Goal: Task Accomplishment & Management: Use online tool/utility

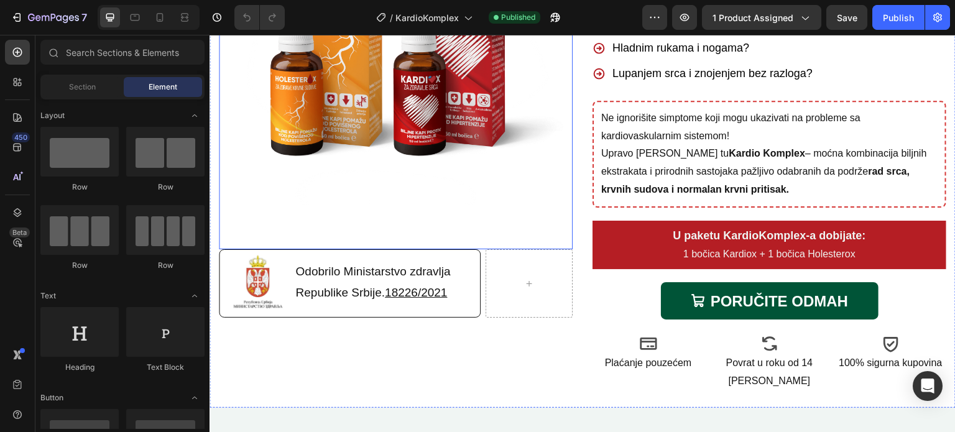
scroll to position [311, 0]
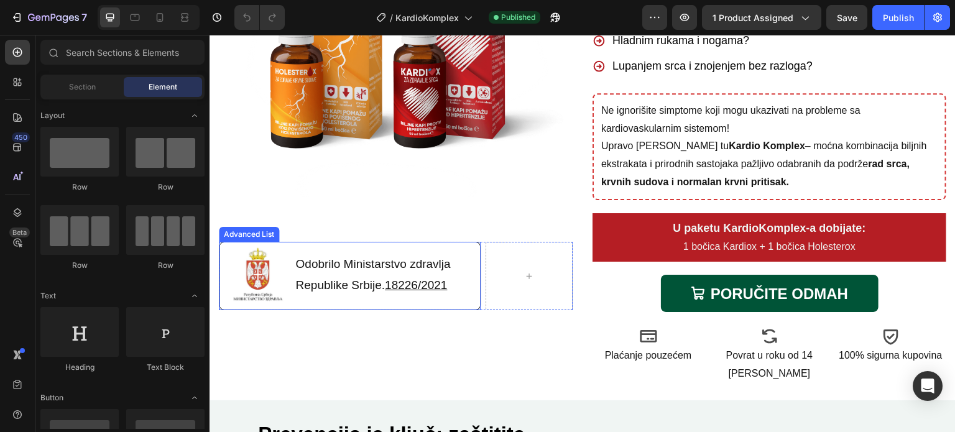
click at [466, 244] on li "Image Odobrilo Ministarstvo zdravlja Republike Srbije. 18226/2021 Text Block" at bounding box center [350, 275] width 259 height 62
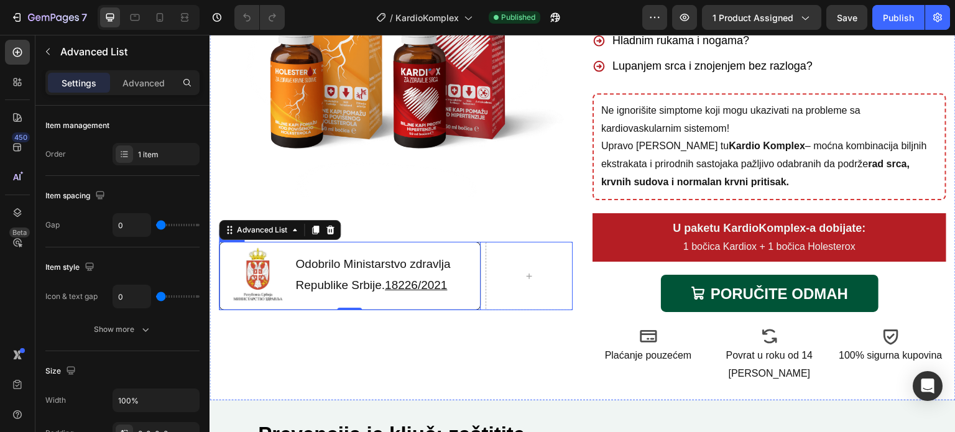
click at [479, 249] on div "Image Odobrilo Ministarstvo zdravlja Republike Srbije. 18226/2021 Text Block Ad…" at bounding box center [396, 276] width 354 height 68
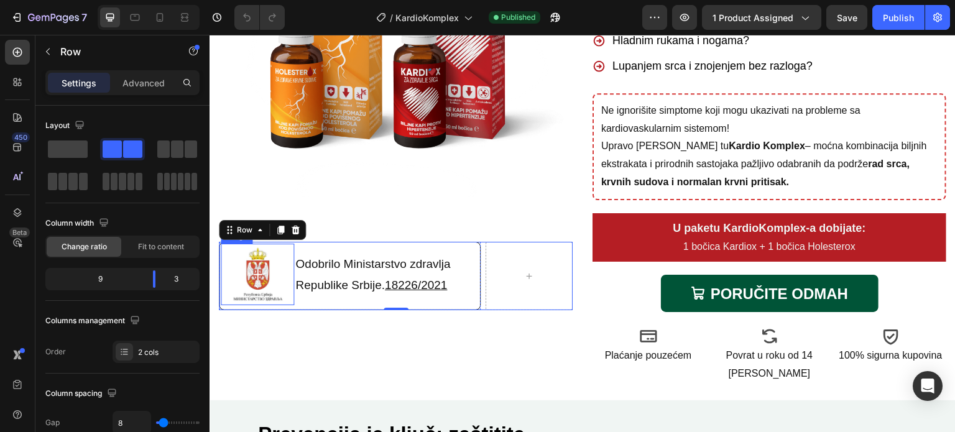
click at [271, 281] on img at bounding box center [257, 275] width 73 height 62
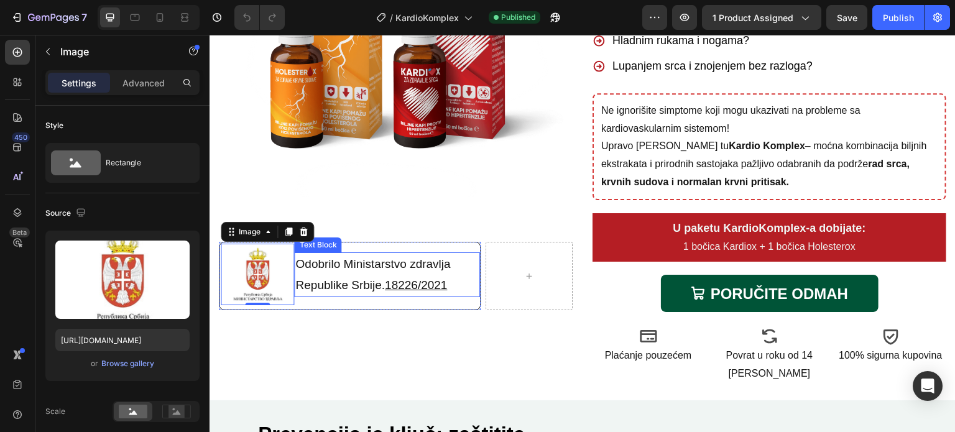
click at [383, 274] on p "Odobrilo Ministarstvo zdravlja Republike Srbije. 18226/2021" at bounding box center [377, 275] width 165 height 42
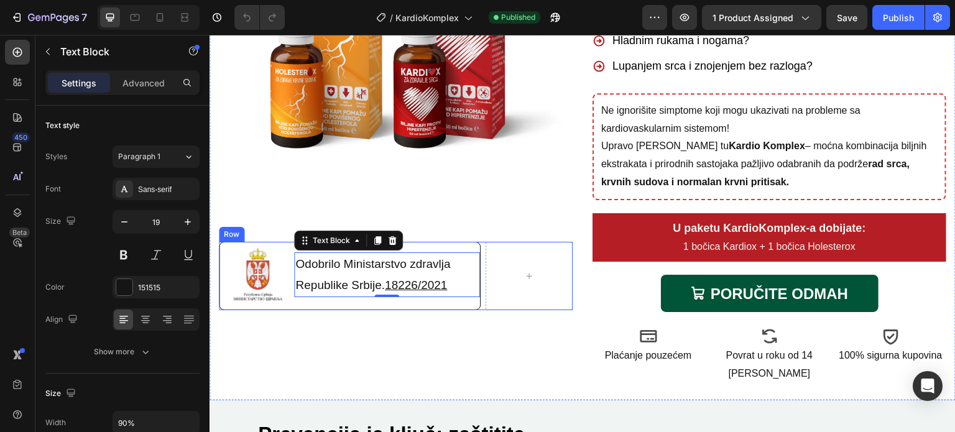
click at [480, 261] on div "Image Odobrilo Ministarstvo zdravlja Republike Srbije. 18226/2021 Text Block 0 …" at bounding box center [396, 276] width 354 height 68
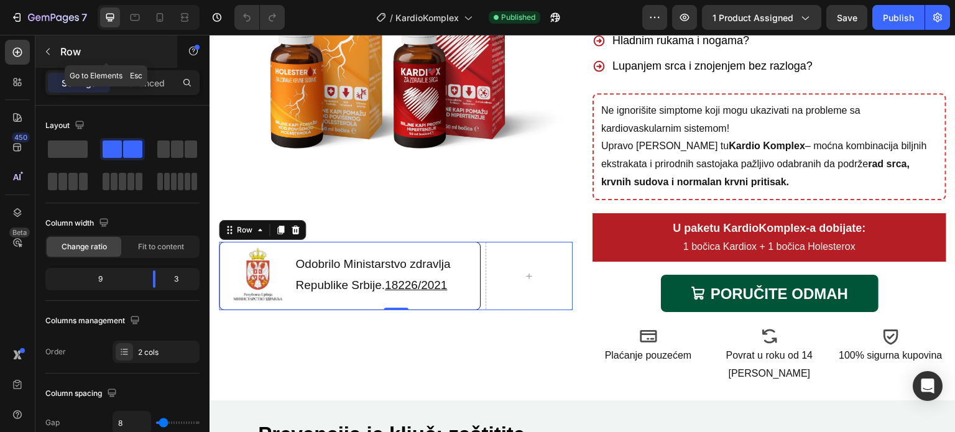
click at [53, 52] on button "button" at bounding box center [48, 52] width 20 height 20
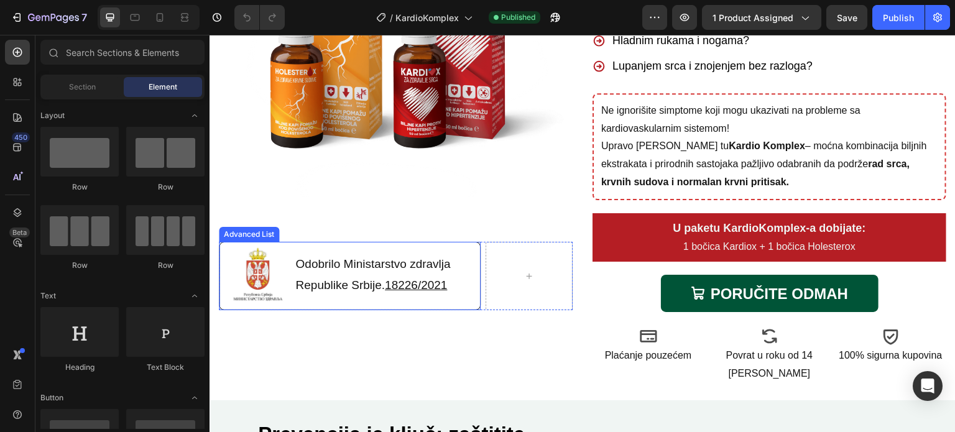
click at [321, 302] on li "Image Odobrilo Ministarstvo zdravlja Republike Srbije. 18226/2021 Text Block" at bounding box center [350, 275] width 259 height 62
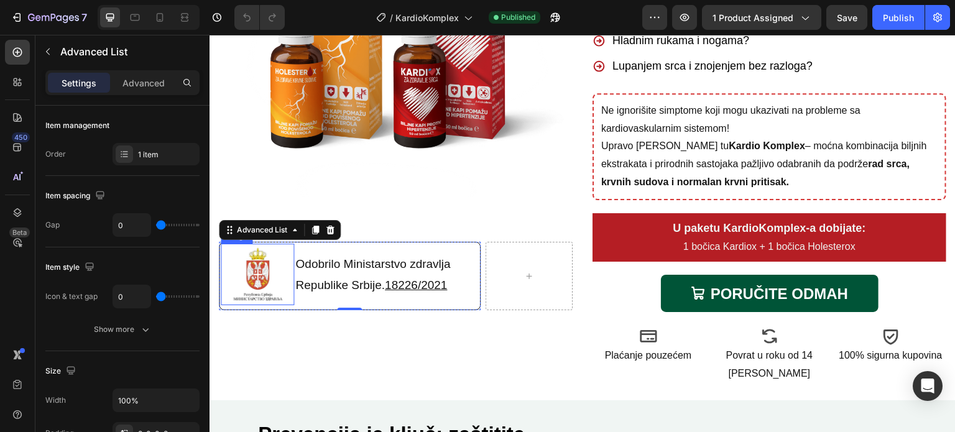
click at [247, 274] on img at bounding box center [257, 275] width 73 height 62
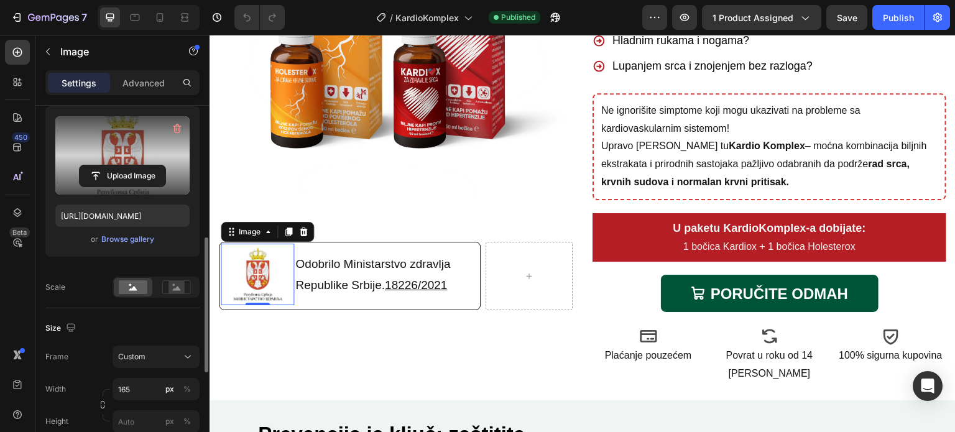
scroll to position [187, 0]
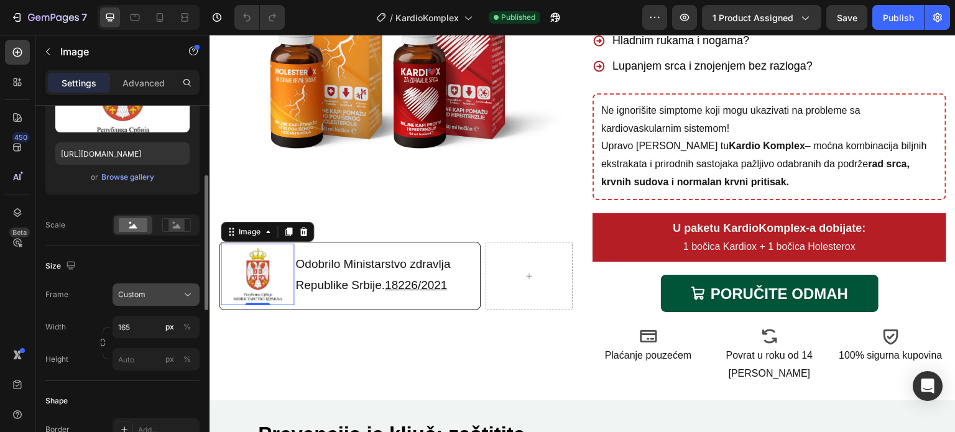
click at [193, 293] on icon at bounding box center [188, 294] width 12 height 12
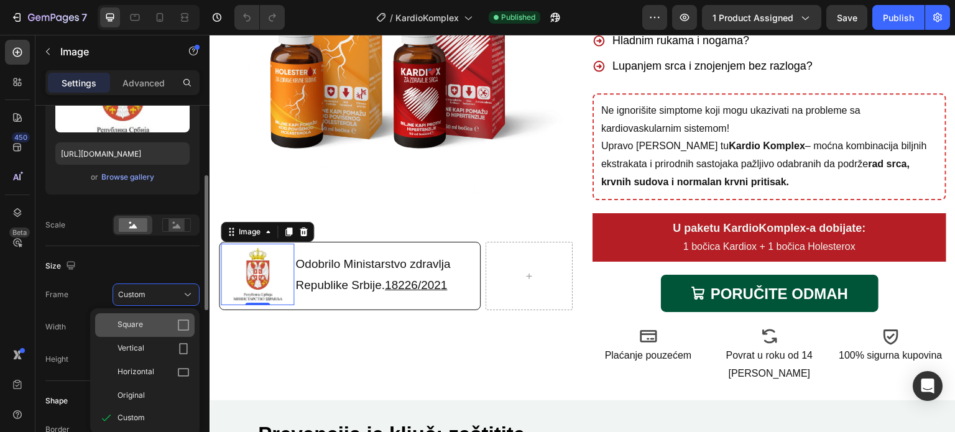
click at [161, 321] on div "Square" at bounding box center [154, 325] width 72 height 12
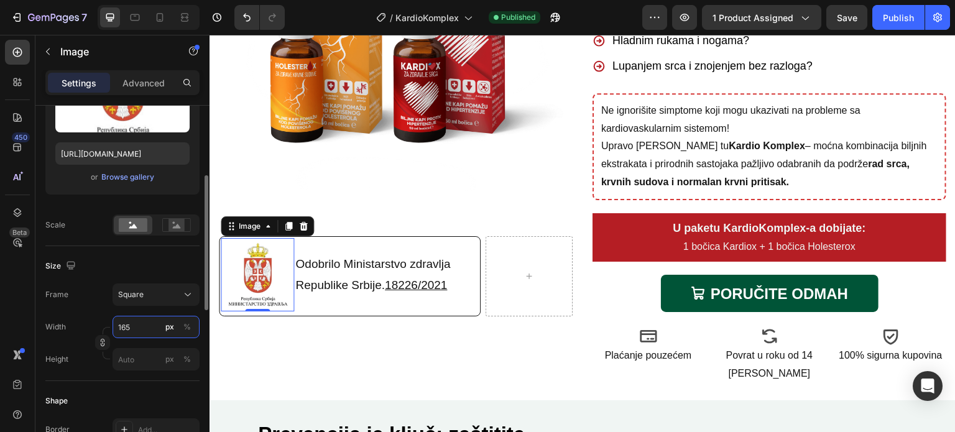
click at [149, 323] on input "165" at bounding box center [156, 327] width 87 height 22
type input "4"
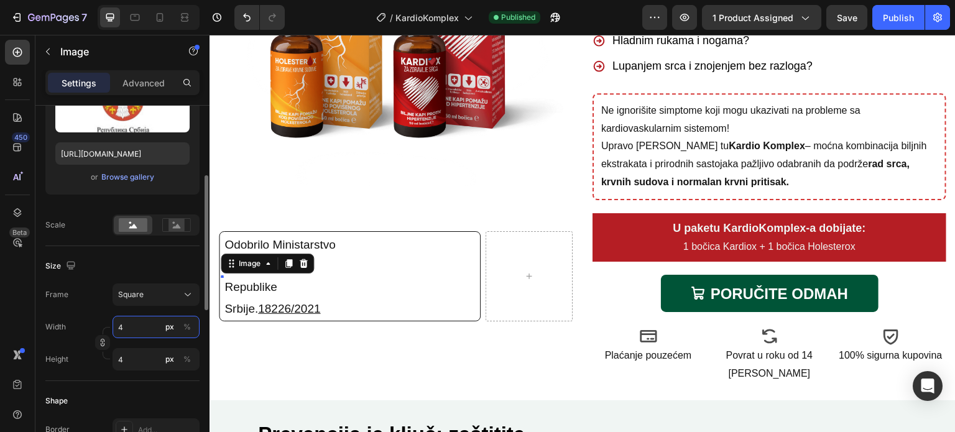
type input "40"
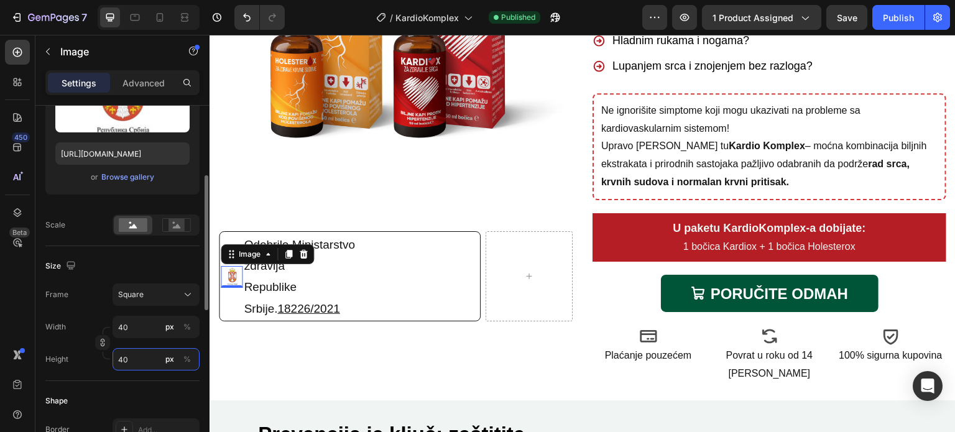
click at [147, 358] on input "40" at bounding box center [156, 359] width 87 height 22
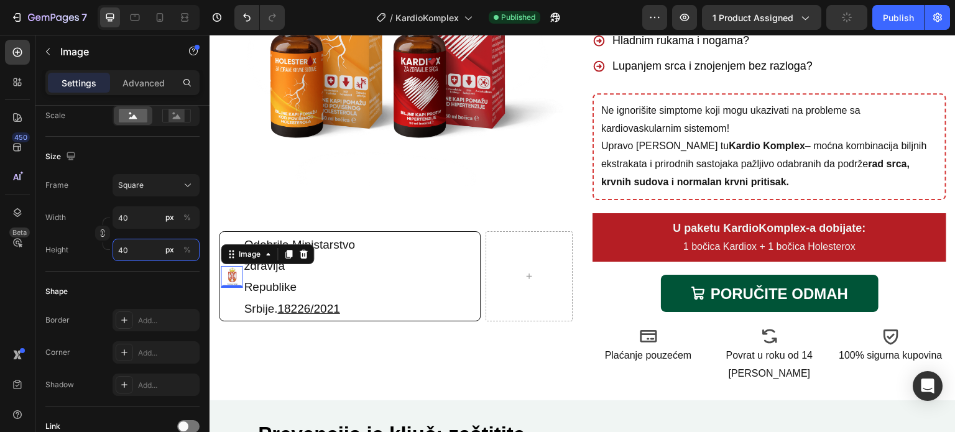
scroll to position [0, 0]
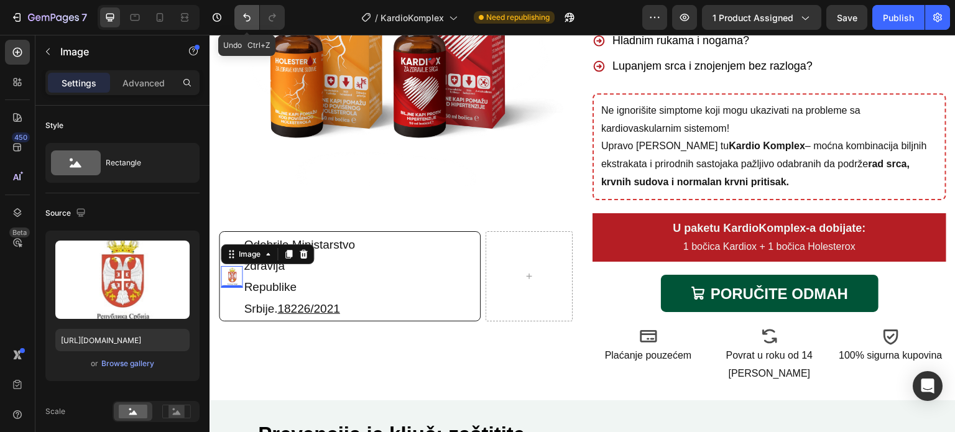
click at [247, 14] on icon "Undo/Redo" at bounding box center [247, 17] width 12 height 12
type input "165"
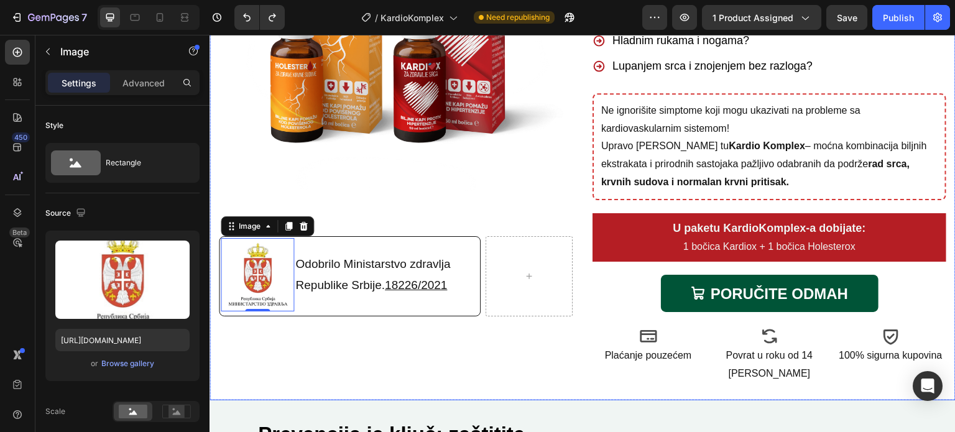
click at [441, 353] on div "Image Image 0 Odobrilo Ministarstvo zdravlja Republike Srbije. 18226/2021 Text …" at bounding box center [396, 99] width 354 height 589
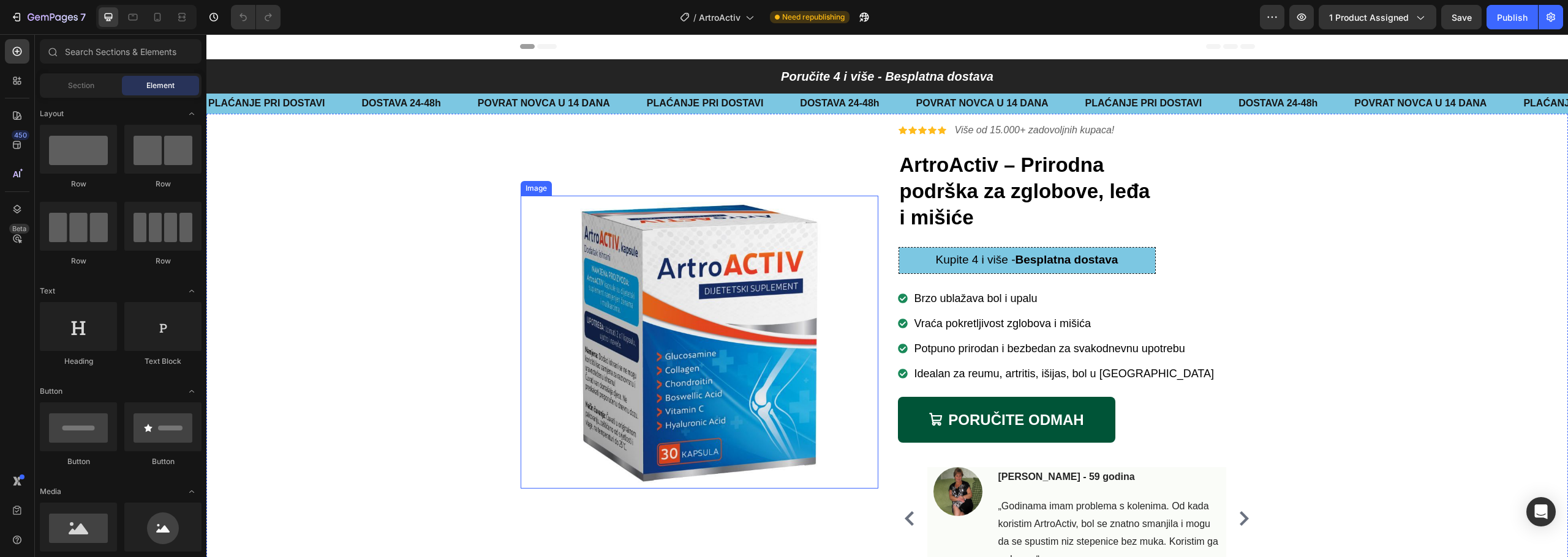
scroll to position [122, 0]
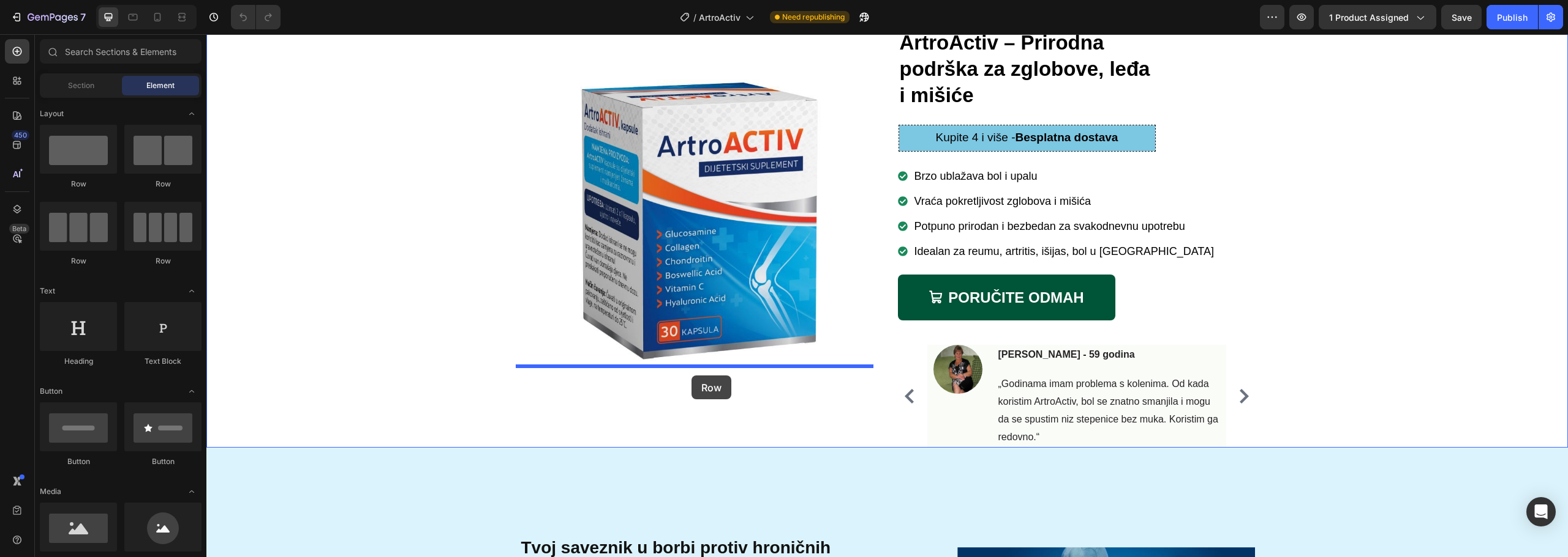
drag, startPoint x: 254, startPoint y: 197, endPoint x: 691, endPoint y: 376, distance: 472.2
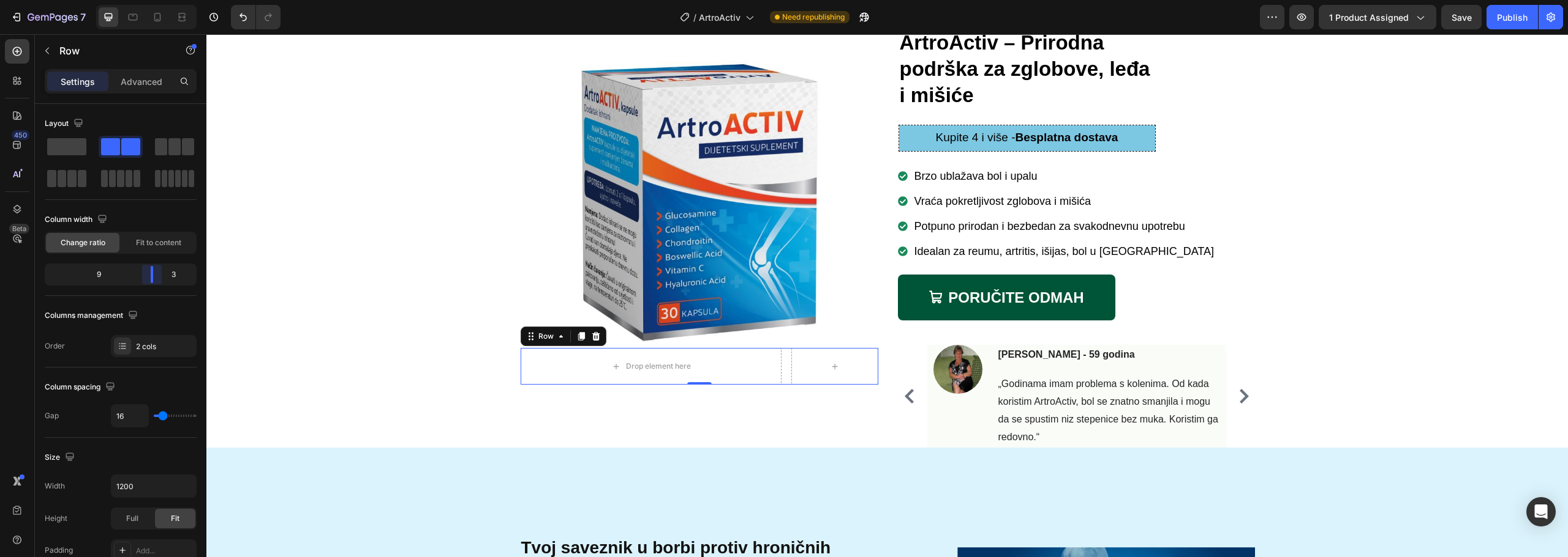
drag, startPoint x: 120, startPoint y: 275, endPoint x: 160, endPoint y: 280, distance: 40.3
click at [160, 0] on body "7 Version history / ArtroActiv Need republishing Preview 1 product assigned Sav…" at bounding box center [784, 0] width 1568 height 0
click at [54, 52] on button "button" at bounding box center [47, 51] width 20 height 20
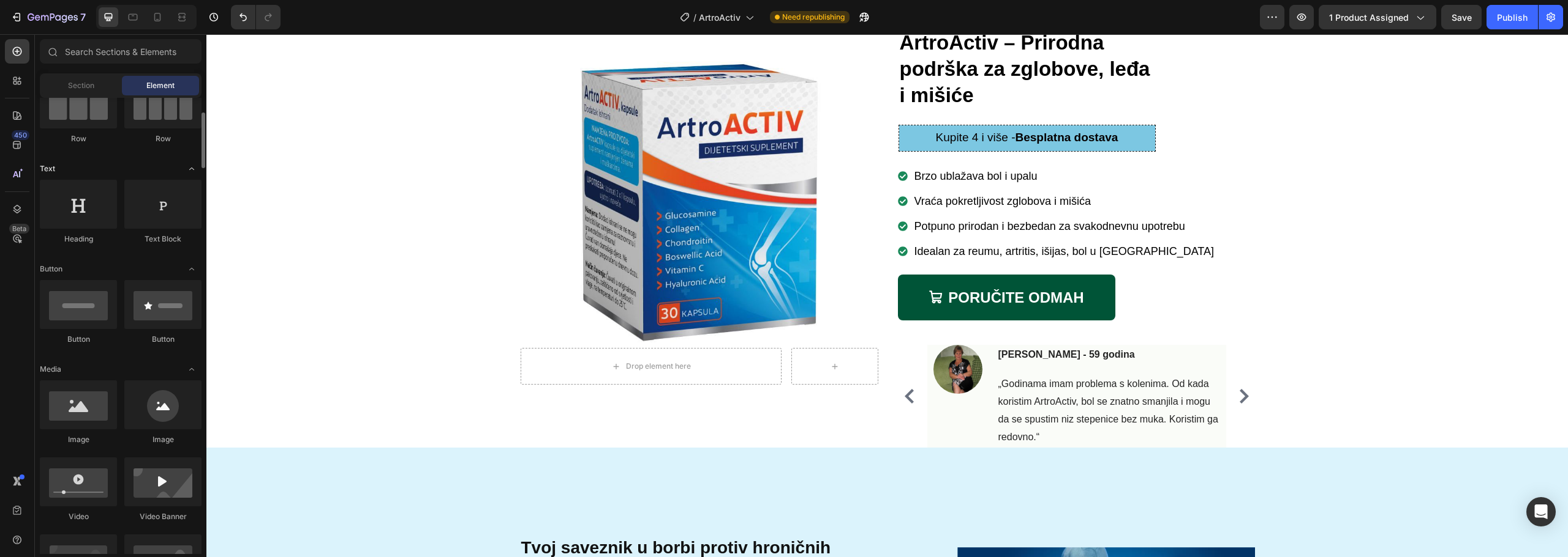
scroll to position [184, 0]
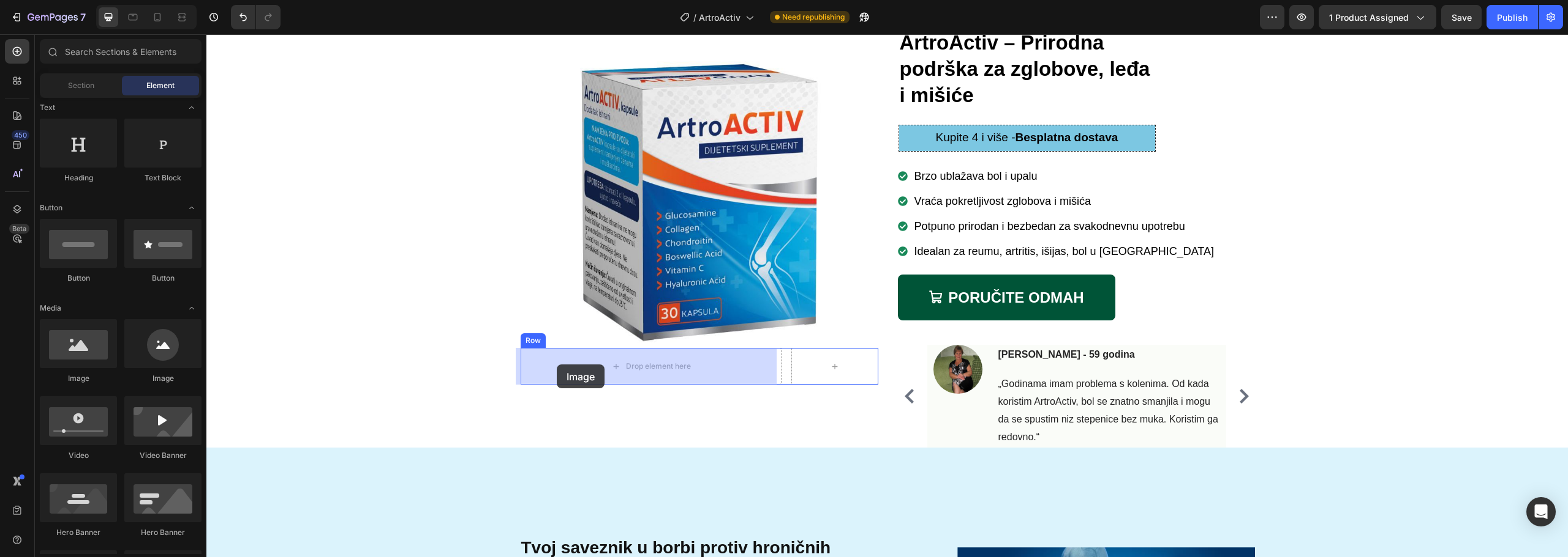
drag, startPoint x: 301, startPoint y: 381, endPoint x: 556, endPoint y: 365, distance: 255.5
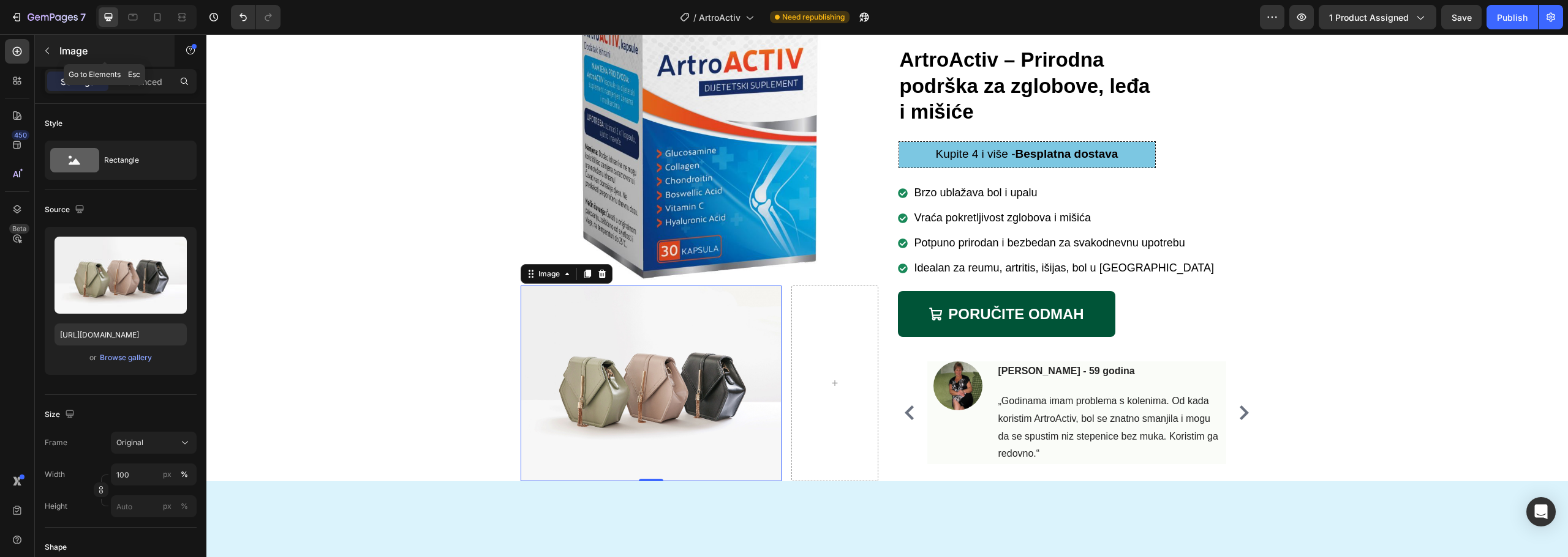
click at [44, 44] on button "button" at bounding box center [47, 51] width 20 height 20
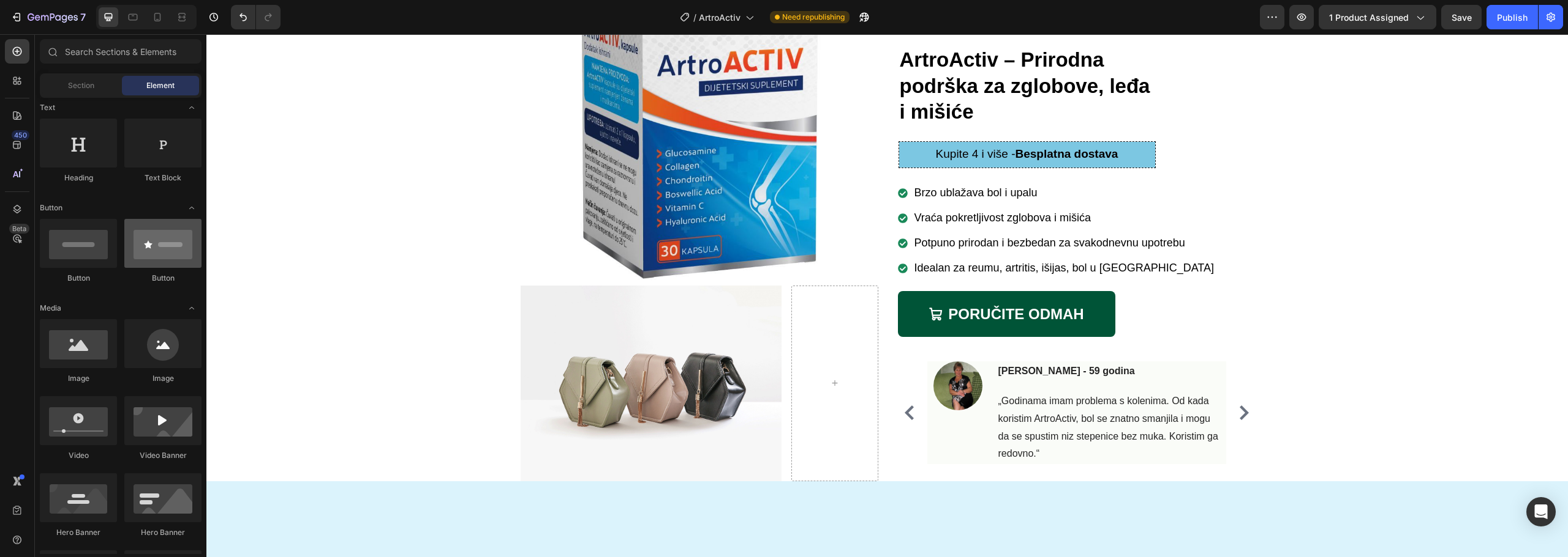
scroll to position [0, 0]
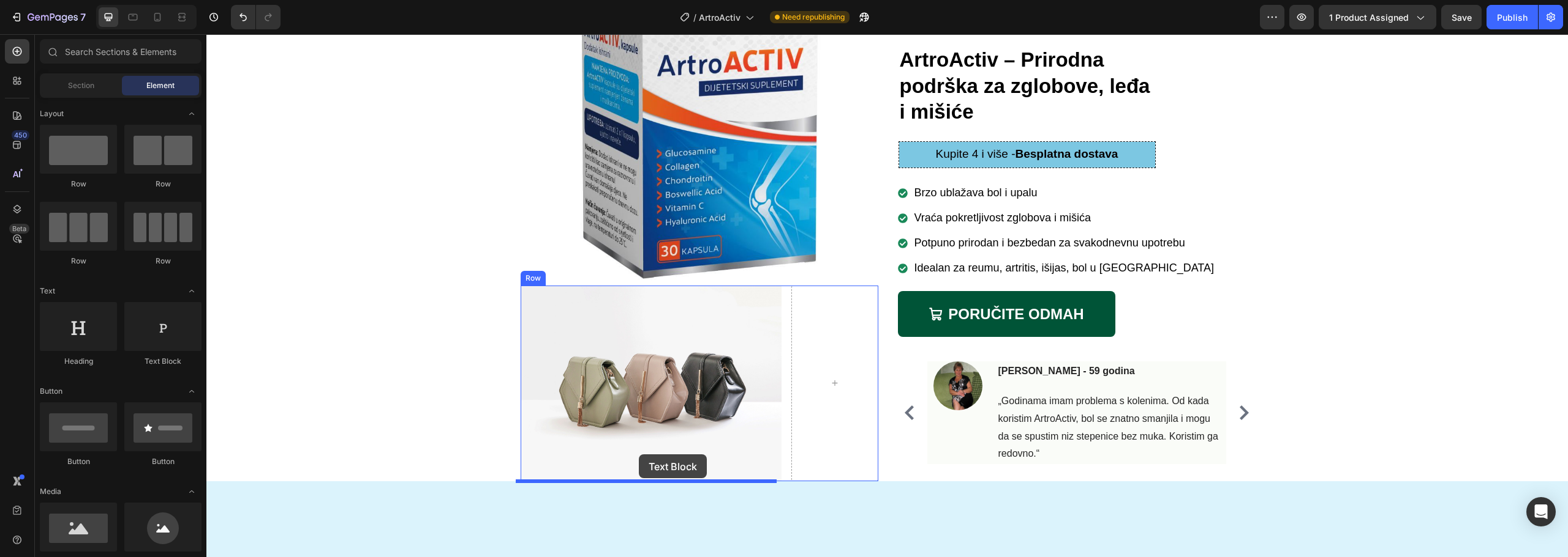
drag, startPoint x: 371, startPoint y: 365, endPoint x: 639, endPoint y: 455, distance: 282.7
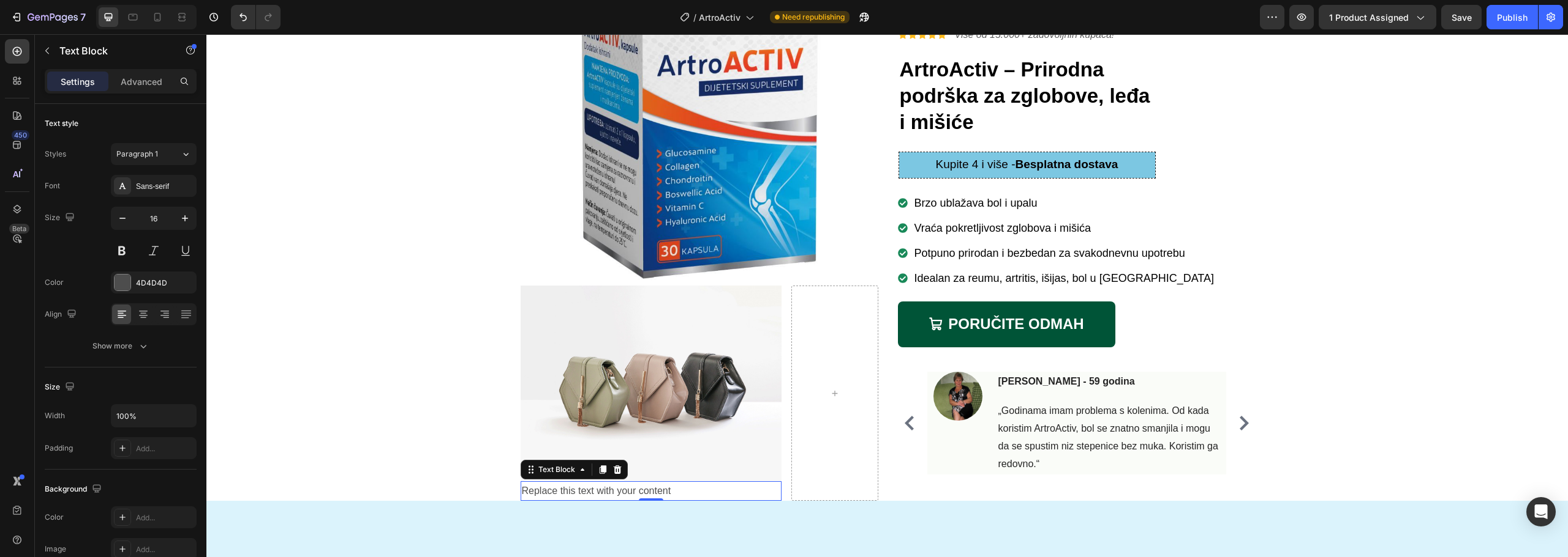
drag, startPoint x: 616, startPoint y: 466, endPoint x: 619, endPoint y: 461, distance: 5.8
click at [616, 466] on icon at bounding box center [617, 469] width 8 height 9
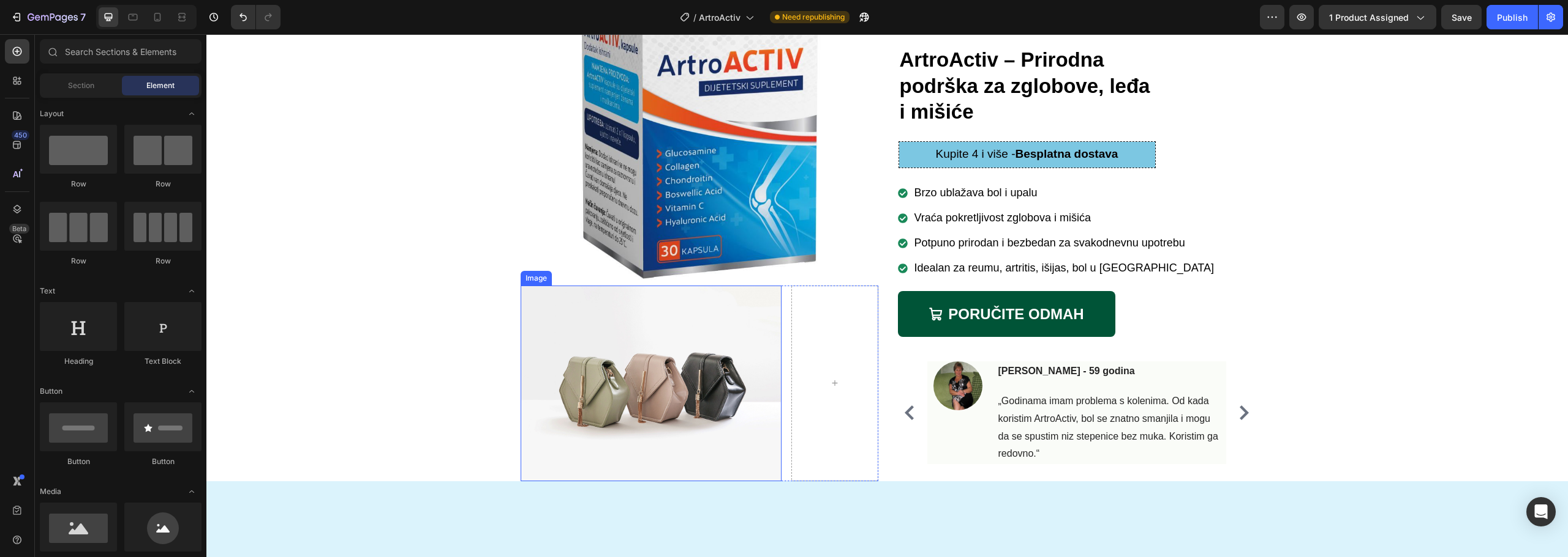
click at [616, 326] on img at bounding box center [651, 383] width 261 height 196
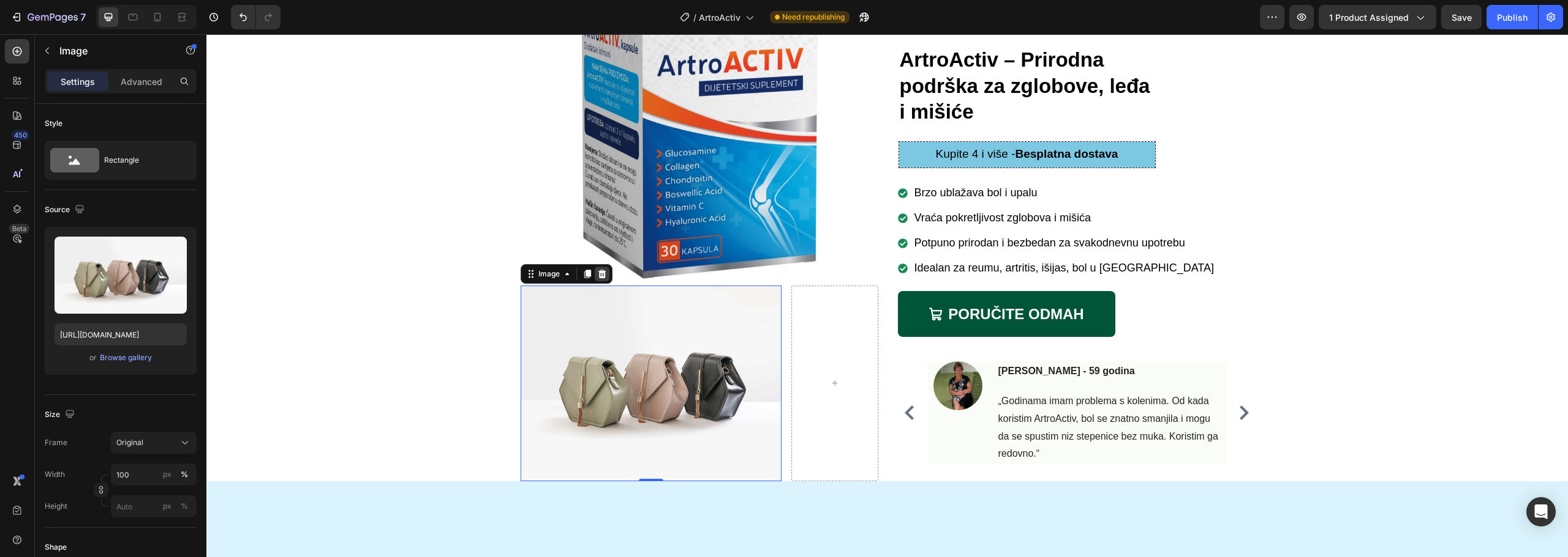
click at [600, 276] on icon at bounding box center [602, 274] width 8 height 9
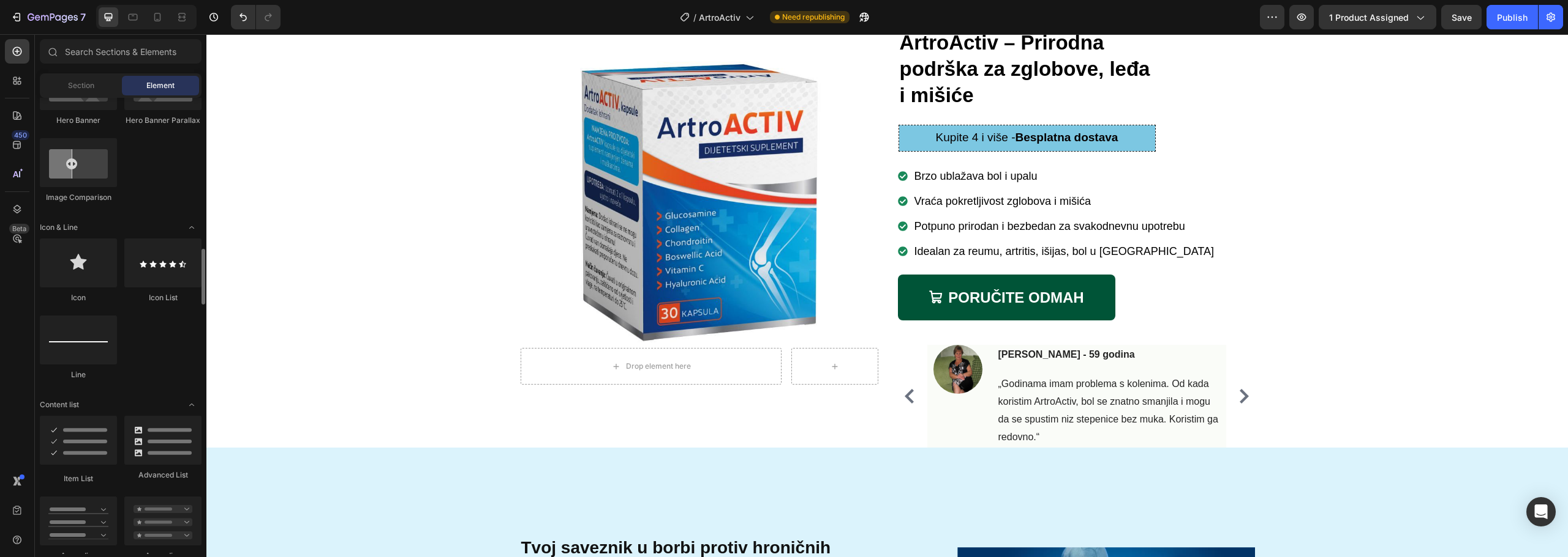
scroll to position [734, 0]
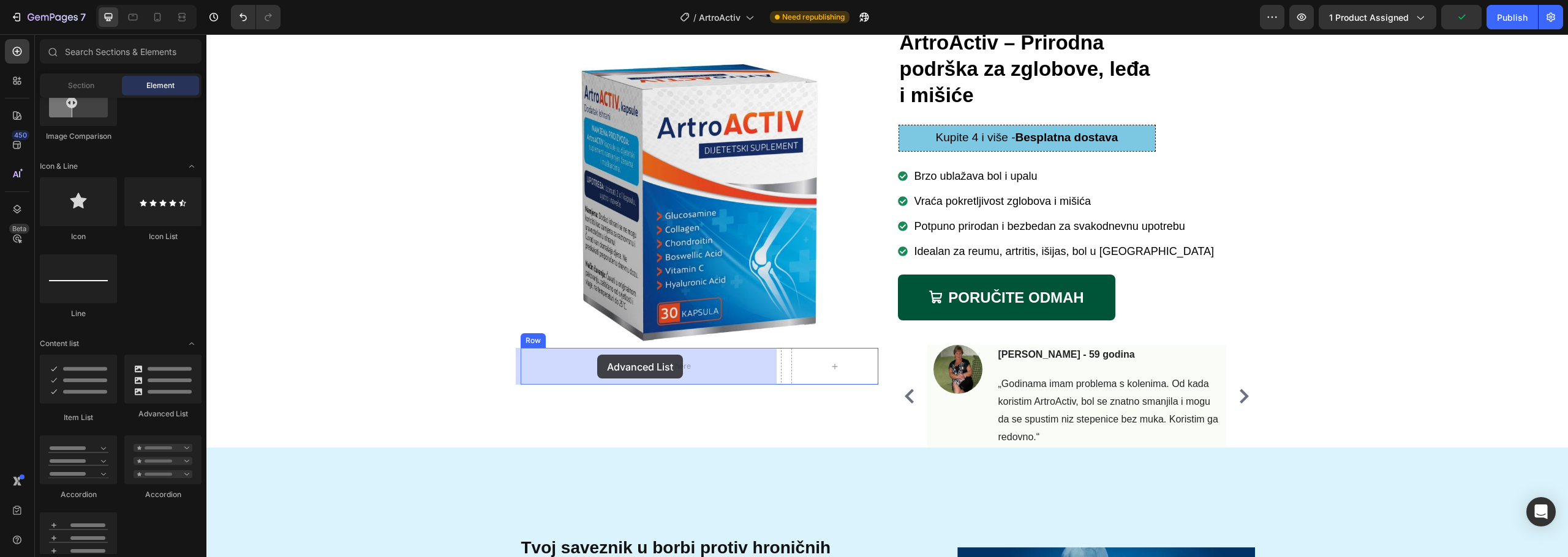
drag, startPoint x: 363, startPoint y: 422, endPoint x: 597, endPoint y: 355, distance: 243.4
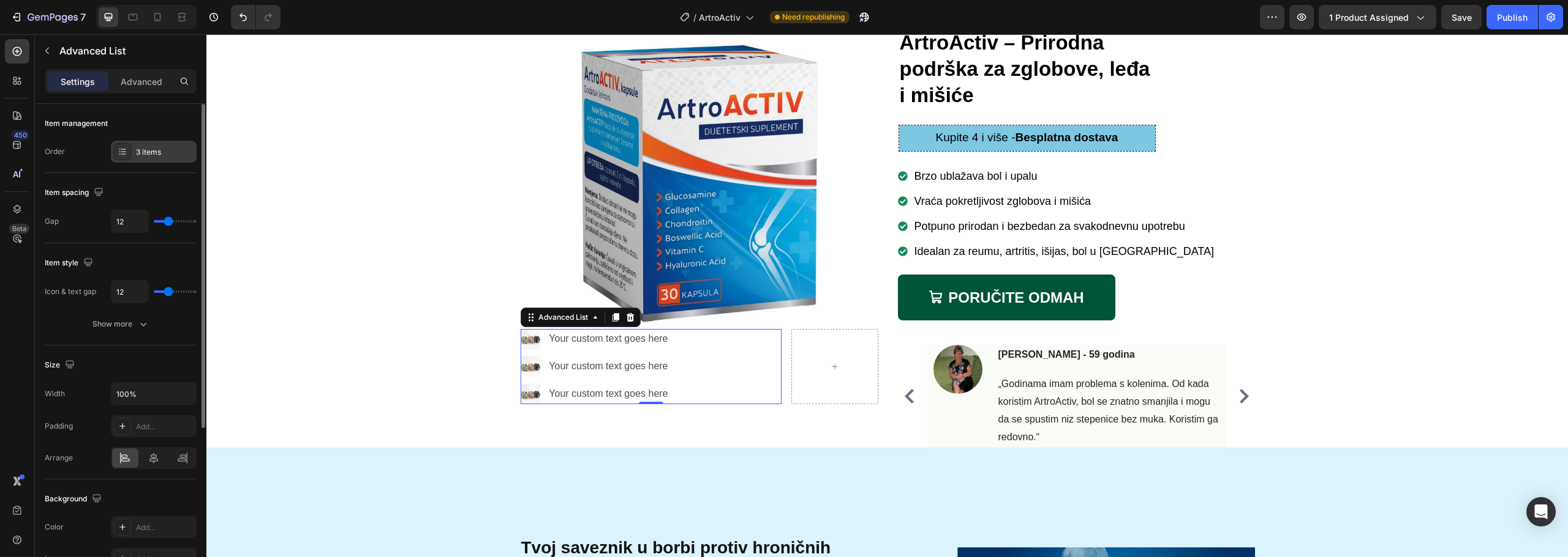
click at [150, 151] on div "3 items" at bounding box center [164, 152] width 57 height 11
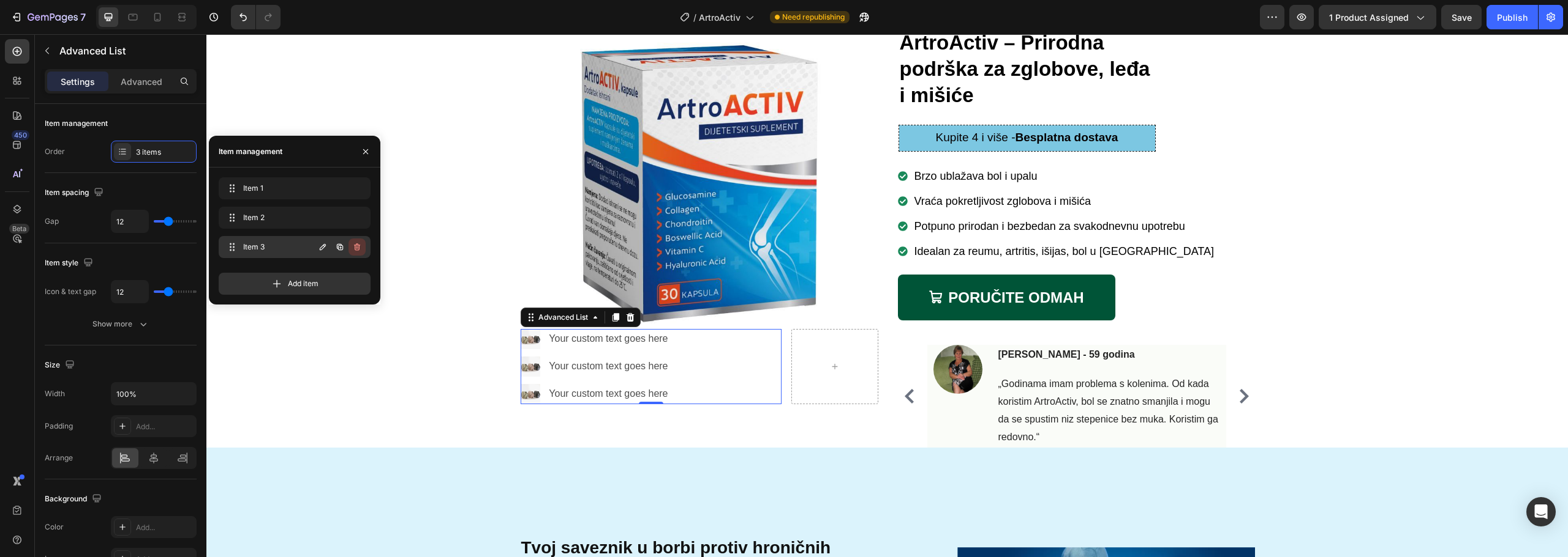
click at [360, 245] on icon "button" at bounding box center [358, 247] width 10 height 10
click at [357, 247] on div "Delete" at bounding box center [349, 247] width 23 height 11
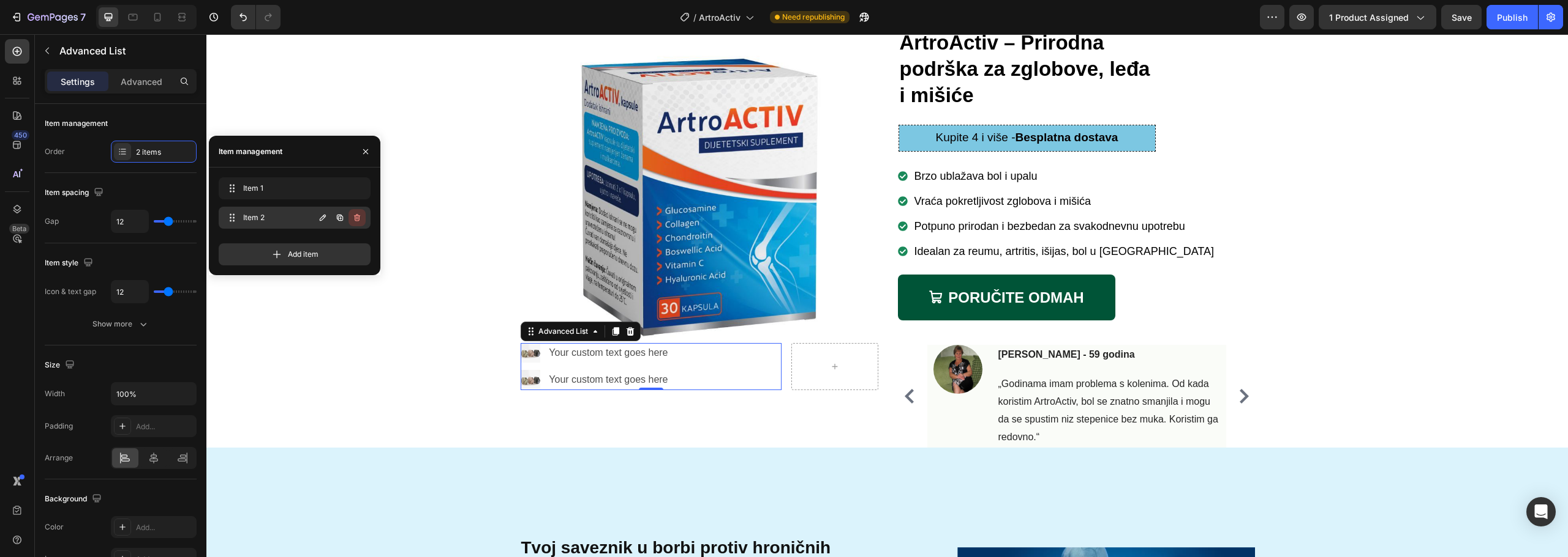
click at [358, 220] on icon "button" at bounding box center [358, 217] width 10 height 10
click at [352, 222] on div "Delete" at bounding box center [349, 217] width 23 height 11
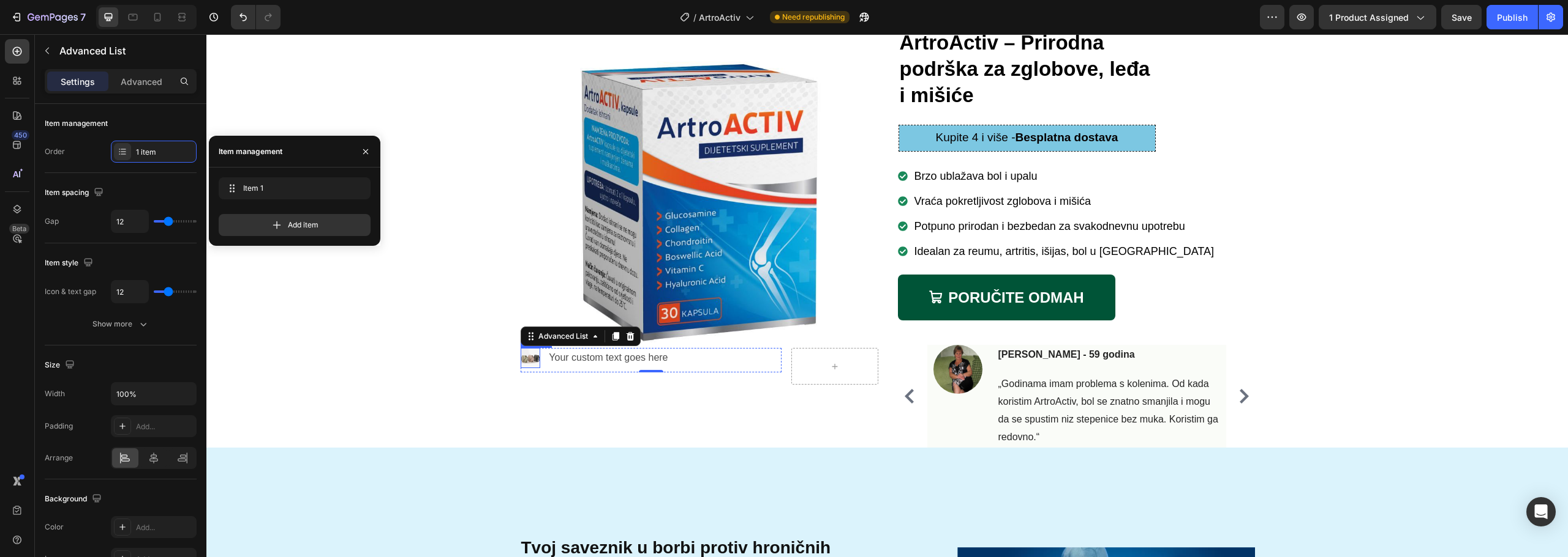
click at [523, 361] on img at bounding box center [531, 358] width 21 height 21
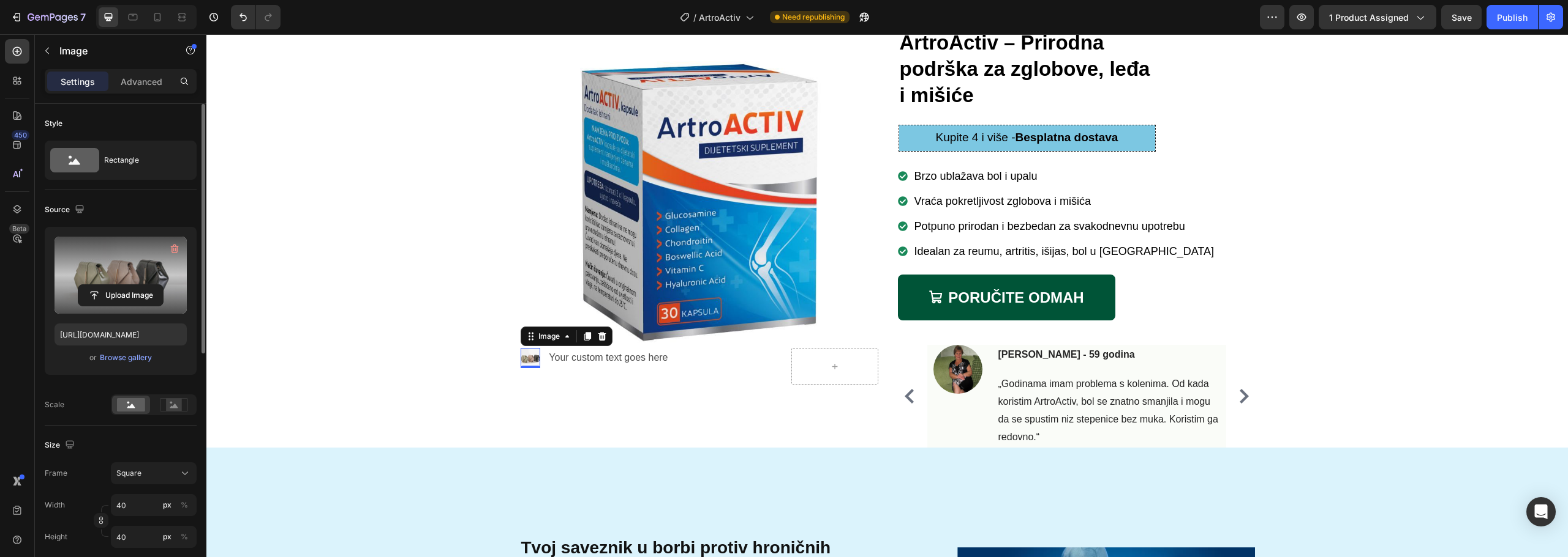
click at [160, 268] on label at bounding box center [120, 276] width 132 height 77
click at [160, 285] on input "file" at bounding box center [121, 295] width 85 height 21
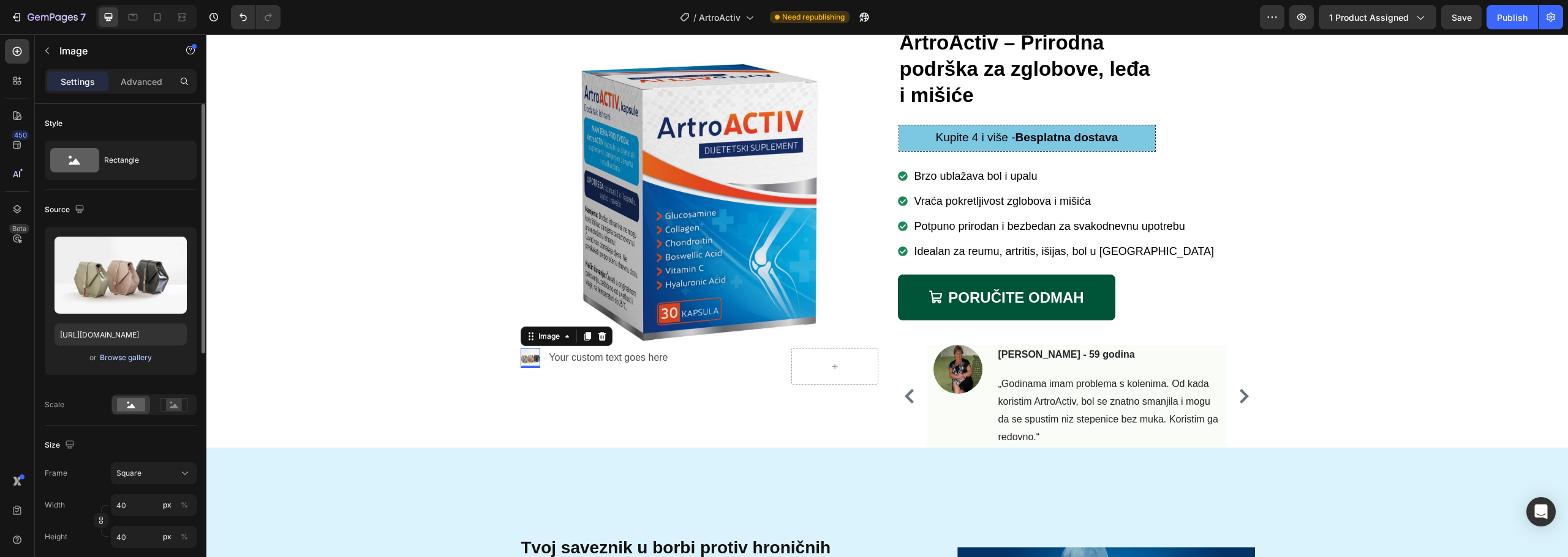
click at [126, 361] on div "Browse gallery" at bounding box center [125, 357] width 52 height 11
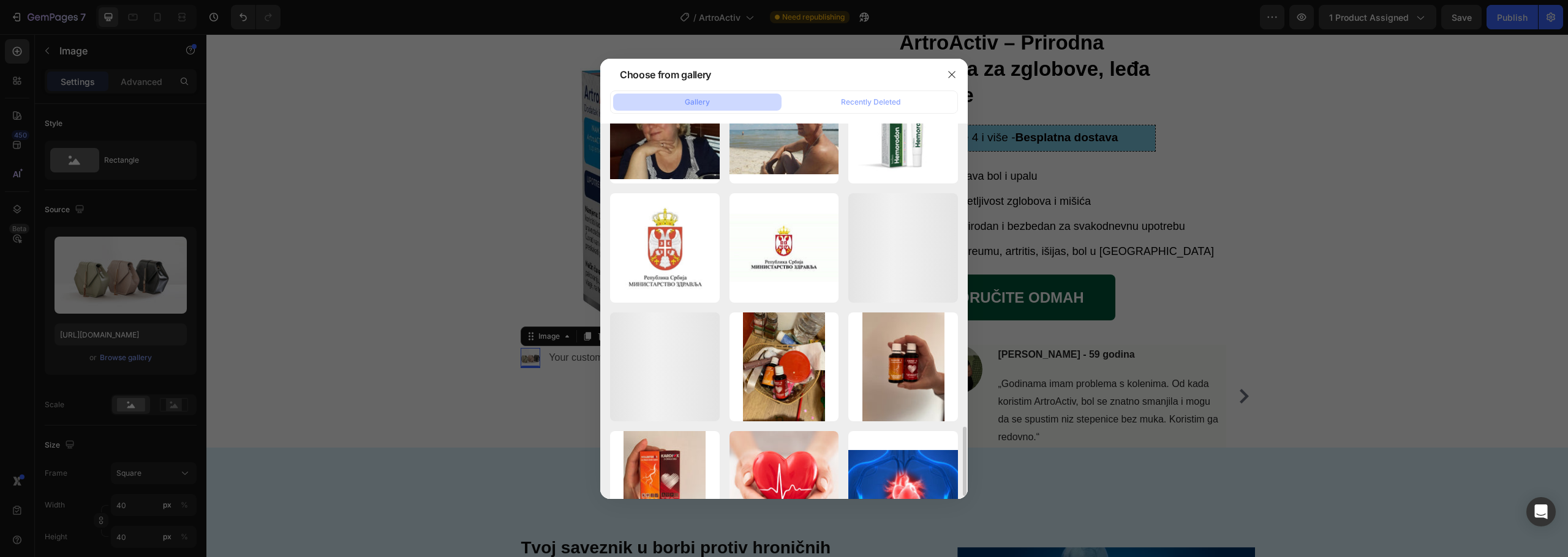
scroll to position [1311, 0]
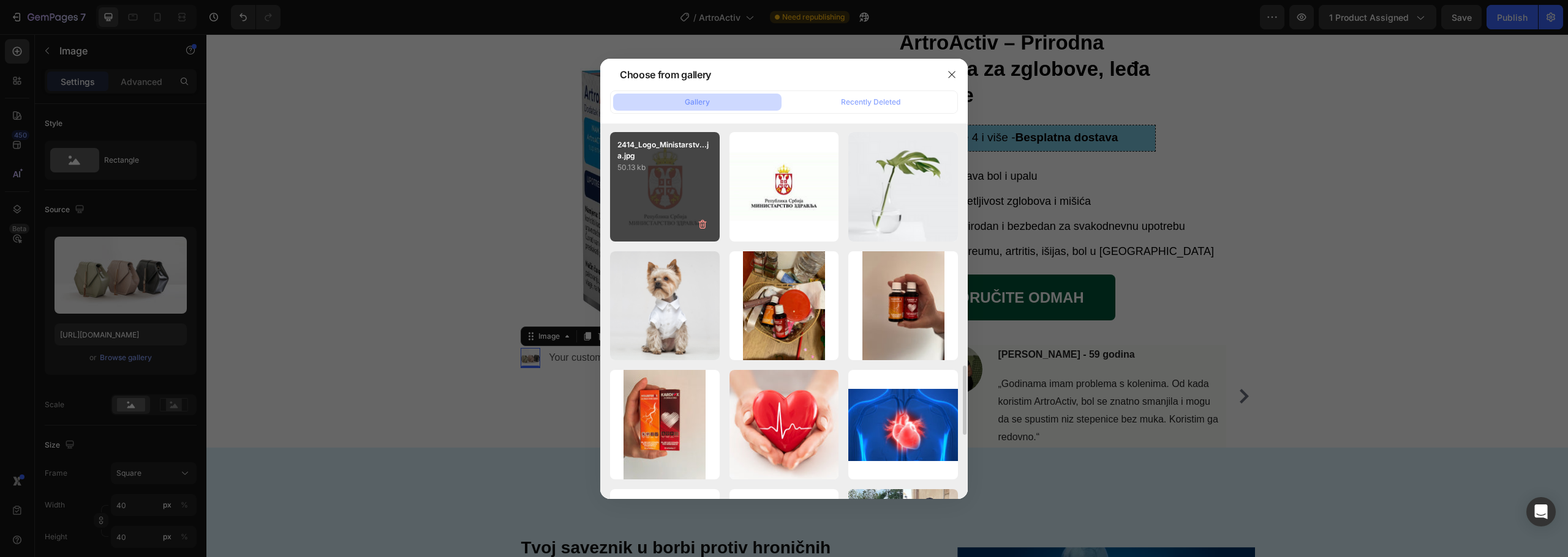
click at [669, 182] on div "2414_Logo_Ministarstv...ja.jpg 50.13 kb" at bounding box center [664, 186] width 109 height 109
type input "https://cdn.shopify.com/s/files/1/0930/9700/1255/files/gempages_563971902821893…"
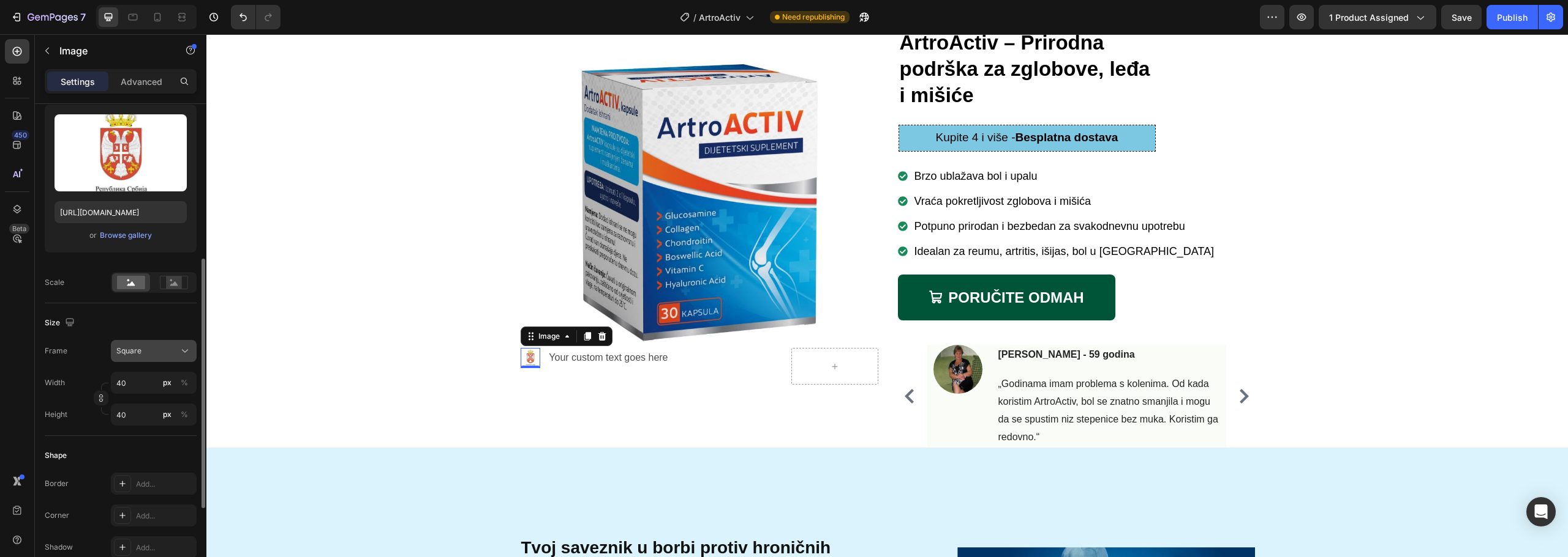
scroll to position [184, 0]
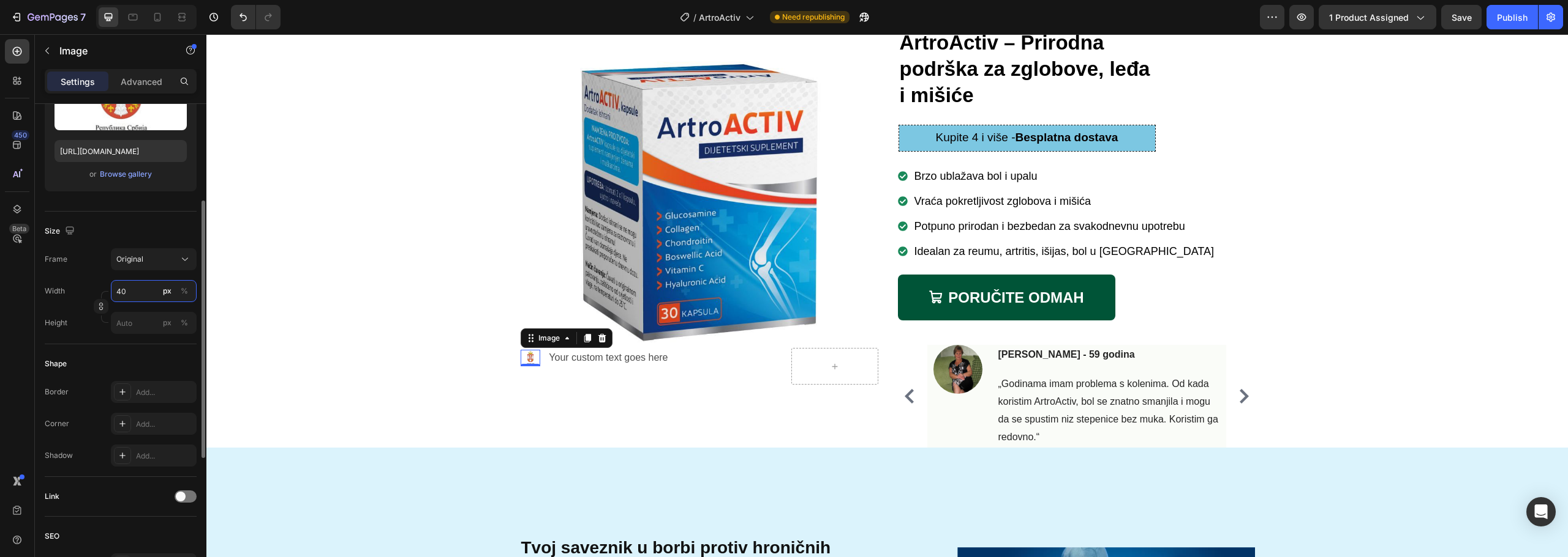
drag, startPoint x: 131, startPoint y: 321, endPoint x: 84, endPoint y: 312, distance: 47.9
click at [84, 312] on div "Width 40 px % Height px %" at bounding box center [120, 307] width 152 height 54
click at [139, 292] on input "40" at bounding box center [154, 291] width 86 height 22
type input "4"
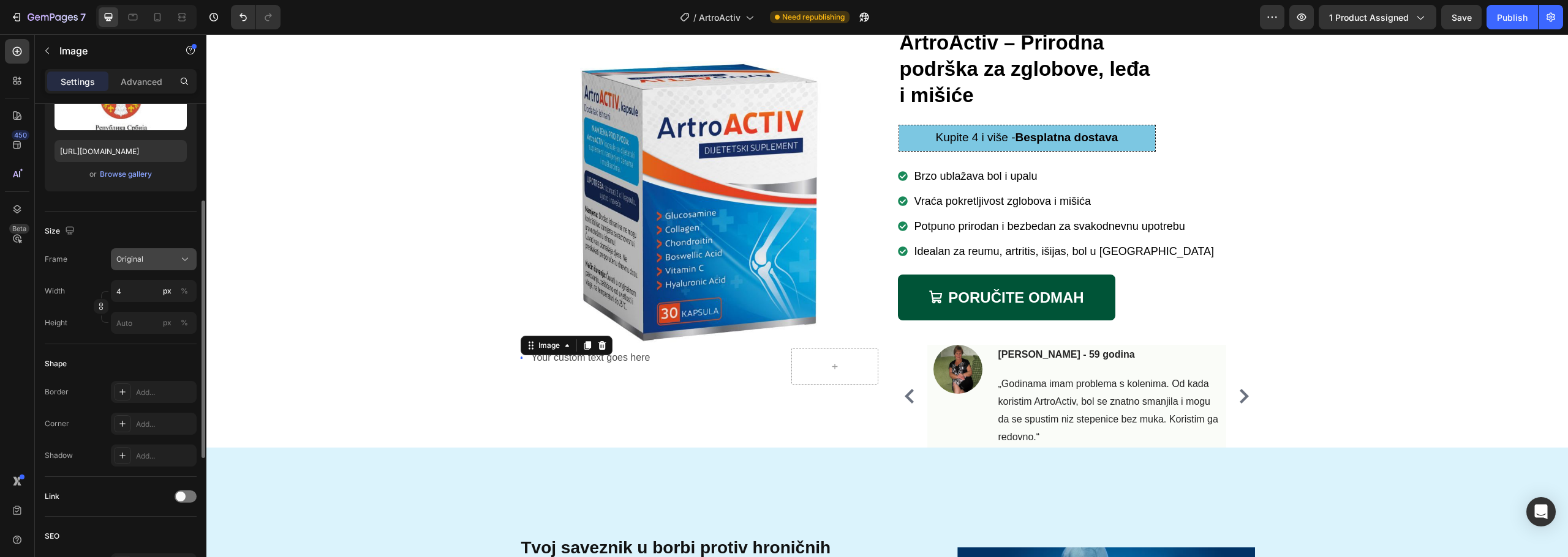
click at [139, 253] on button "Original" at bounding box center [154, 259] width 86 height 22
click at [146, 281] on div "Square" at bounding box center [142, 289] width 98 height 24
type input "4"
type input "1"
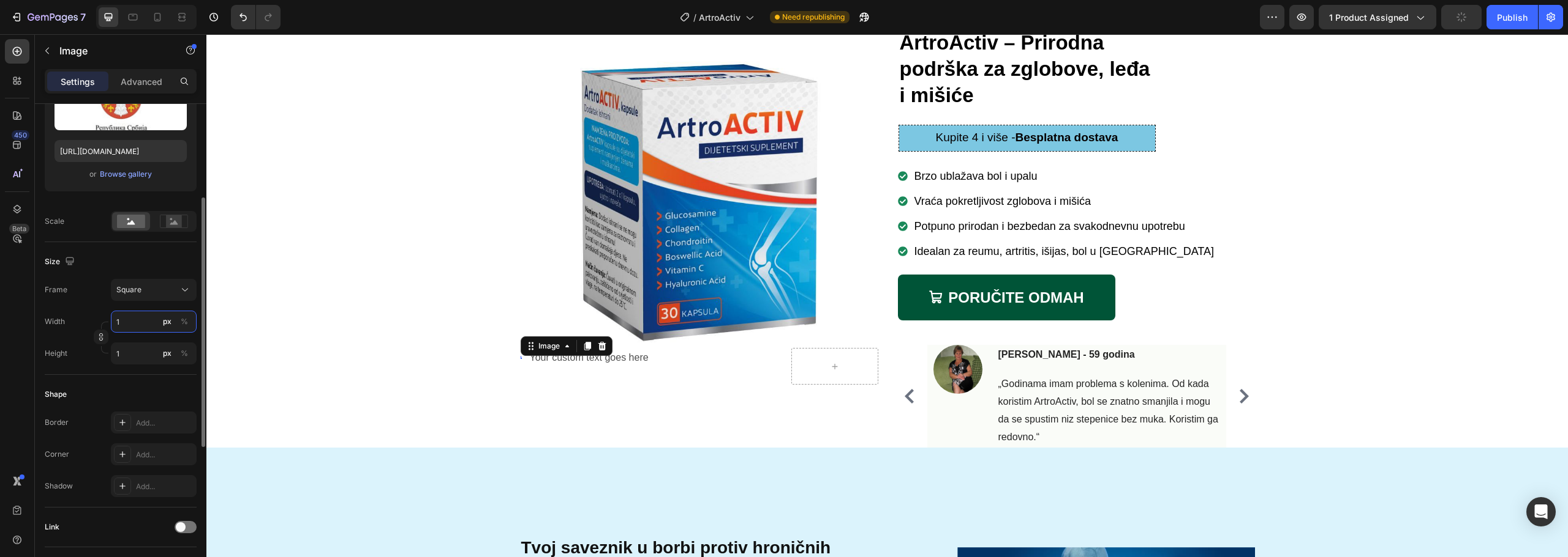
type input "16"
type input "165"
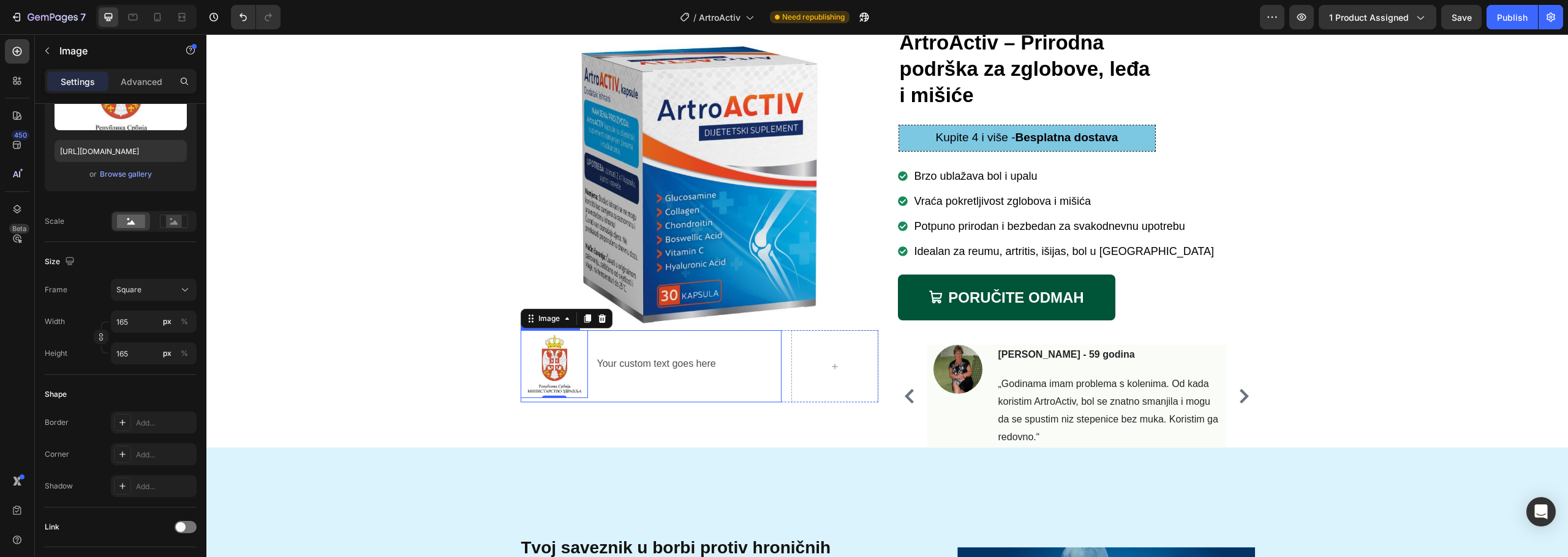
click at [632, 384] on li "Image 0 Your custom text goes here Text Block" at bounding box center [635, 364] width 229 height 68
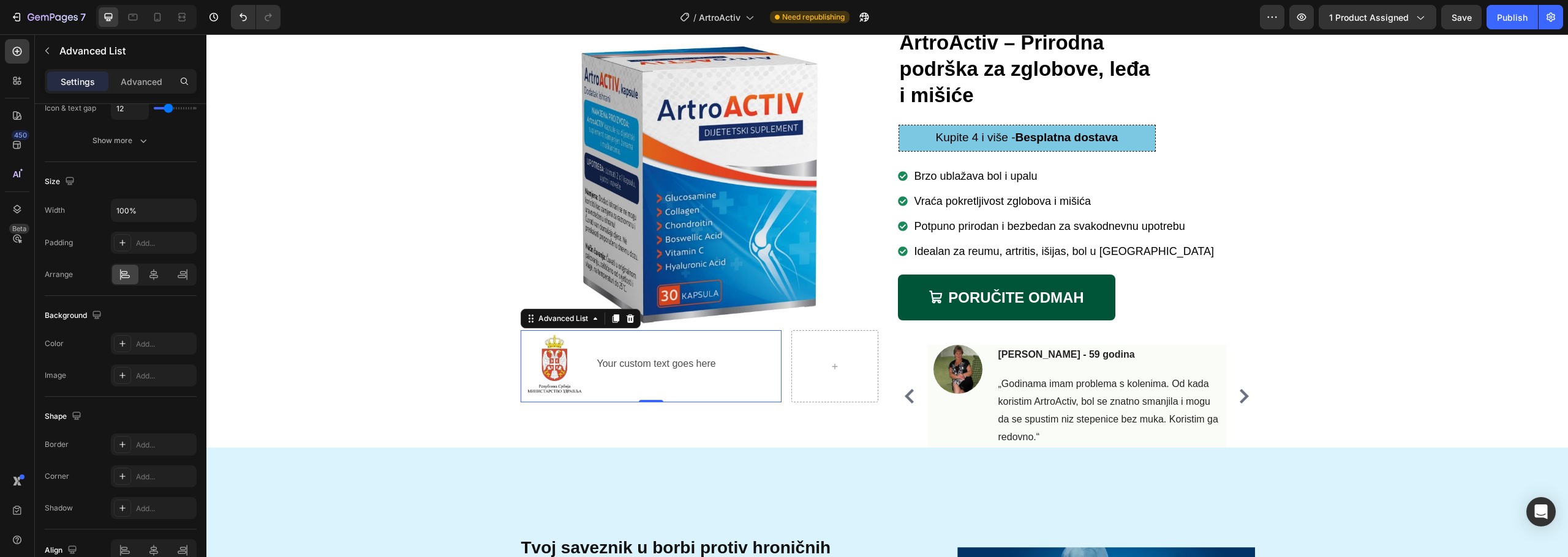
scroll to position [0, 0]
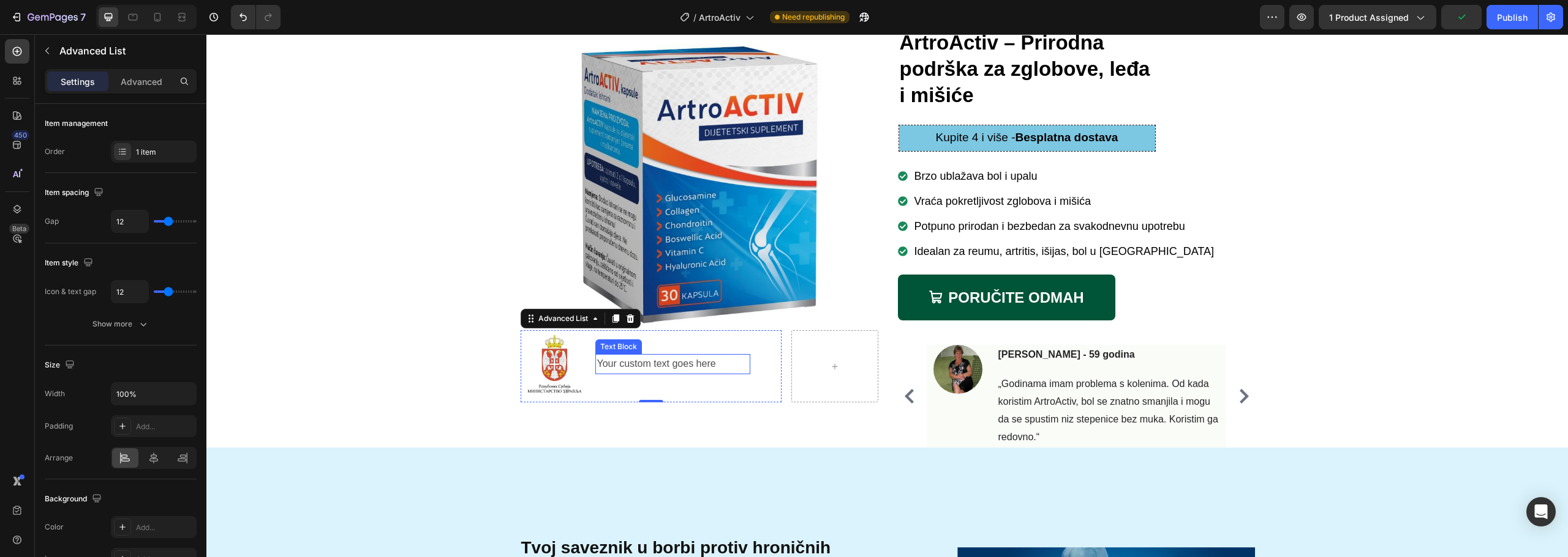
click at [698, 360] on div "Your custom text goes here" at bounding box center [672, 364] width 155 height 21
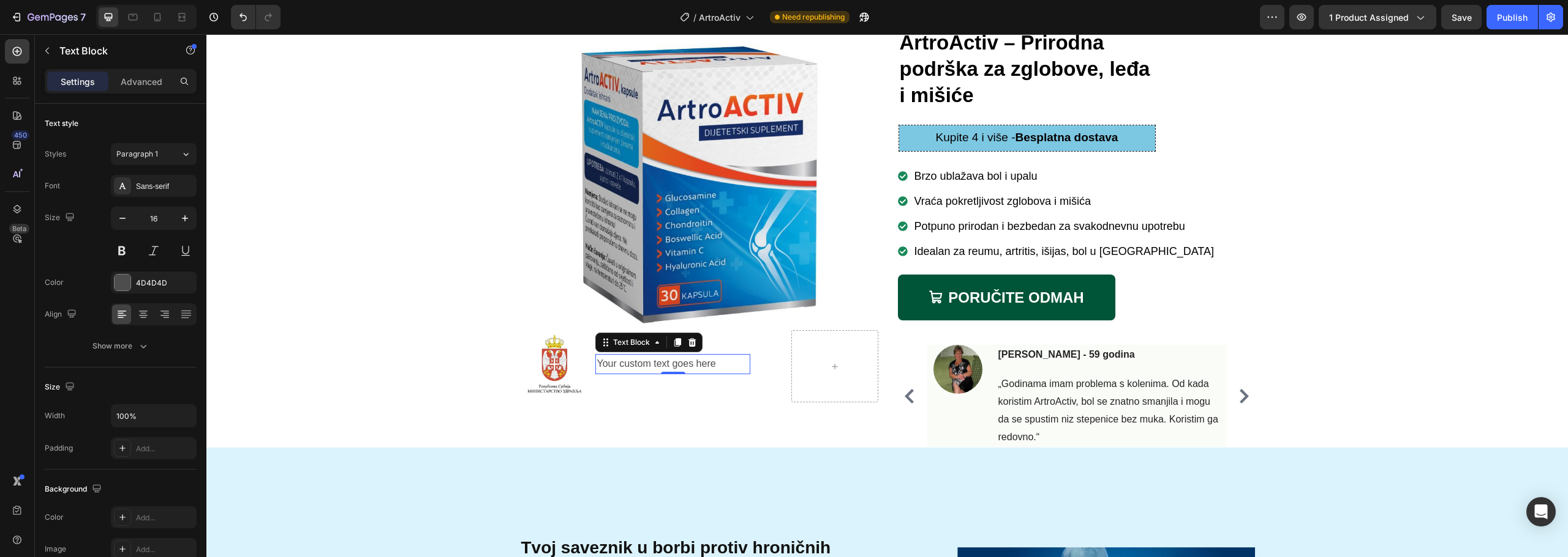
click at [647, 365] on div "Your custom text goes here" at bounding box center [672, 364] width 155 height 21
click at [647, 365] on p "Your custom text goes here" at bounding box center [673, 364] width 152 height 18
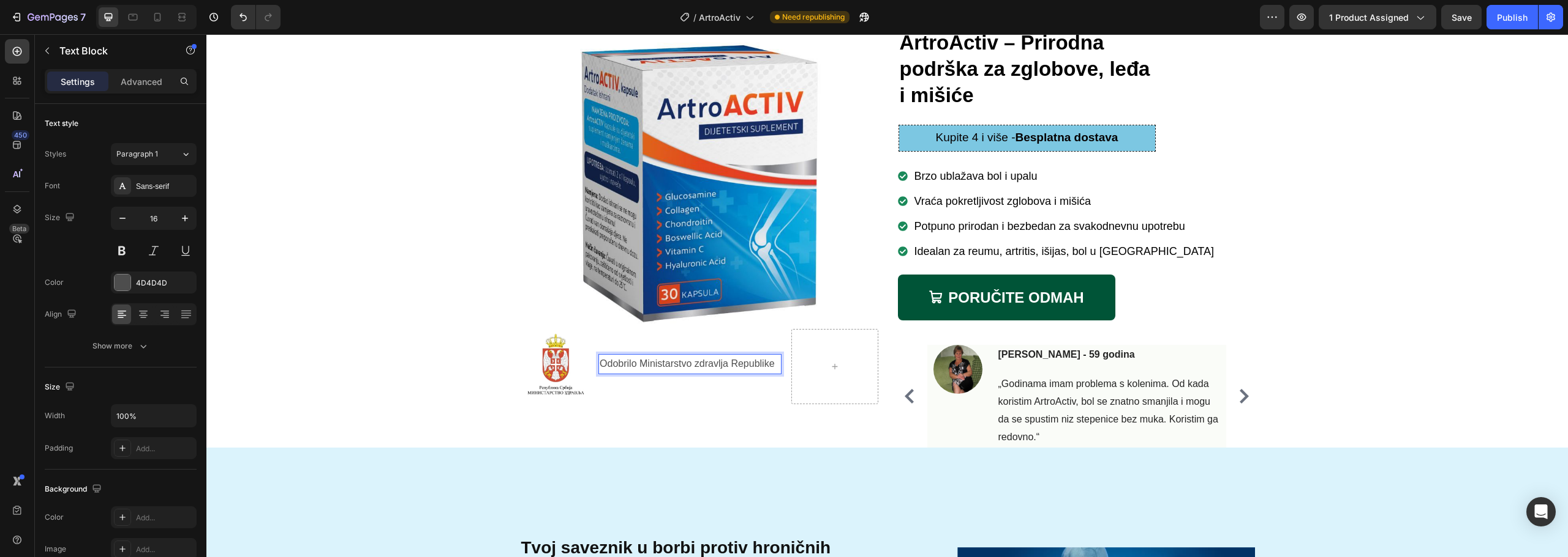
scroll to position [114, 0]
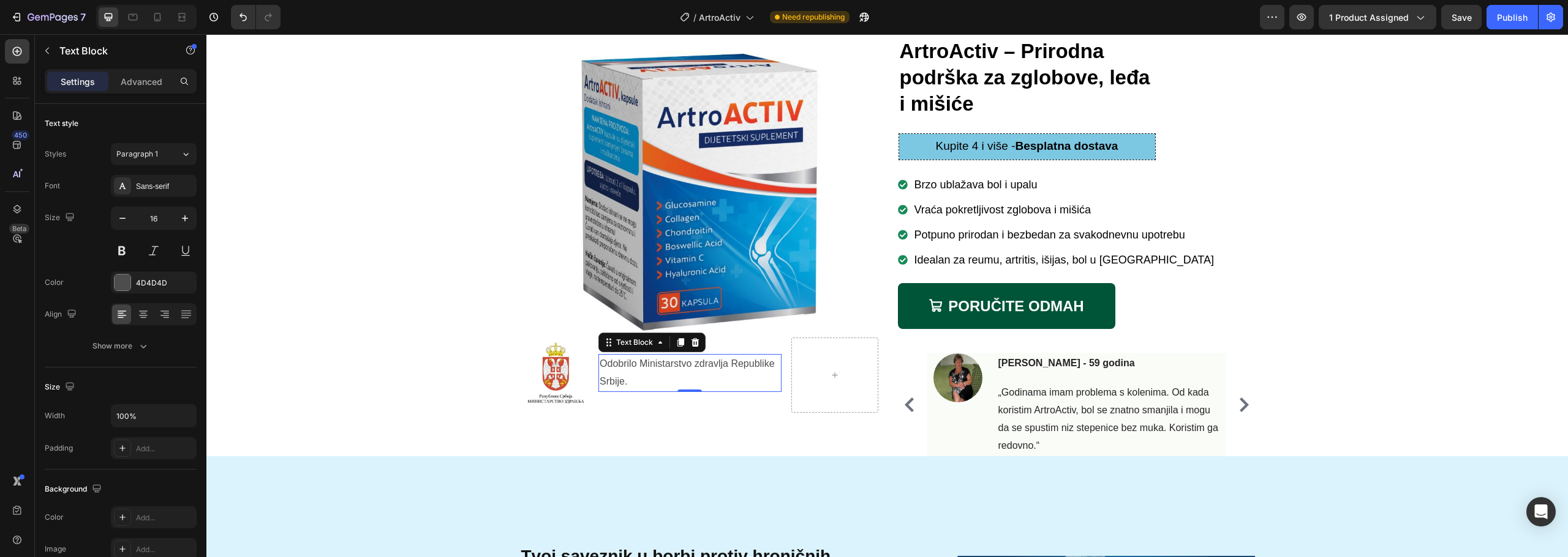
click at [683, 378] on p "Odobrilo Ministarstvo zdravlja Republike Srbije." at bounding box center [689, 373] width 180 height 35
click at [632, 380] on p "Odobrilo Ministarstvo zdravlja Republike Srbije." at bounding box center [689, 373] width 180 height 35
click at [730, 383] on p "Odobrilo Ministarstvo zdravlja Republike Srbije. 20426/2022" at bounding box center [689, 373] width 180 height 35
click at [725, 373] on p "Odobrilo Ministarstvo zdravlja Republike Srbije. 20426/2022" at bounding box center [689, 373] width 180 height 35
click at [152, 282] on div "4D4D4D" at bounding box center [154, 282] width 35 height 11
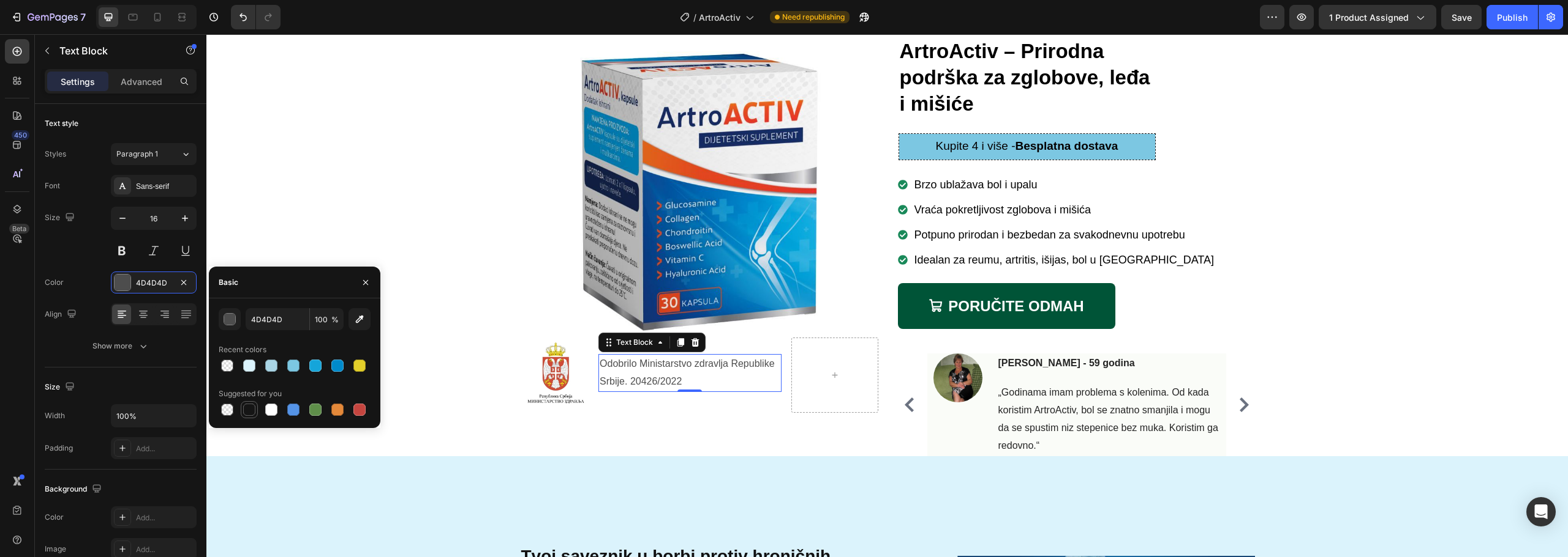
click at [248, 413] on div at bounding box center [249, 409] width 12 height 12
type input "151515"
click at [189, 219] on icon "button" at bounding box center [185, 218] width 12 height 12
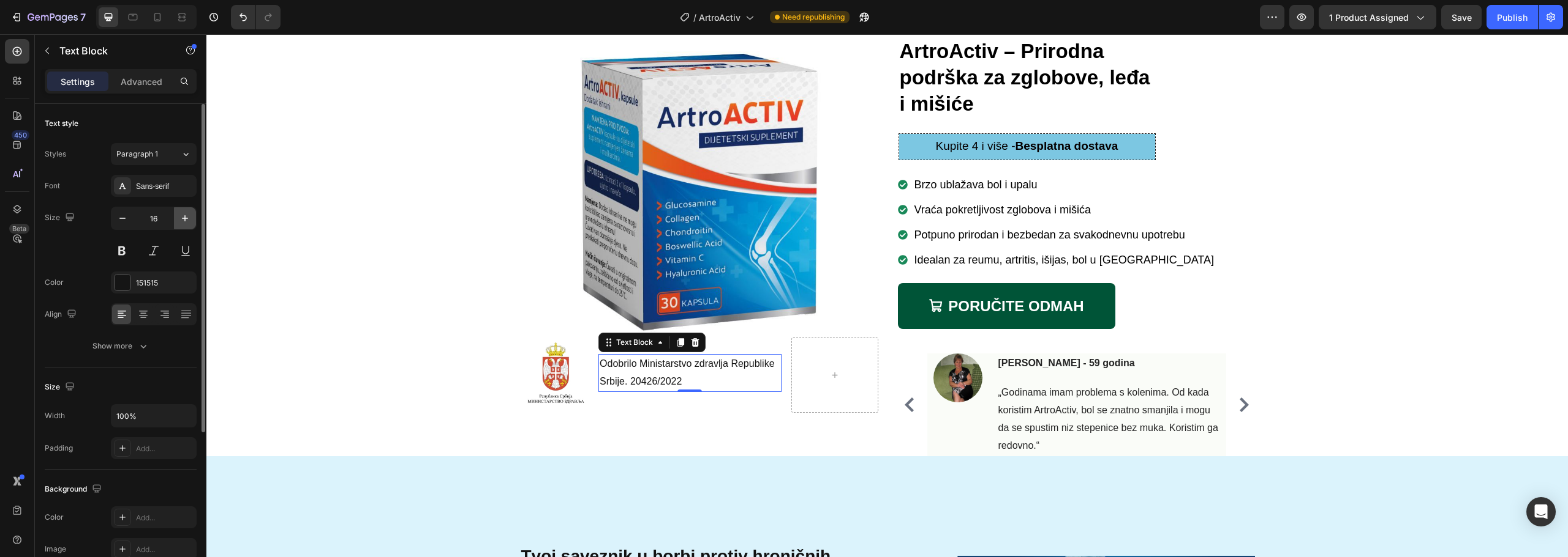
click at [189, 219] on icon "button" at bounding box center [185, 218] width 12 height 12
click at [126, 220] on icon "button" at bounding box center [122, 218] width 12 height 12
type input "19"
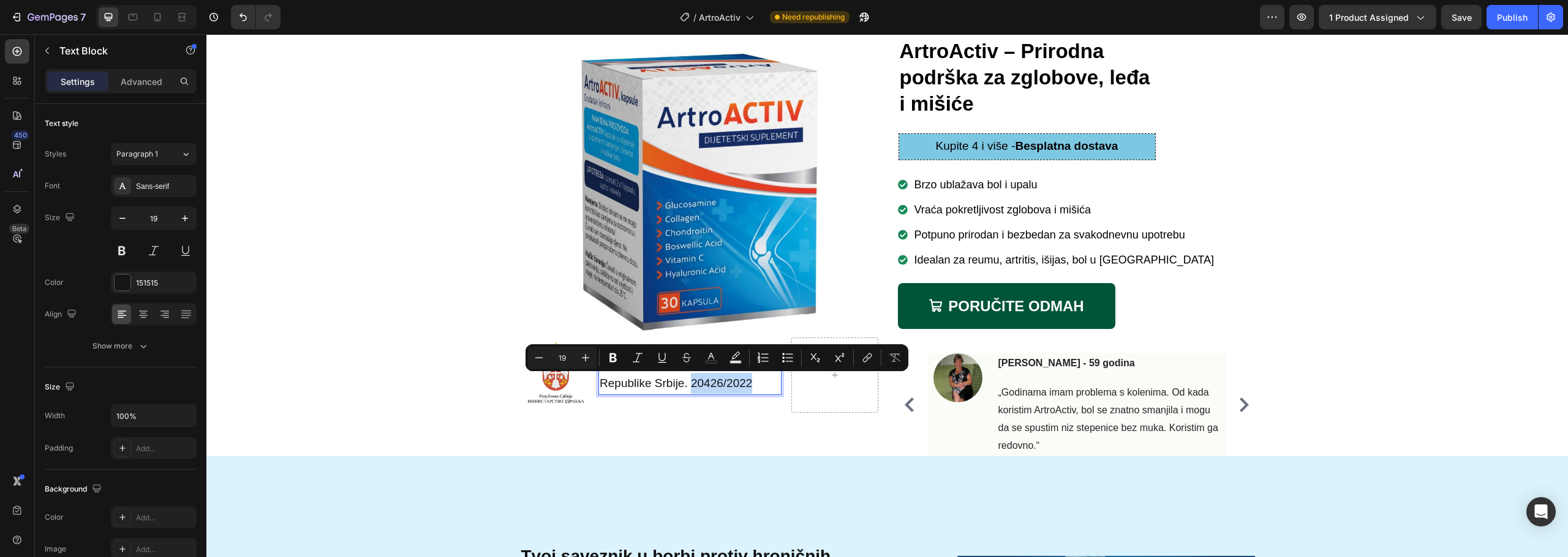
drag, startPoint x: 686, startPoint y: 384, endPoint x: 749, endPoint y: 385, distance: 63.0
click at [749, 385] on p "Odobrilo Ministarstvo zdravlja Republike Srbije. 20426/2022" at bounding box center [689, 373] width 180 height 41
click at [868, 358] on icon "Editor contextual toolbar" at bounding box center [867, 358] width 12 height 12
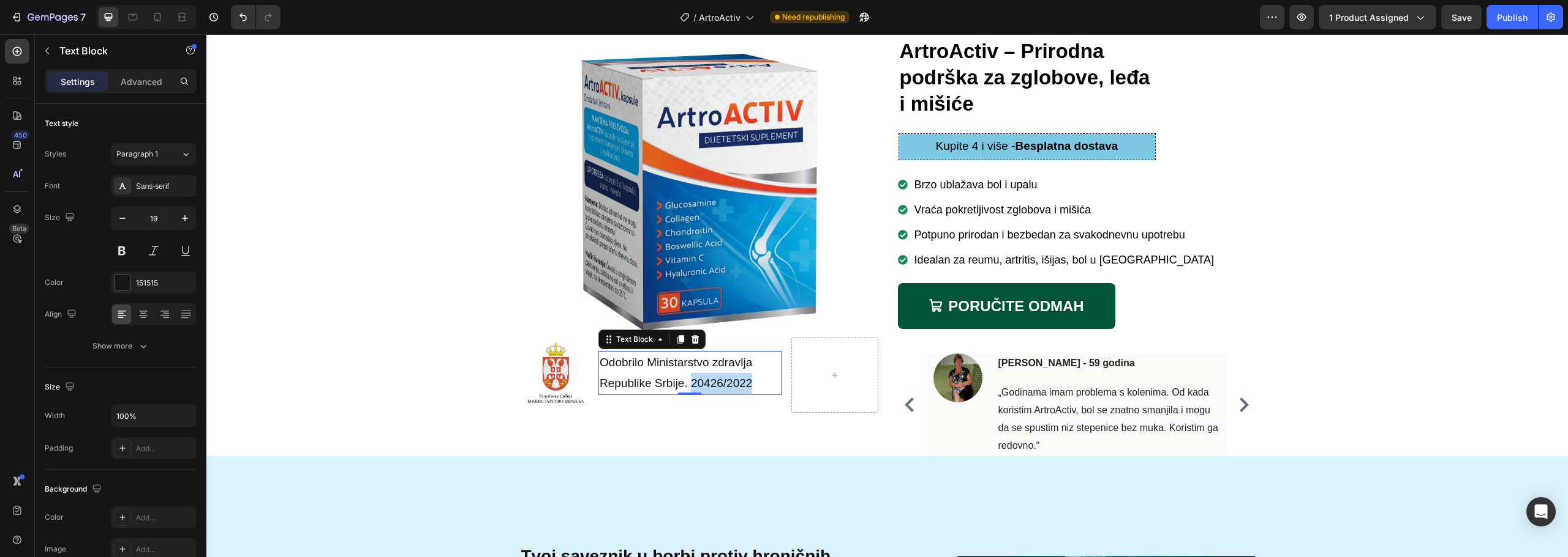
click at [702, 378] on p "Odobrilo Ministarstvo zdravlja Republike Srbije. 20426/2022" at bounding box center [689, 373] width 180 height 41
drag, startPoint x: 688, startPoint y: 384, endPoint x: 749, endPoint y: 386, distance: 61.0
click at [749, 386] on p "Odobrilo Ministarstvo zdravlja Republike Srbije. 20426/2022" at bounding box center [689, 373] width 180 height 41
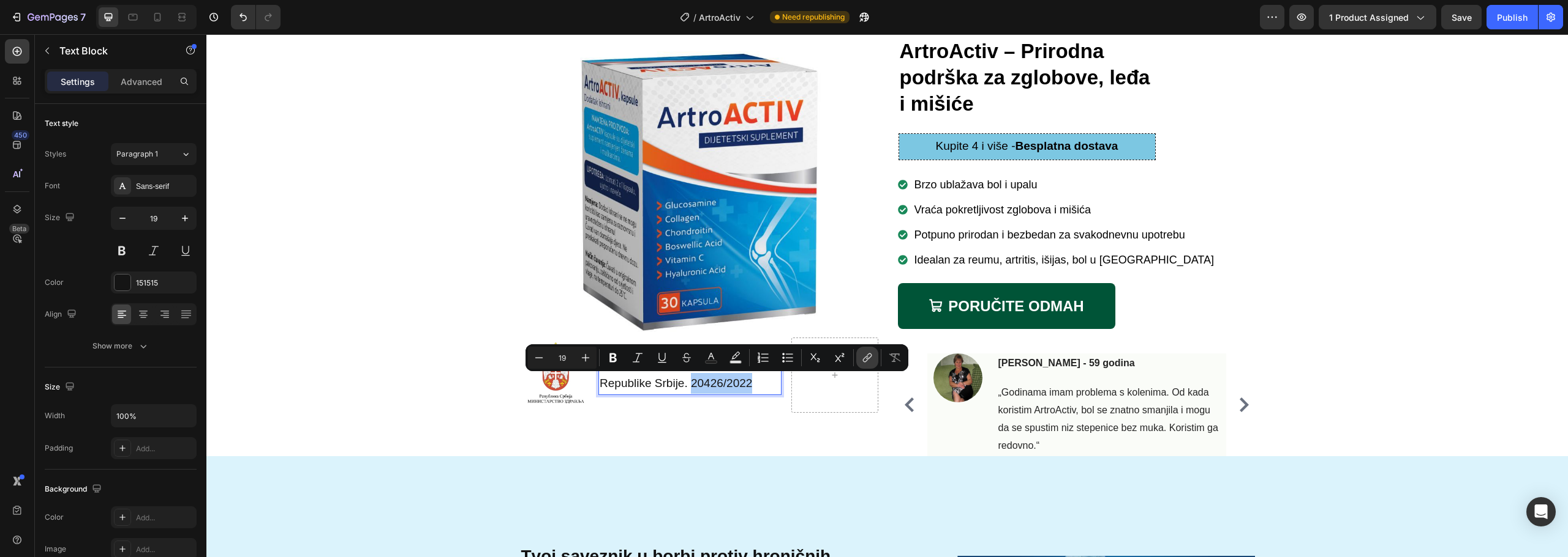
click at [867, 363] on icon "Editor contextual toolbar" at bounding box center [867, 358] width 12 height 12
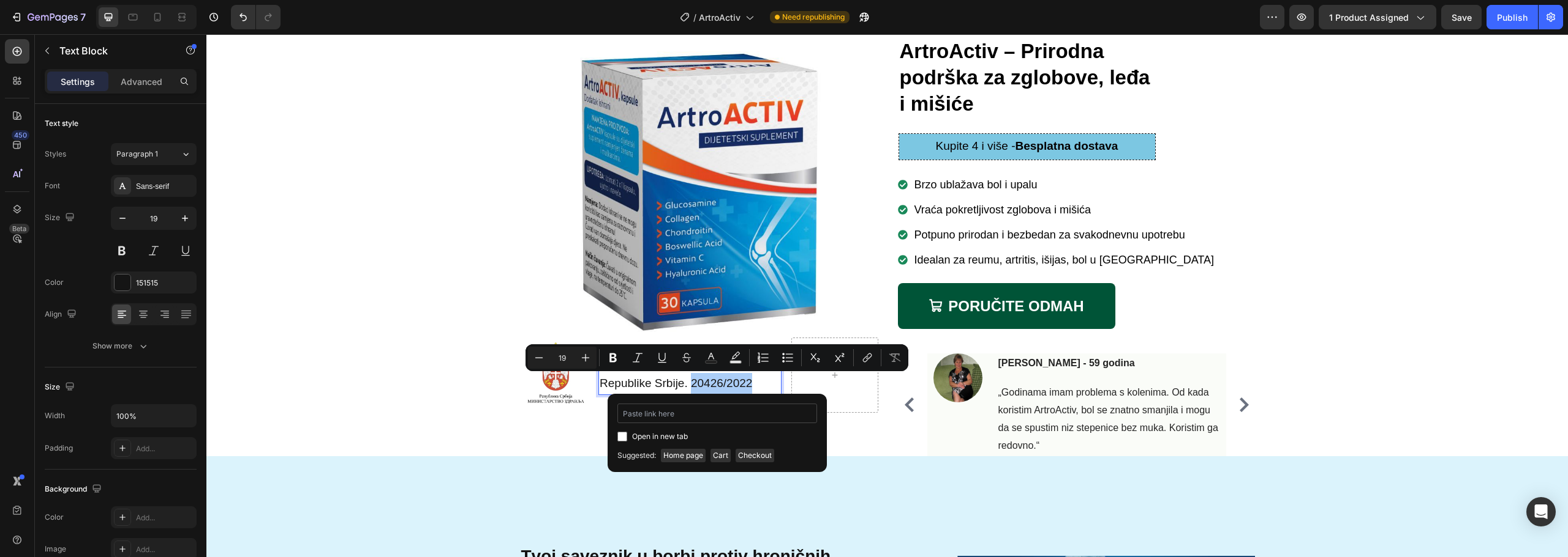
click at [731, 415] on input "Editor contextual toolbar" at bounding box center [717, 413] width 200 height 20
type input "https://cdn.shopify.com/s/files/1/0930/9700/1255/files/ArtroACTIV_resenje_minis…"
click at [627, 439] on label "Open in new tab" at bounding box center [658, 436] width 61 height 15
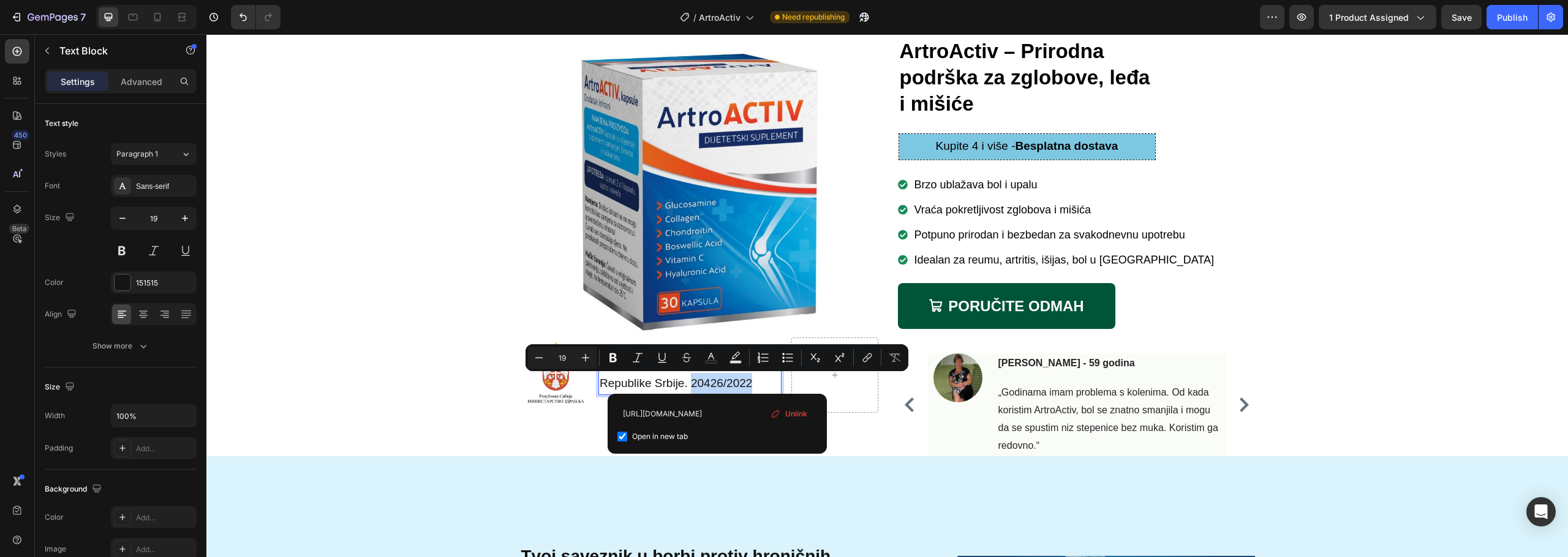
checkbox input "true"
click at [842, 436] on div "Image Image Odobrilo Ministarstvo zdravlja Republike Srbije. 20426/2022 Text Bl…" at bounding box center [699, 228] width 358 height 456
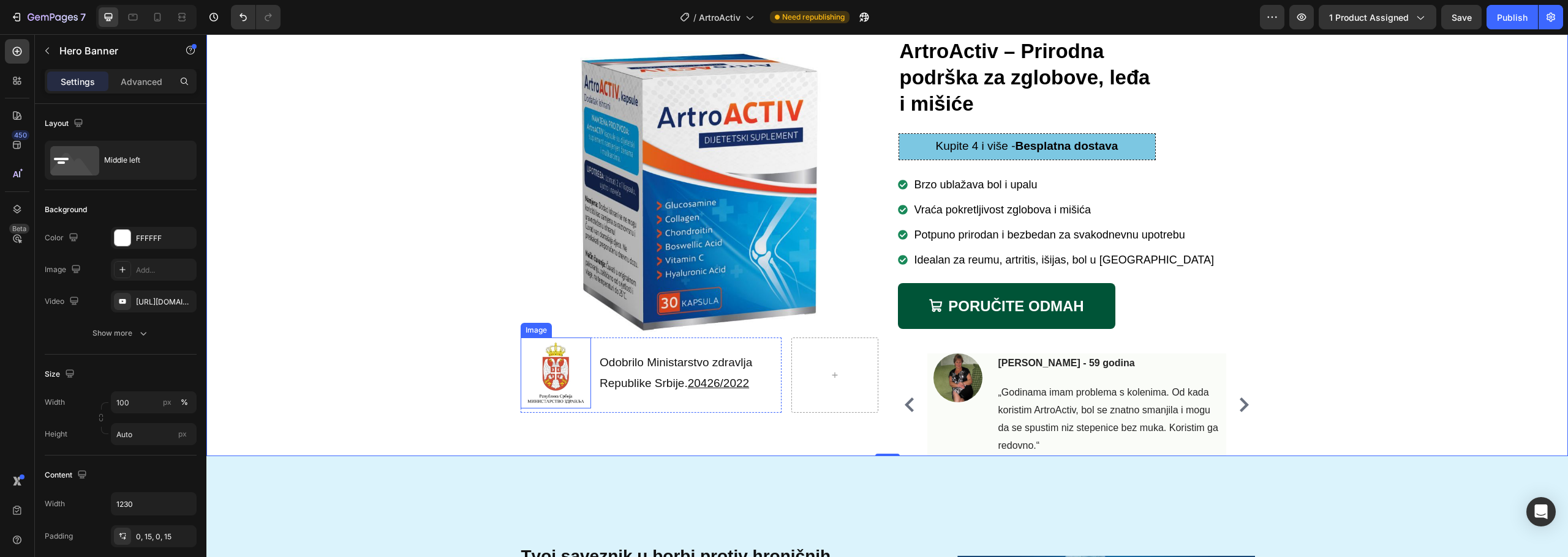
click at [565, 368] on img at bounding box center [556, 373] width 71 height 71
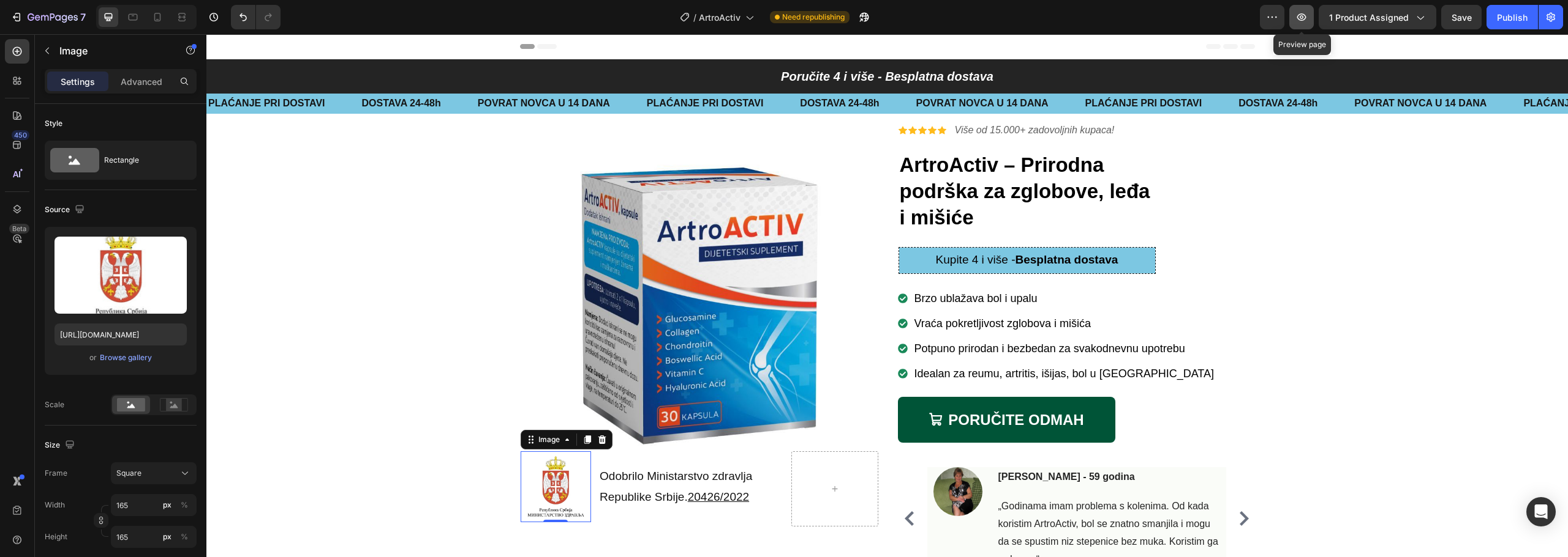
click at [1297, 18] on icon "button" at bounding box center [1301, 17] width 12 height 12
click at [738, 460] on li "Image 0 Odobrilo Ministarstvo zdravlja Republike Srbije. 20426/2022 Text Block" at bounding box center [651, 487] width 261 height 71
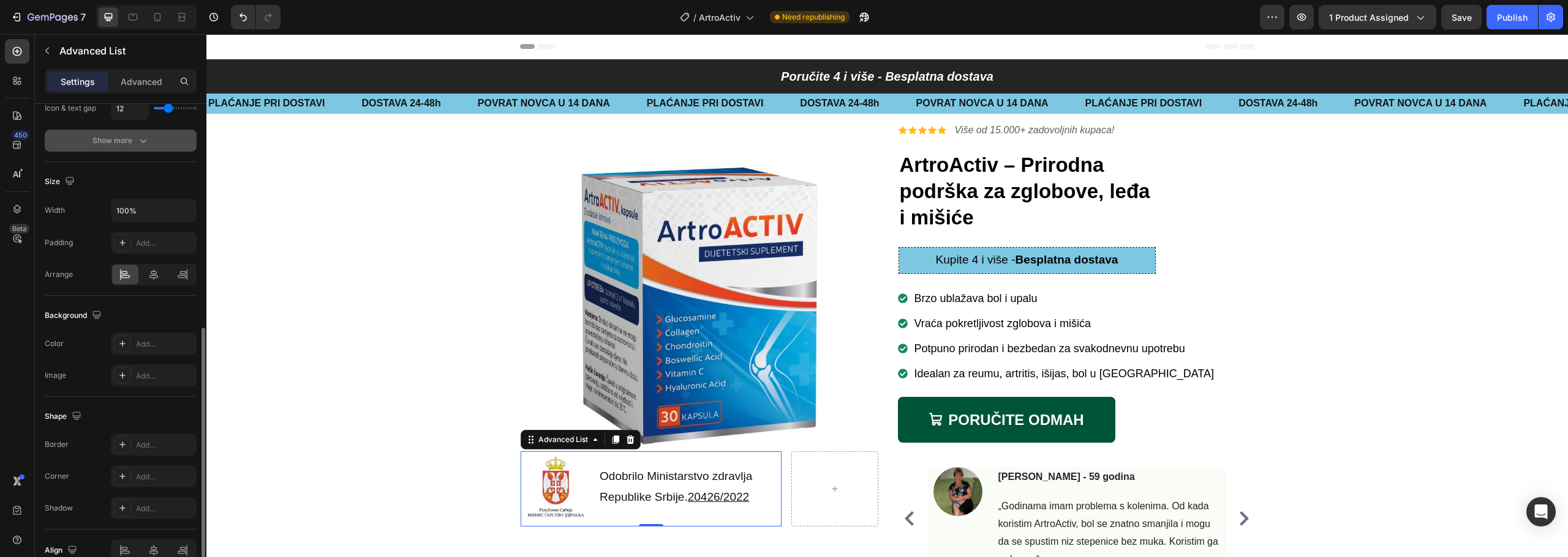
scroll to position [247, 0]
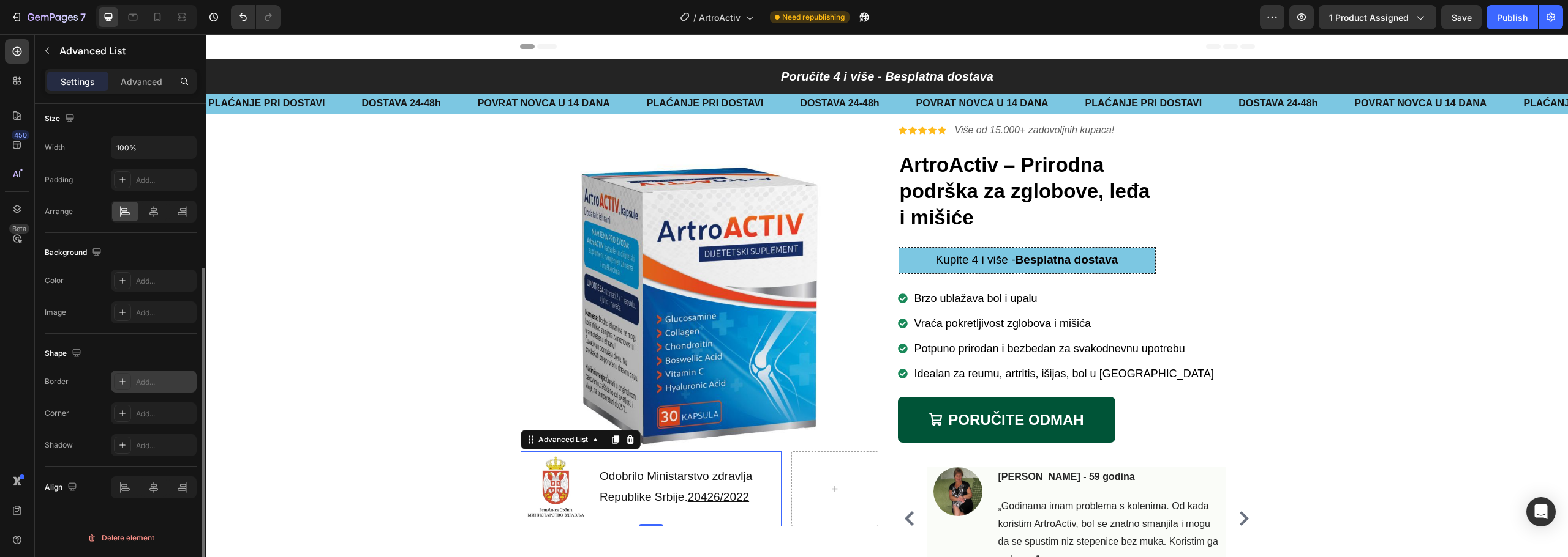
click at [155, 379] on div "Add..." at bounding box center [164, 382] width 57 height 11
click at [155, 409] on div "Add..." at bounding box center [164, 413] width 57 height 11
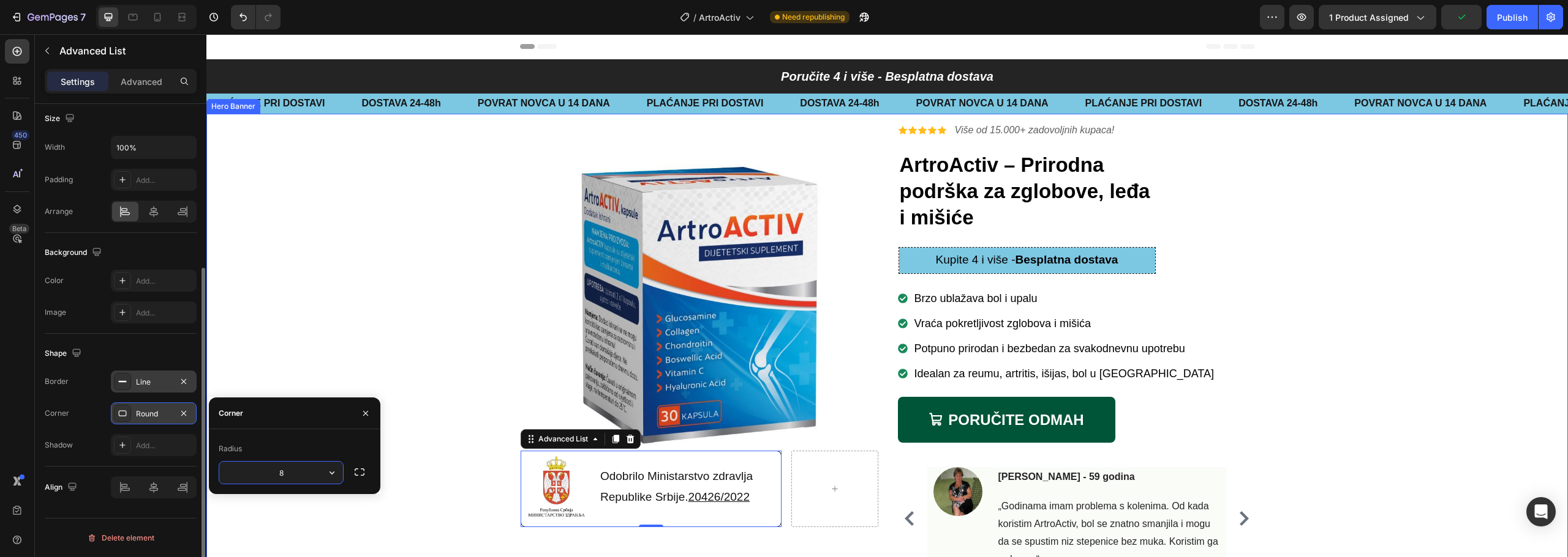
click at [332, 340] on div "Background Image" at bounding box center [887, 342] width 1360 height 456
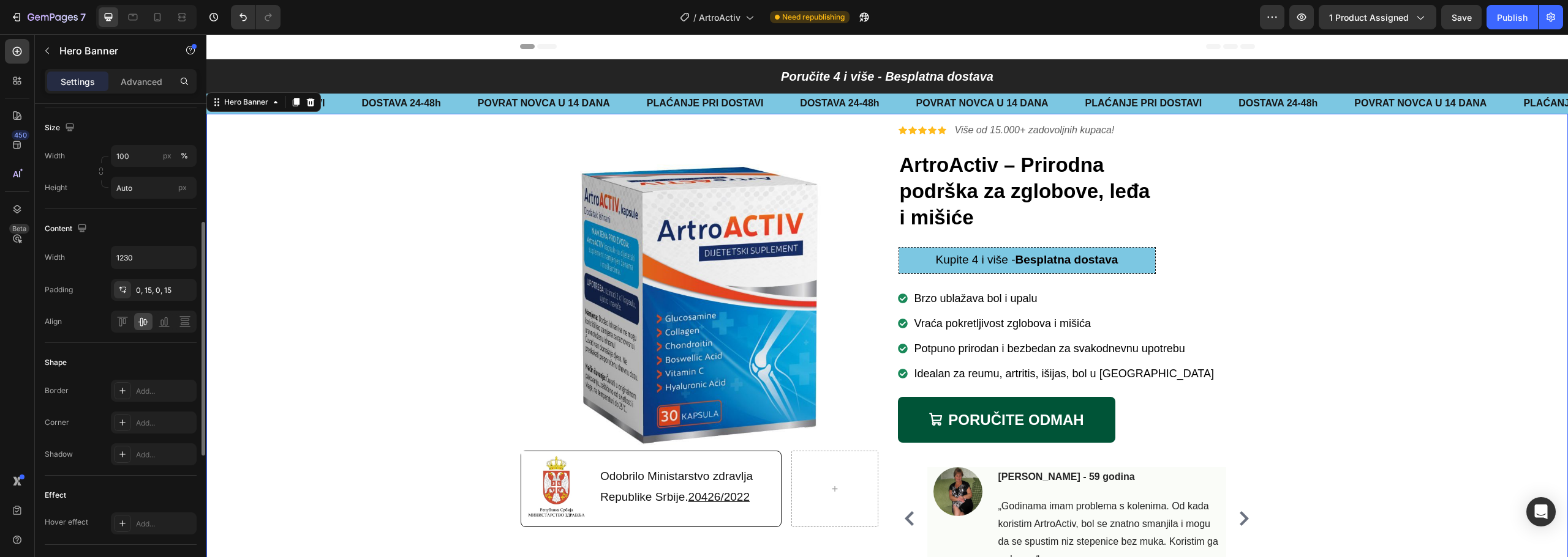
scroll to position [0, 0]
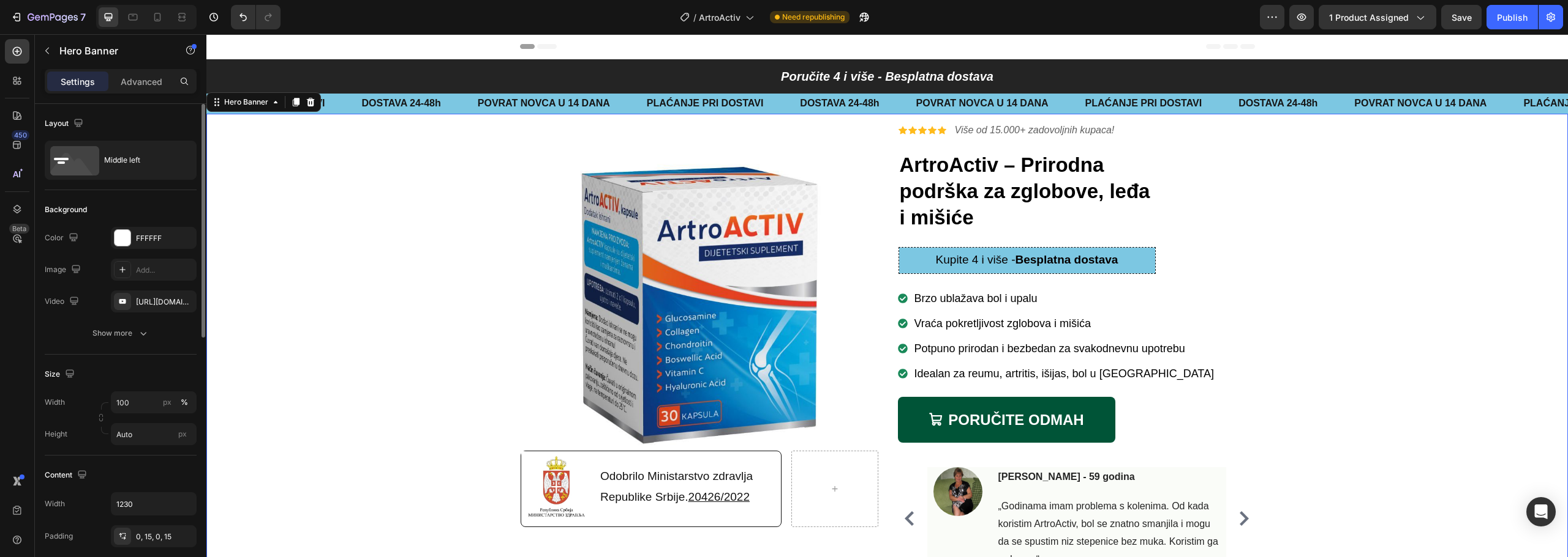
click at [152, 92] on div "Settings Advanced" at bounding box center [120, 81] width 152 height 25
click at [147, 84] on p "Advanced" at bounding box center [141, 81] width 41 height 13
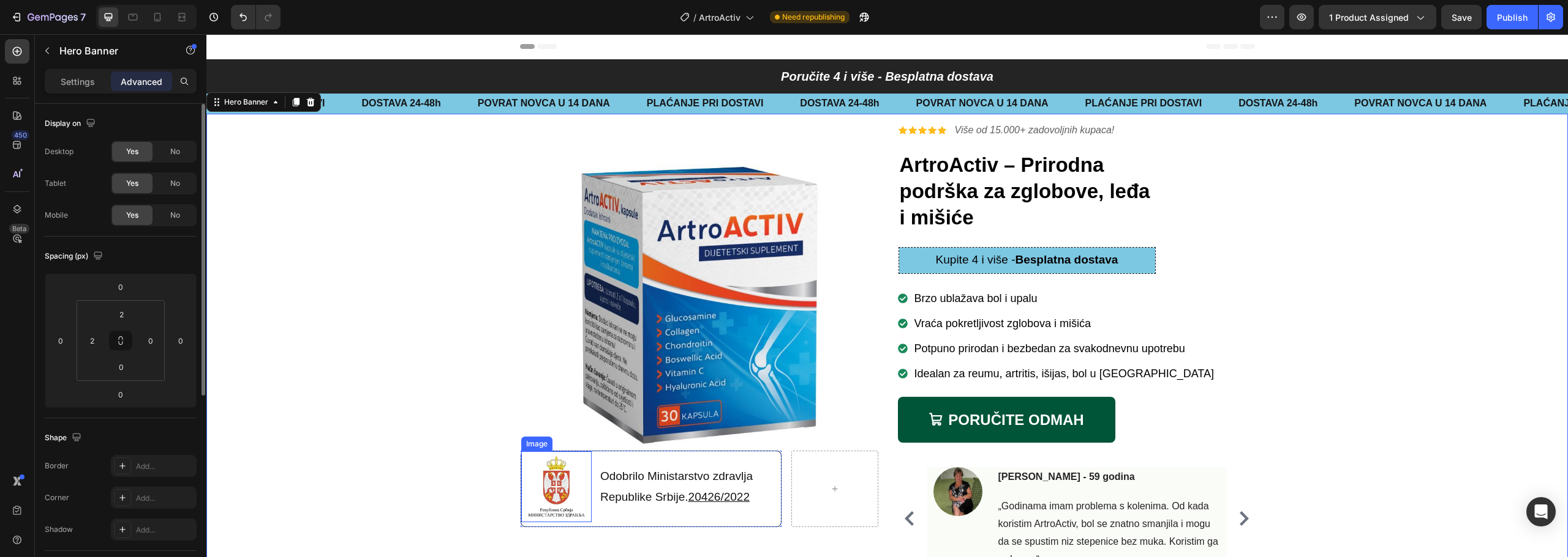
click at [526, 465] on img at bounding box center [556, 487] width 71 height 71
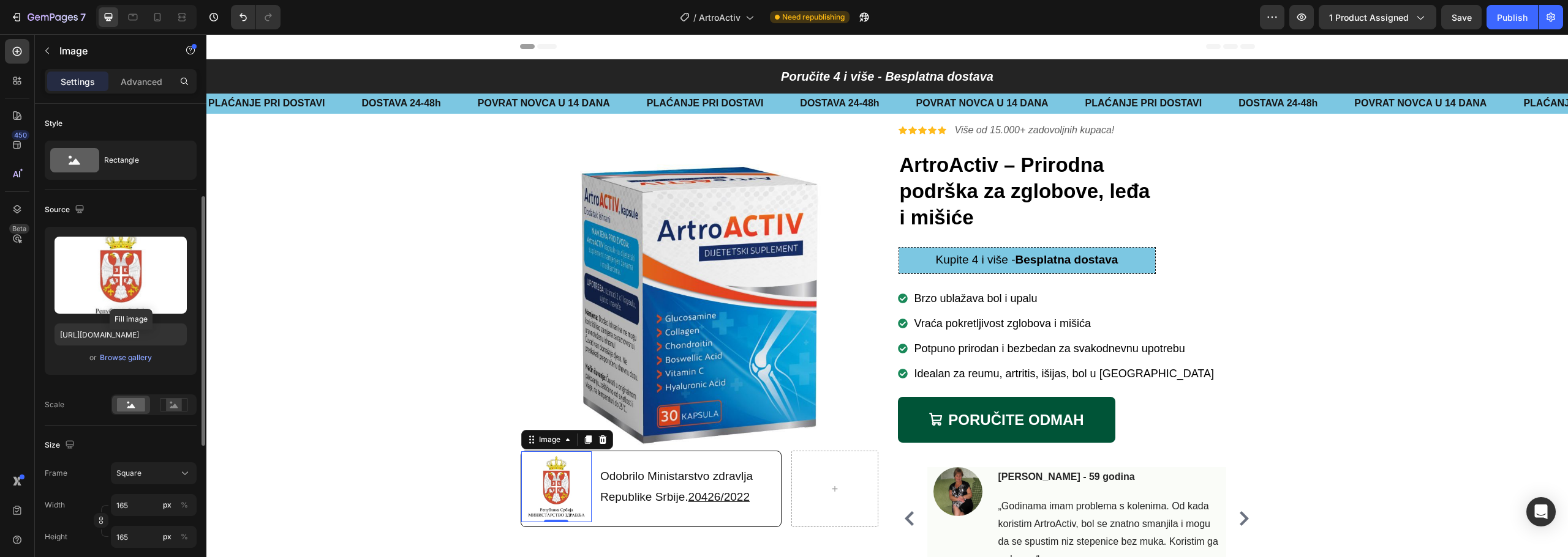
scroll to position [122, 0]
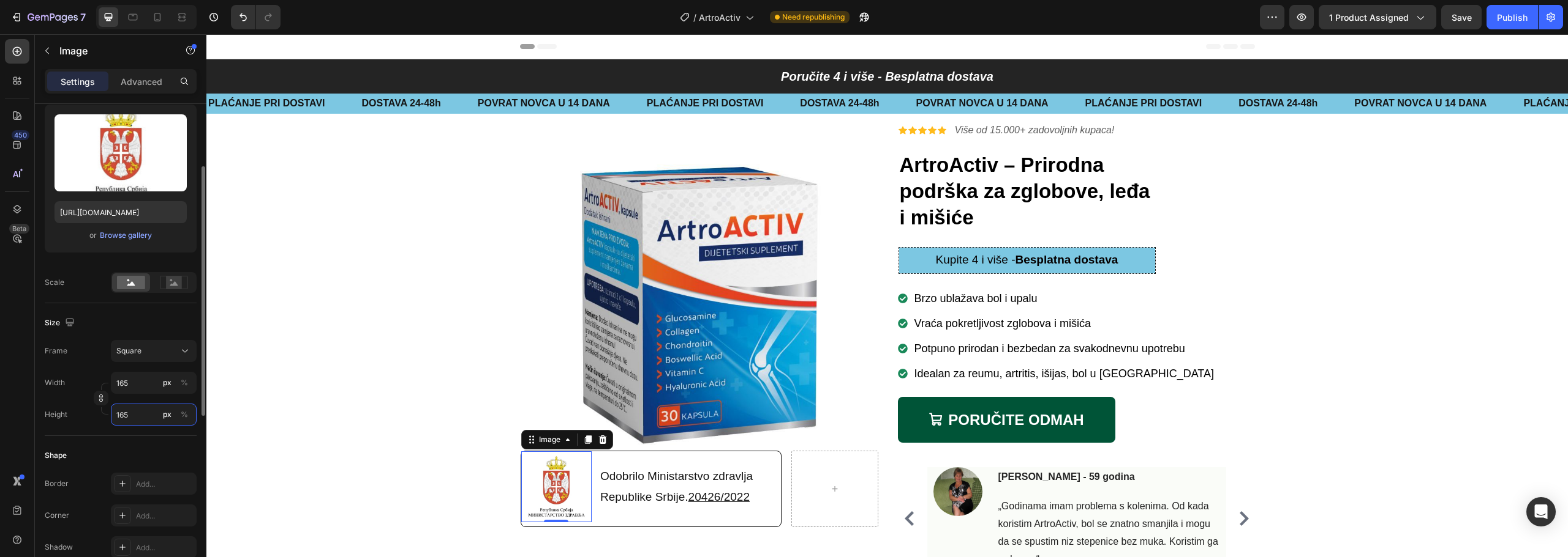
click at [140, 414] on input "165" at bounding box center [154, 414] width 86 height 22
type input "0"
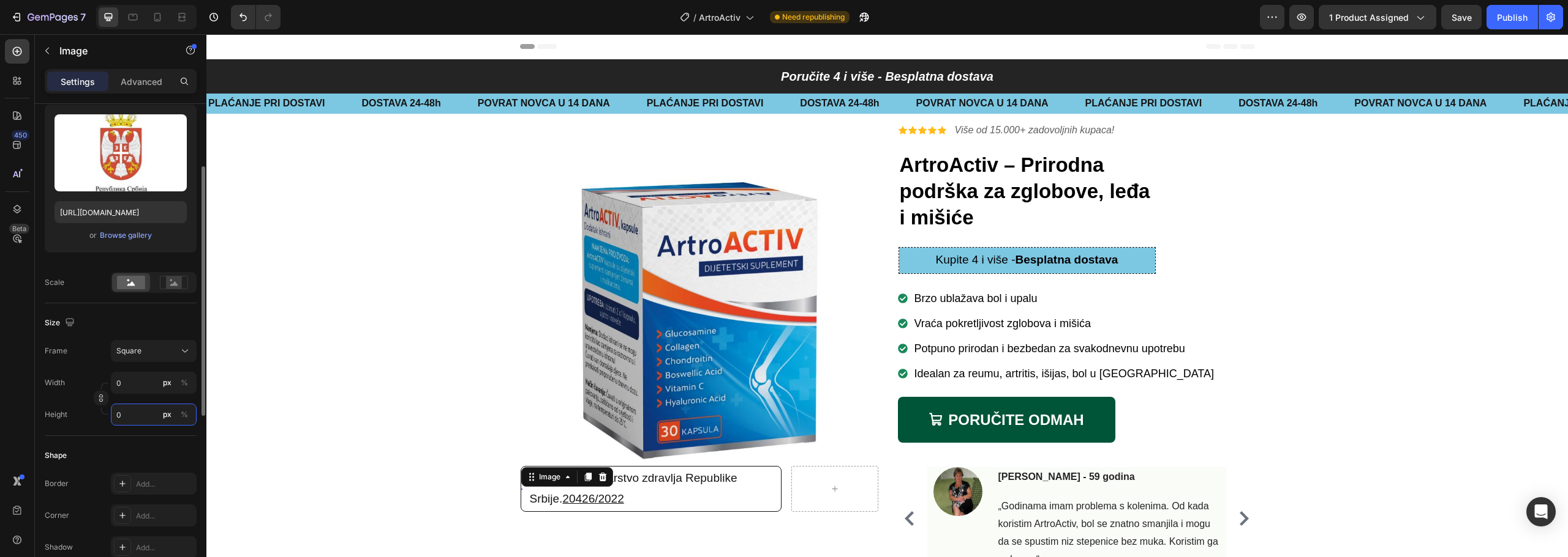
type input "0"
click at [101, 395] on icon "button" at bounding box center [100, 398] width 9 height 9
click at [128, 385] on input "0" at bounding box center [154, 383] width 86 height 22
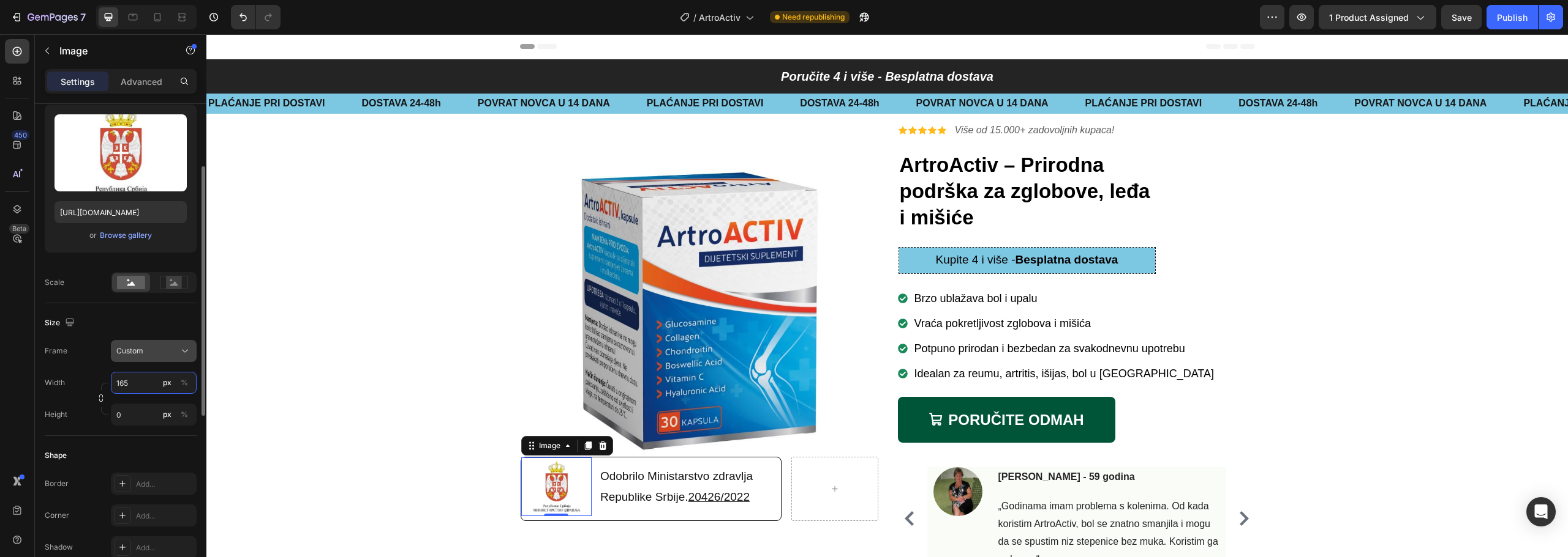
type input "165"
click at [180, 349] on icon at bounding box center [185, 351] width 12 height 12
click at [161, 379] on div "Square" at bounding box center [152, 381] width 71 height 12
type input "165"
click at [354, 437] on div "Background Image" at bounding box center [887, 342] width 1360 height 456
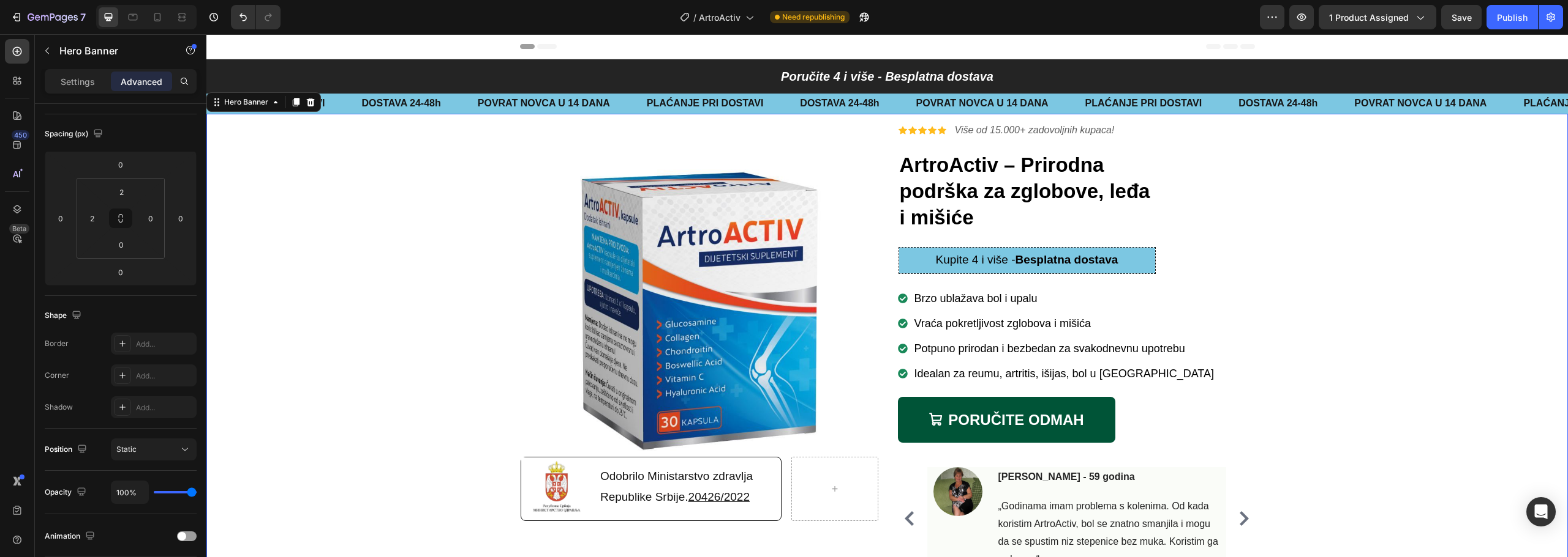
scroll to position [0, 0]
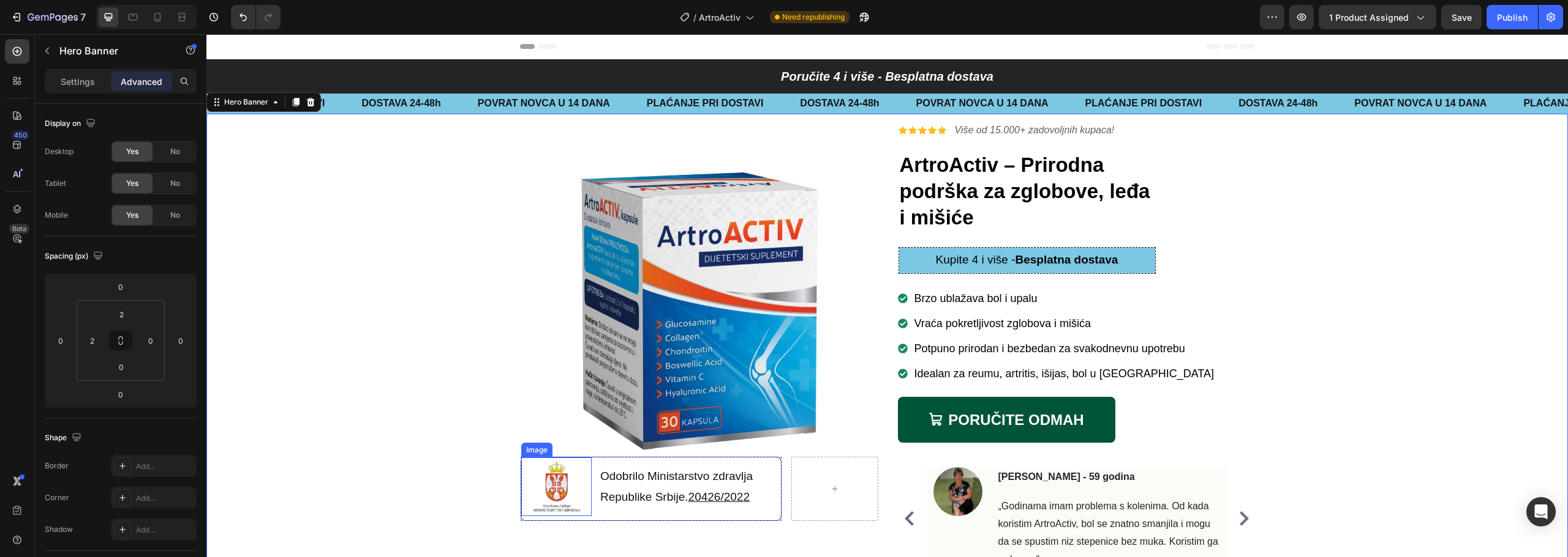
click at [572, 504] on img at bounding box center [556, 487] width 71 height 59
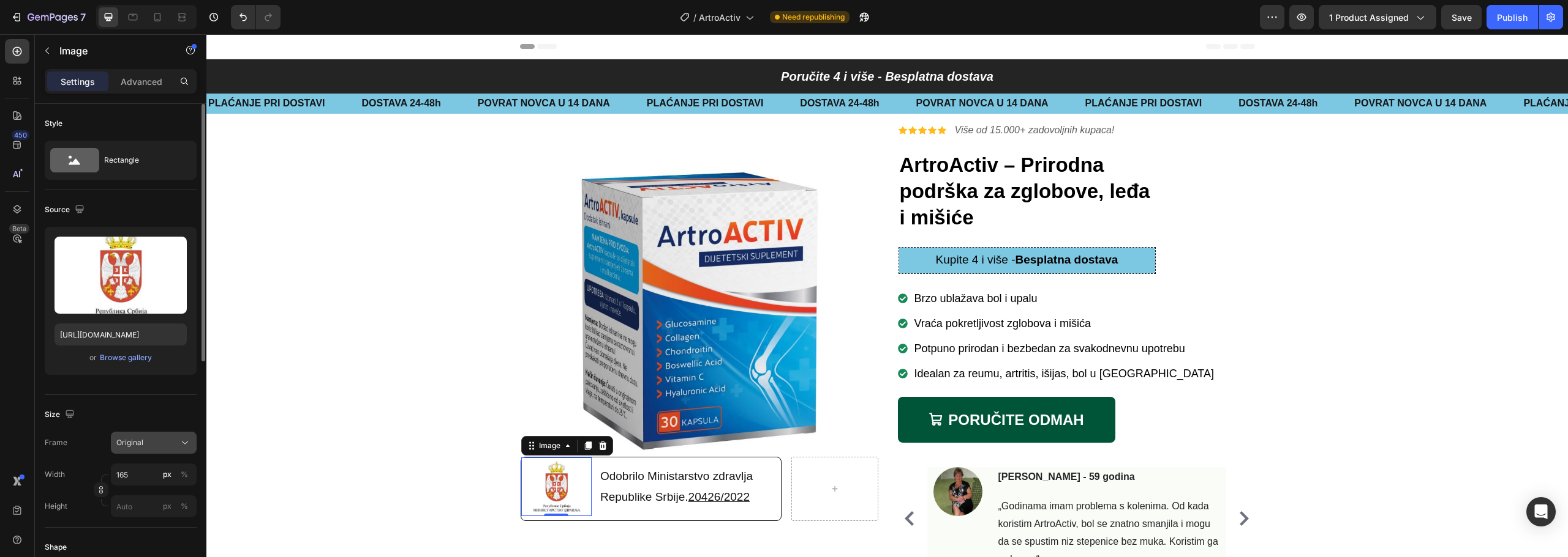
scroll to position [122, 0]
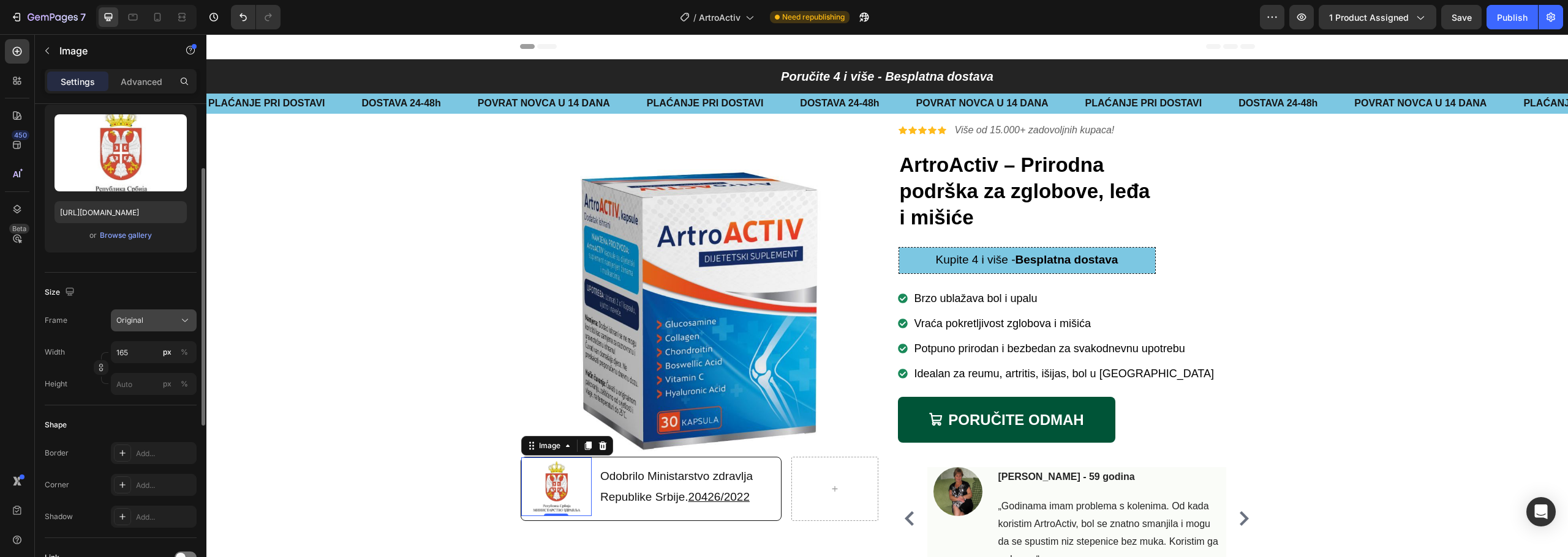
click at [169, 325] on div "Original" at bounding box center [146, 320] width 60 height 11
click at [160, 356] on div "Square" at bounding box center [152, 350] width 71 height 12
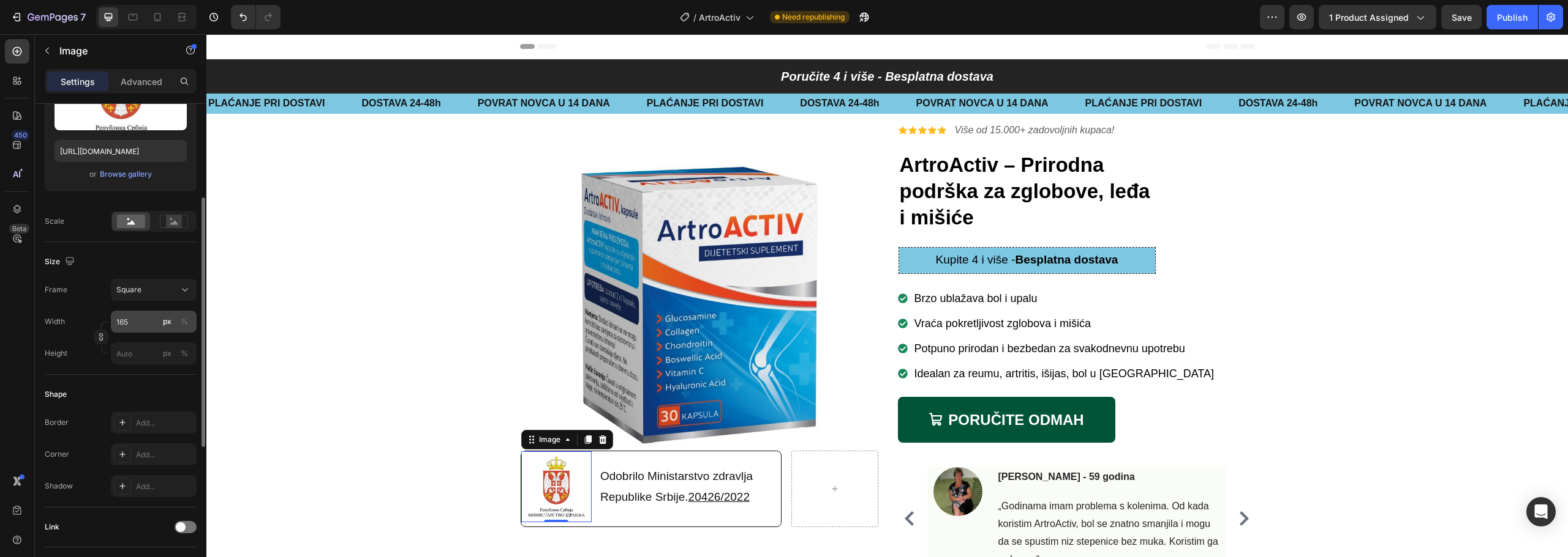
scroll to position [466, 0]
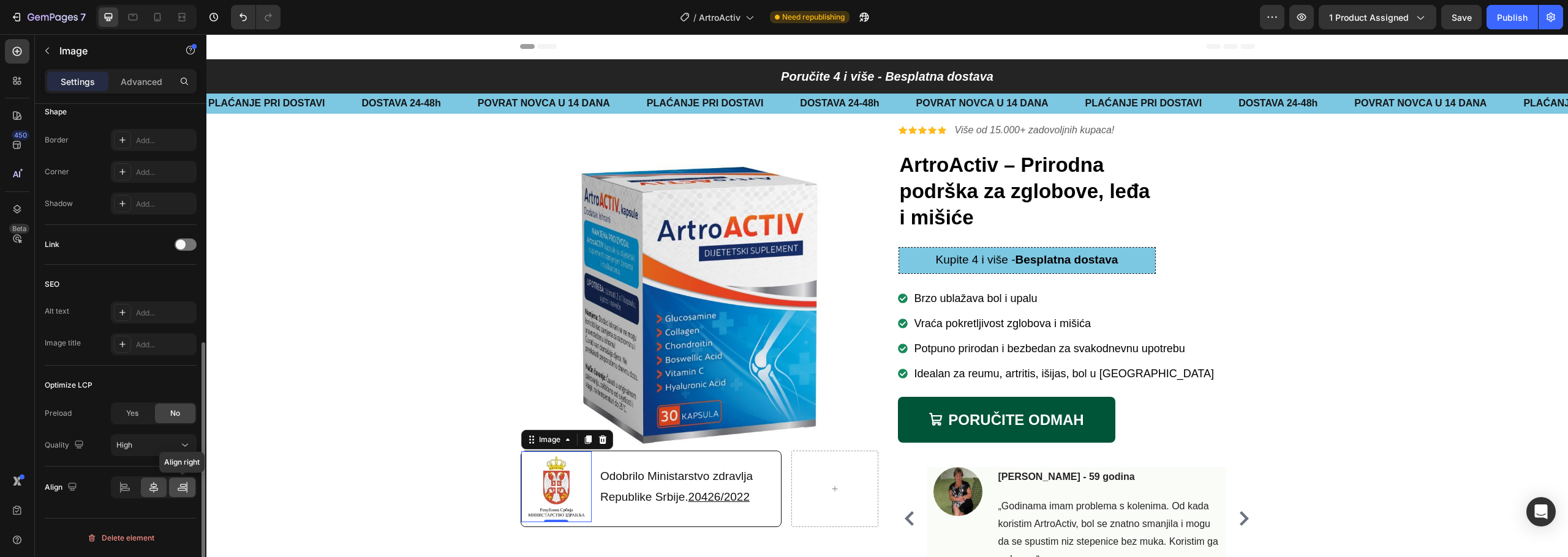
click at [184, 486] on icon at bounding box center [182, 487] width 12 height 12
click at [155, 486] on icon at bounding box center [154, 487] width 12 height 12
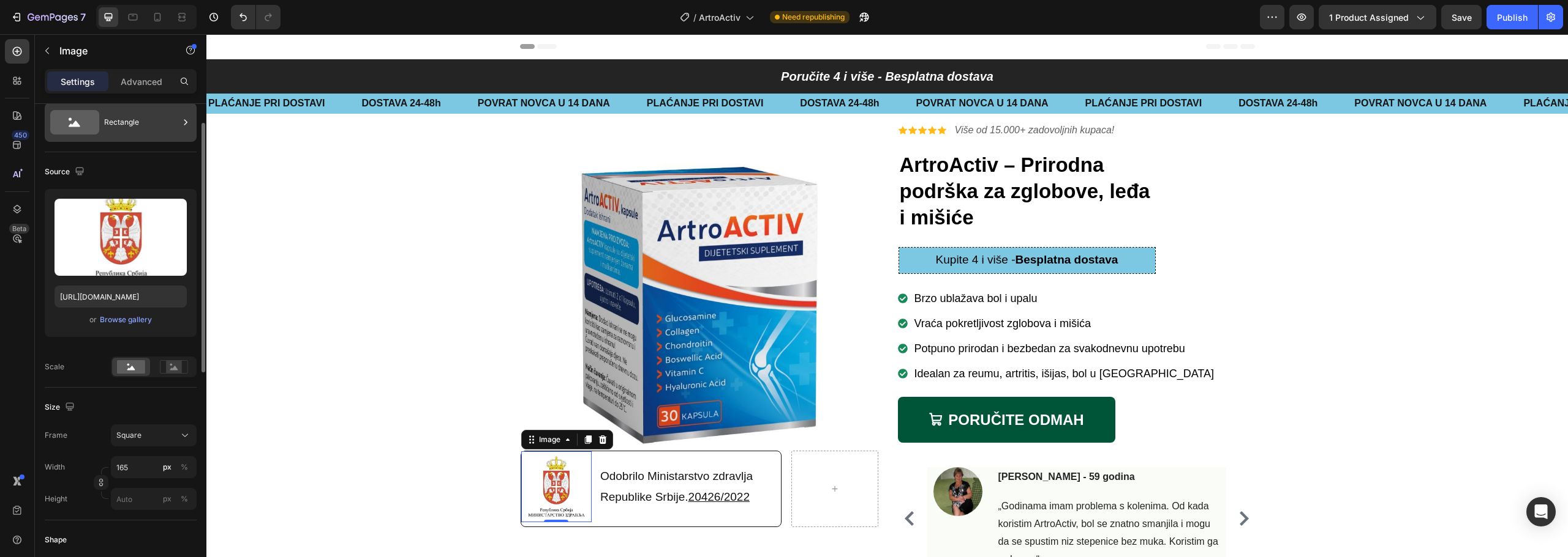
scroll to position [0, 0]
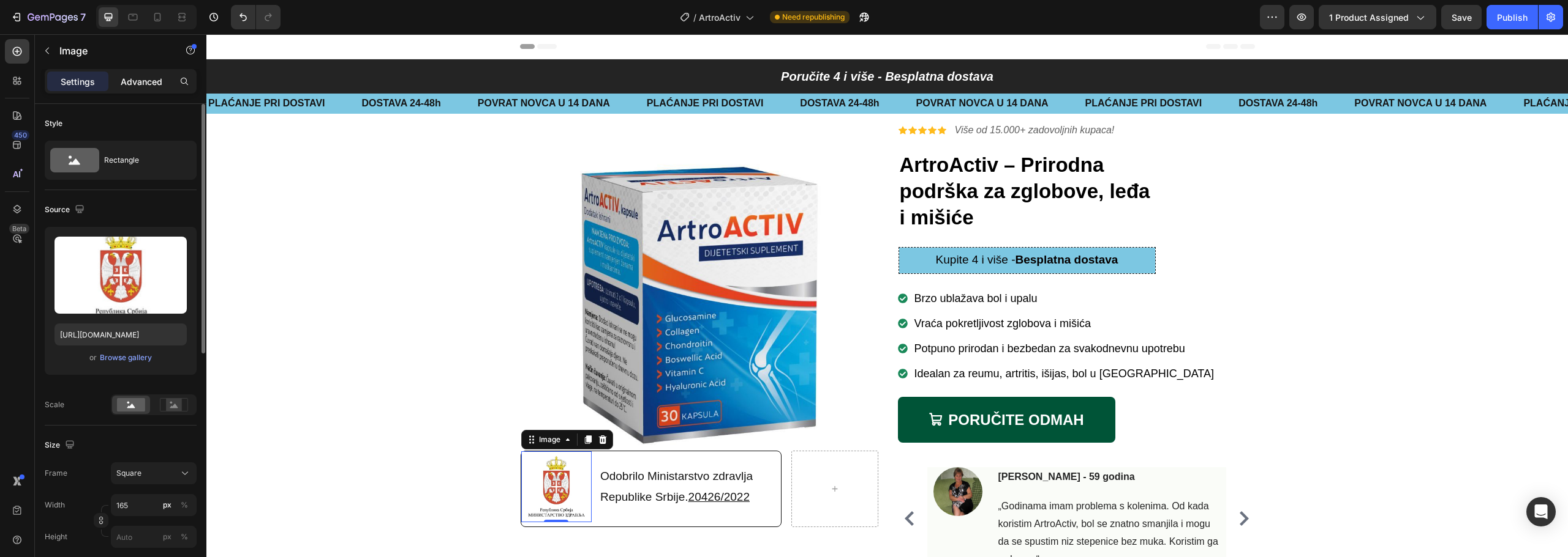
click at [145, 85] on p "Advanced" at bounding box center [141, 81] width 41 height 13
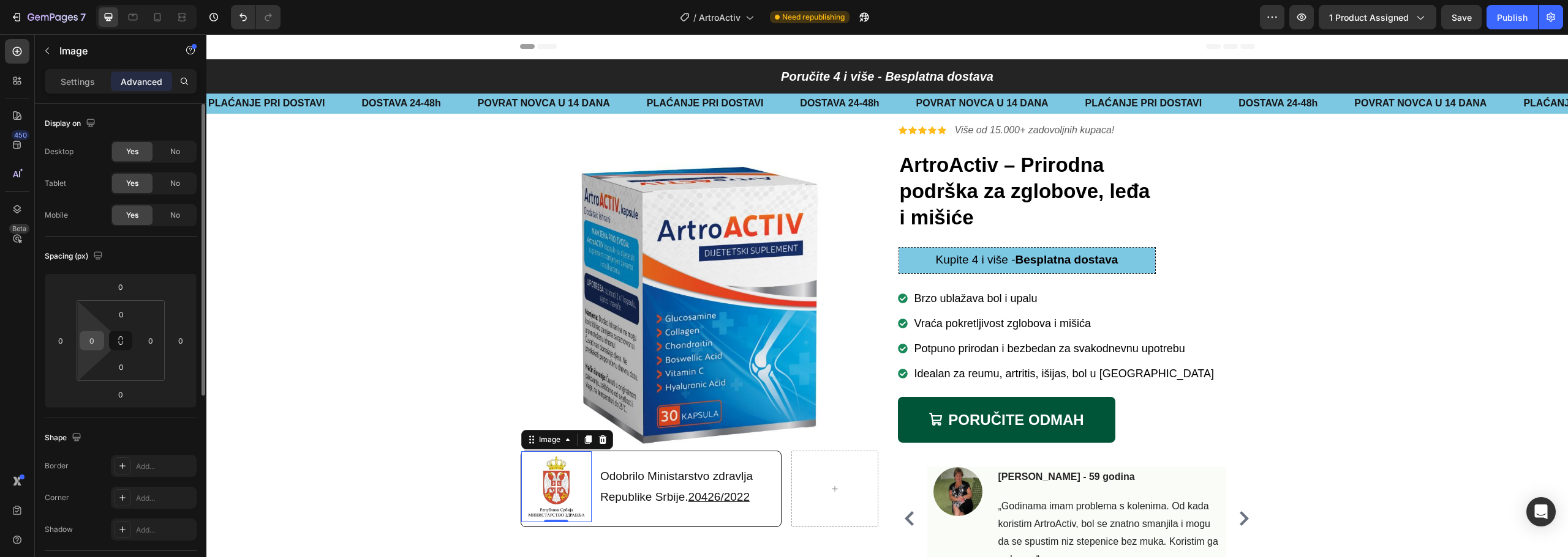
drag, startPoint x: 598, startPoint y: 276, endPoint x: 92, endPoint y: 338, distance: 509.8
click at [92, 338] on input "0" at bounding box center [92, 340] width 19 height 19
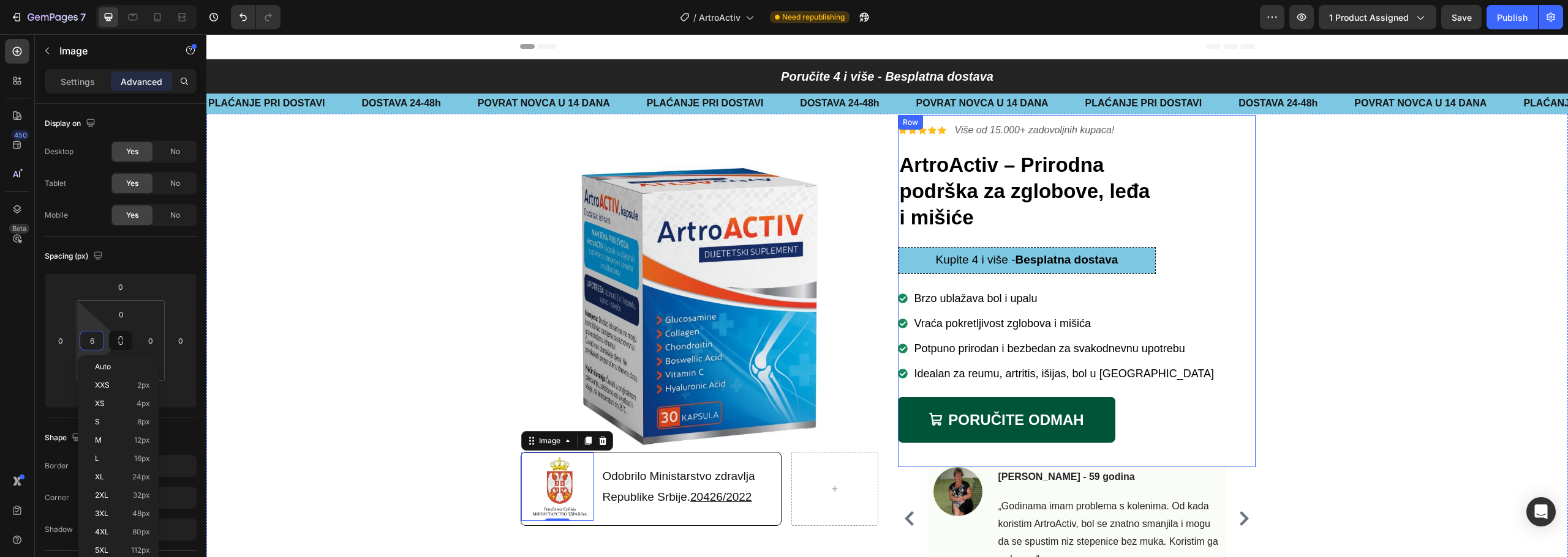
type input "7"
click at [433, 284] on div "Background Image" at bounding box center [887, 342] width 1360 height 456
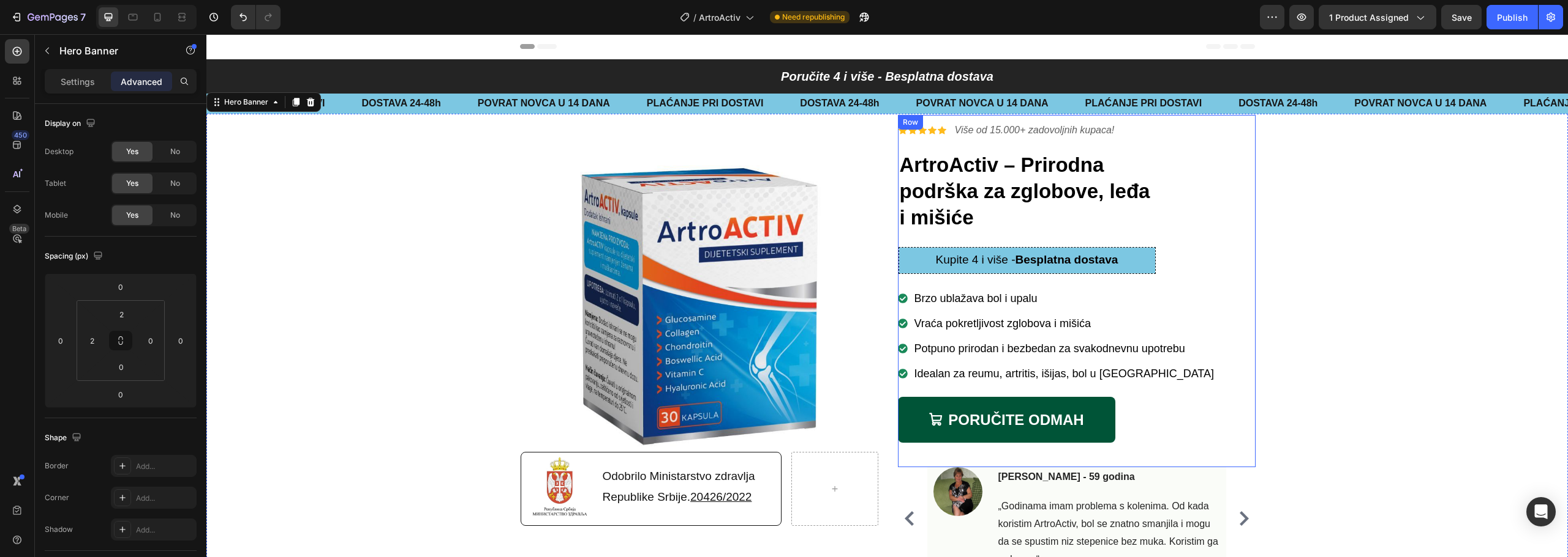
click at [1387, 225] on div "Background Image" at bounding box center [887, 342] width 1360 height 456
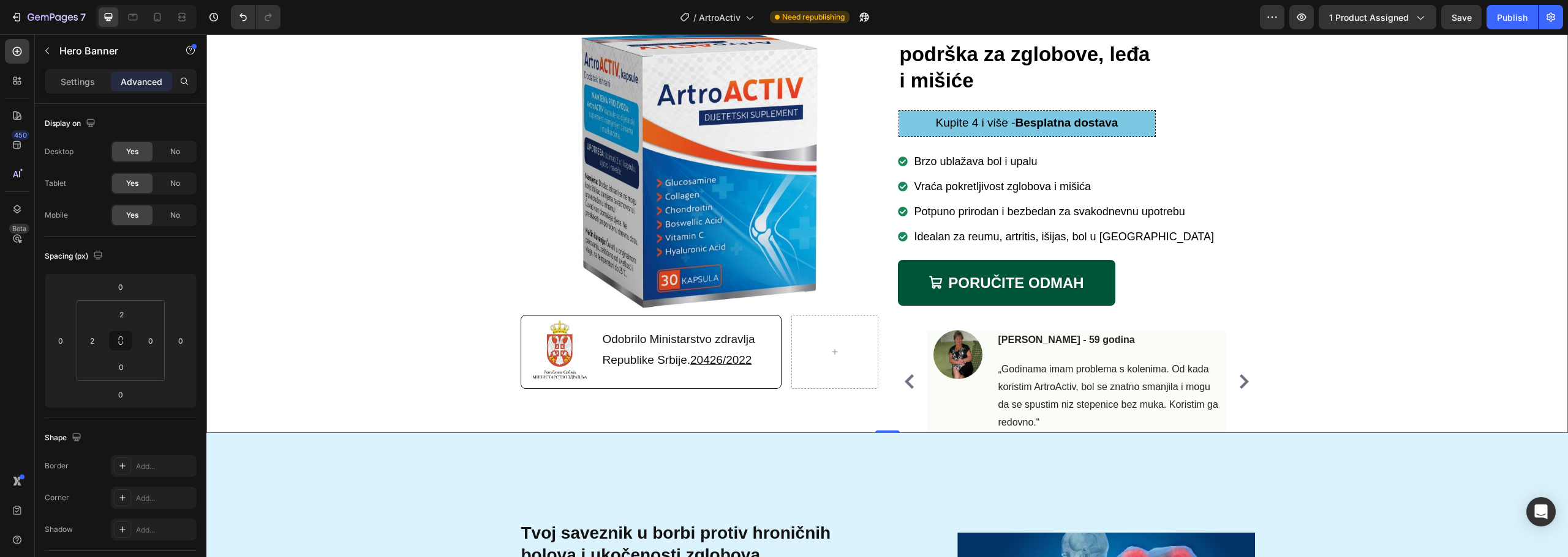
scroll to position [184, 0]
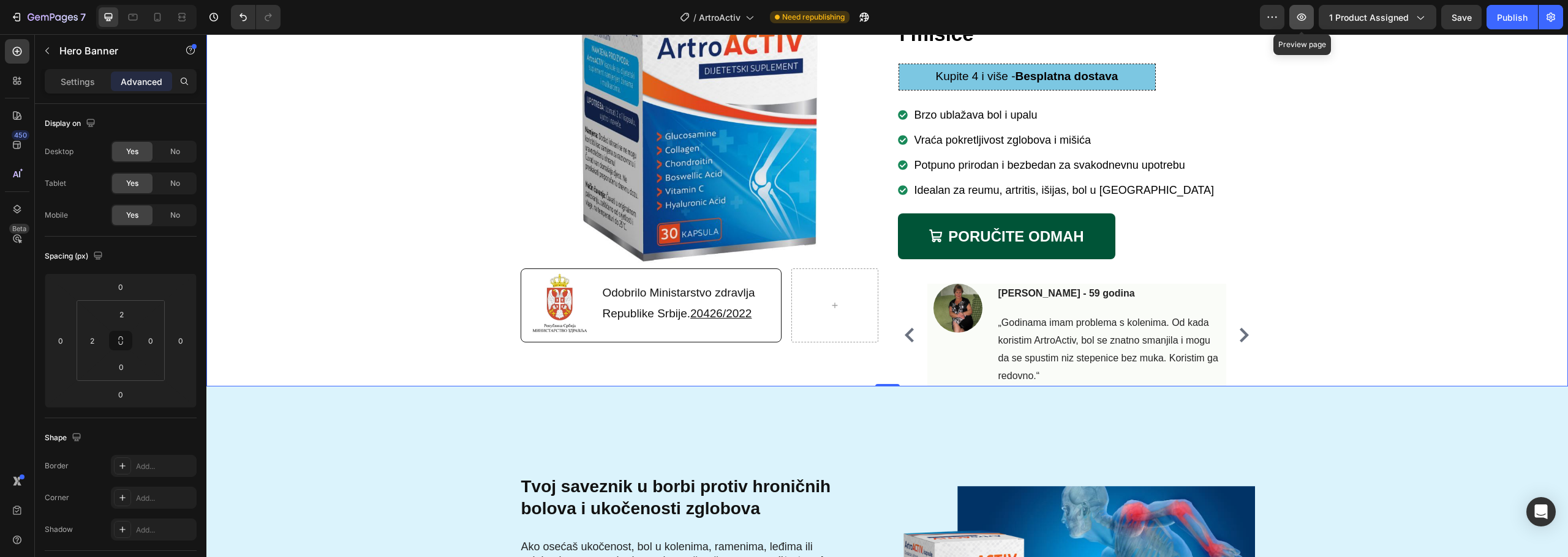
click at [1302, 19] on icon "button" at bounding box center [1301, 17] width 9 height 7
click at [164, 21] on div at bounding box center [158, 17] width 20 height 20
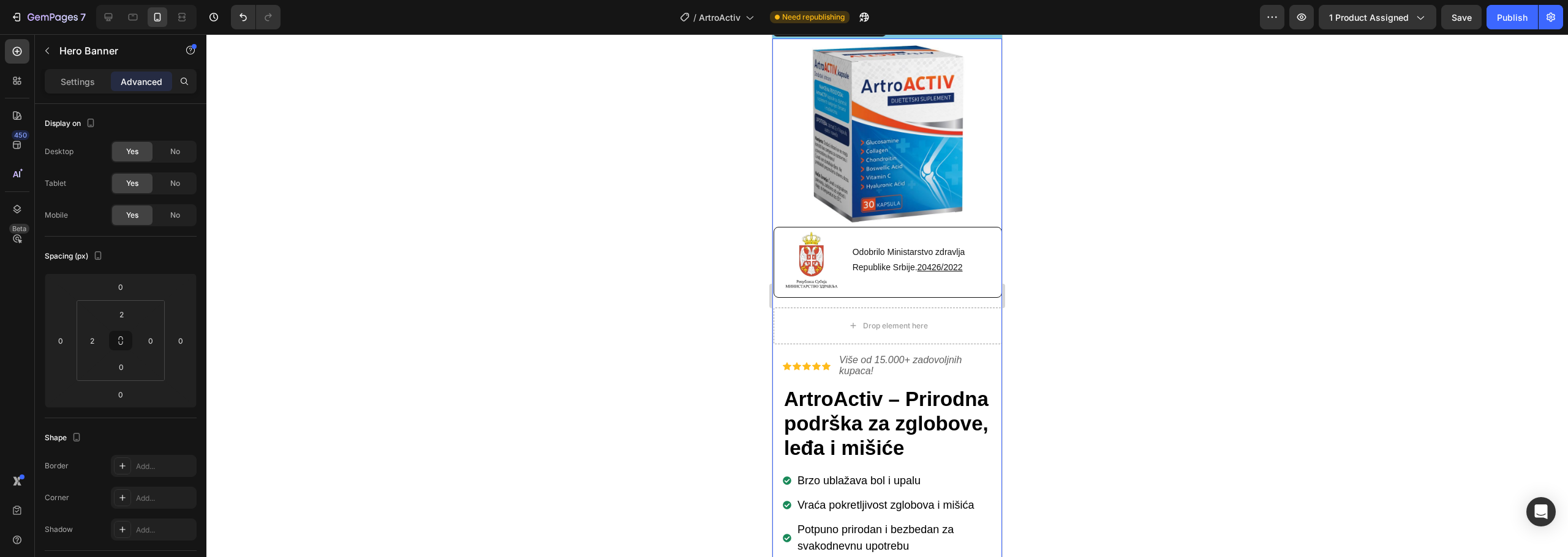
scroll to position [36, 0]
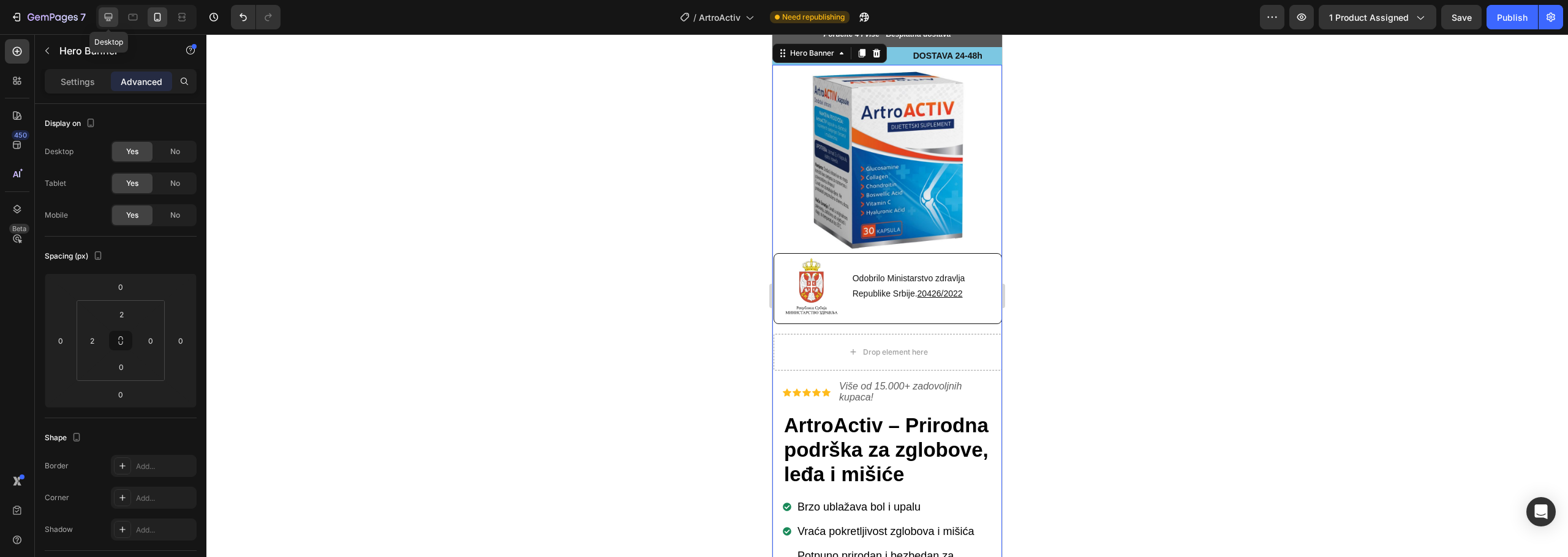
click at [114, 16] on icon at bounding box center [108, 17] width 12 height 12
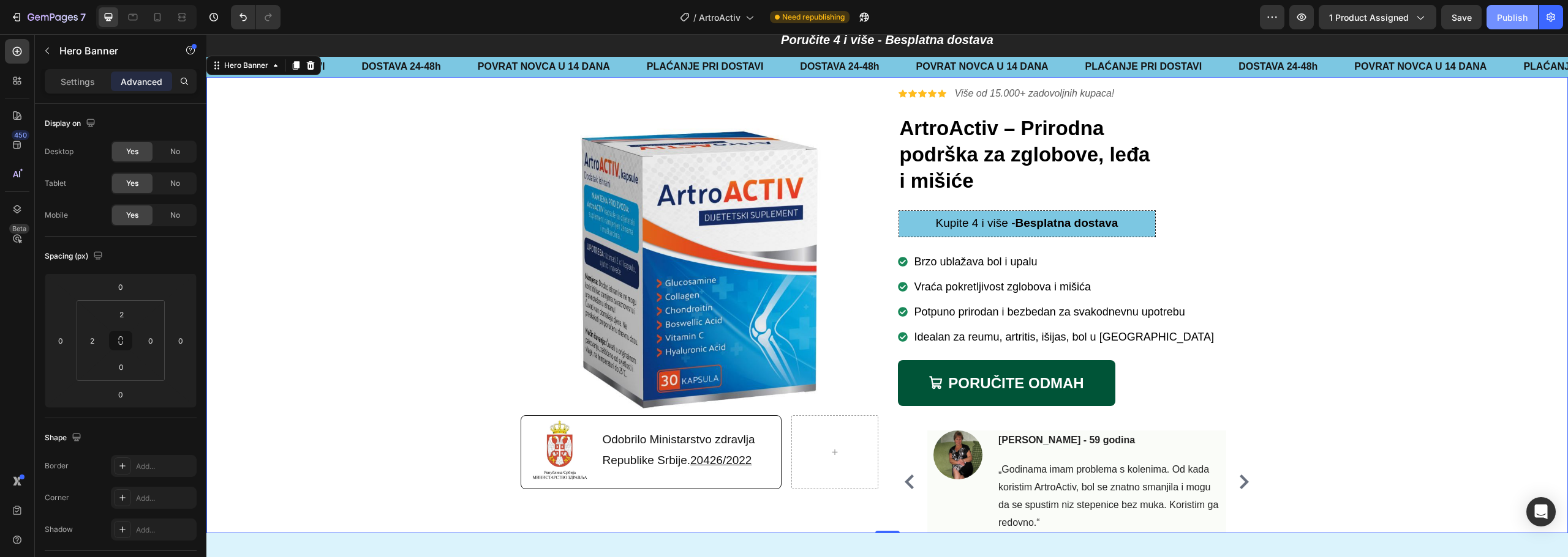
click at [1512, 17] on div "Publish" at bounding box center [1512, 17] width 31 height 13
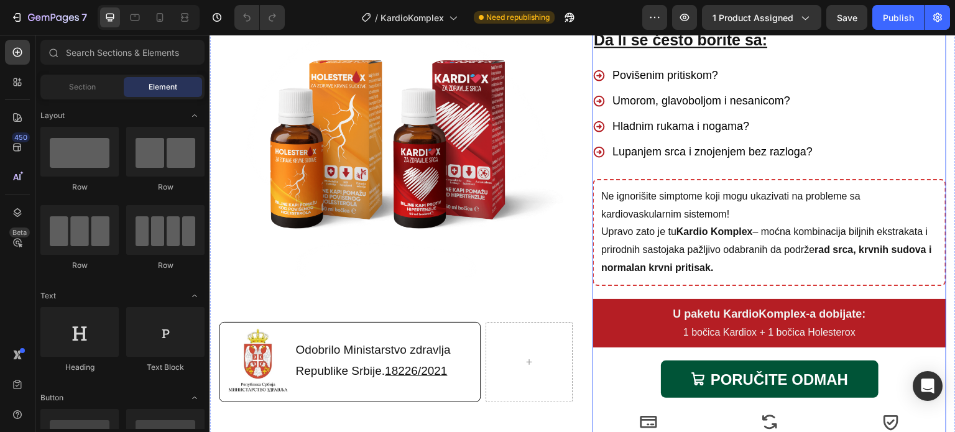
scroll to position [373, 0]
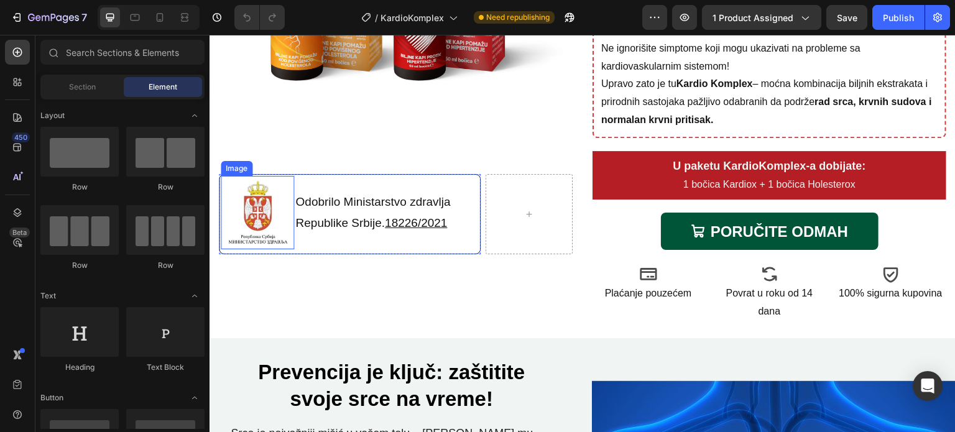
click at [264, 216] on img at bounding box center [257, 212] width 73 height 73
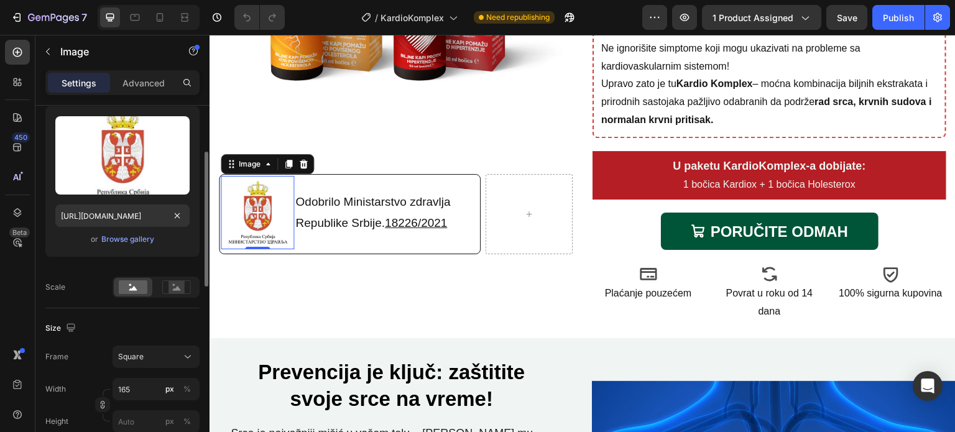
scroll to position [187, 0]
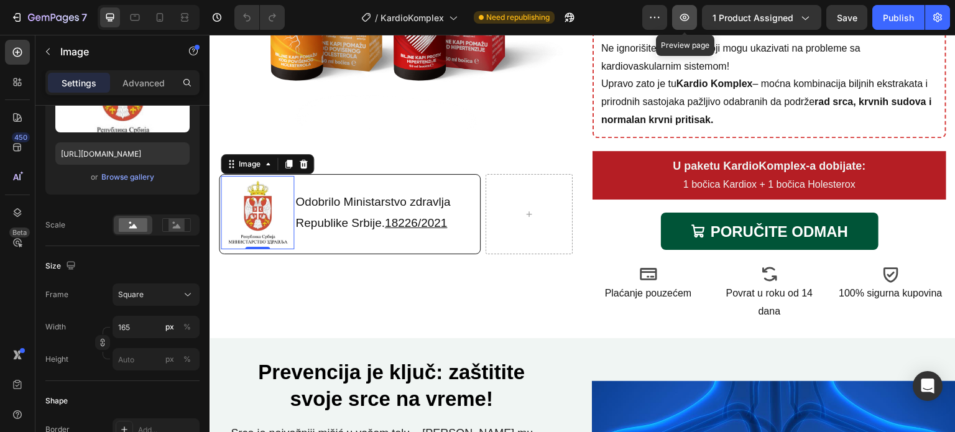
click at [690, 14] on icon "button" at bounding box center [684, 17] width 12 height 12
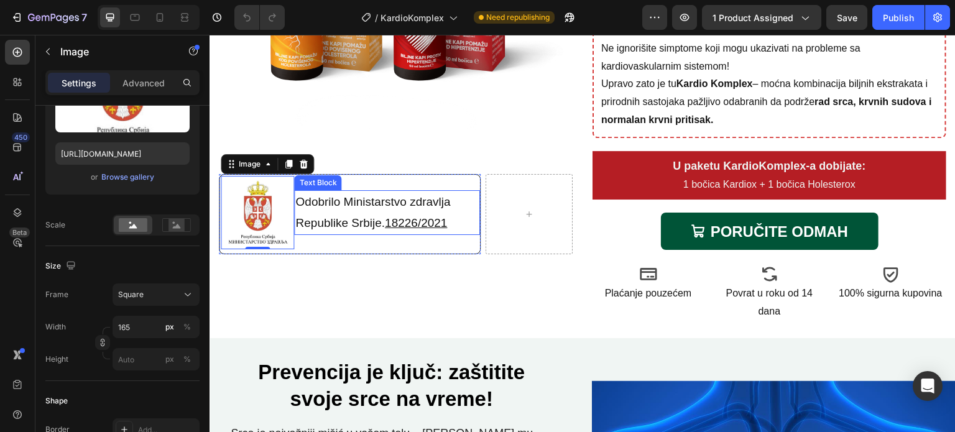
click at [358, 219] on p "Odobrilo Ministarstvo zdravlja Republike Srbije. 18226/2021" at bounding box center [377, 213] width 165 height 42
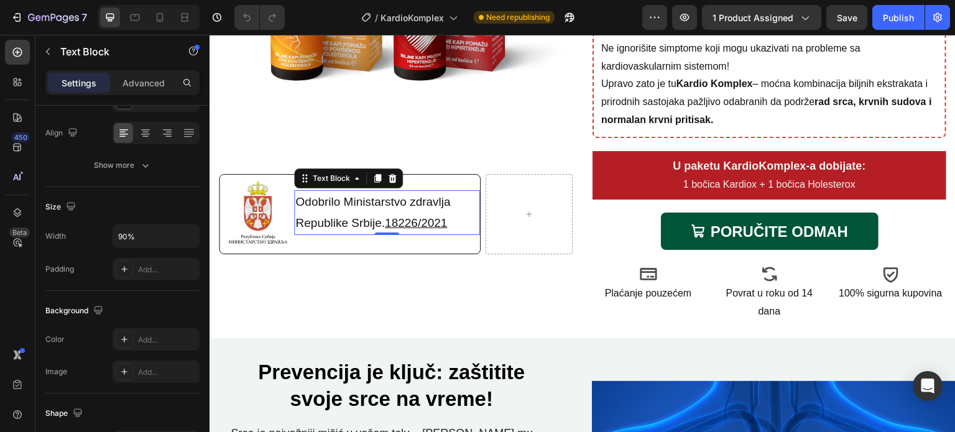
scroll to position [0, 0]
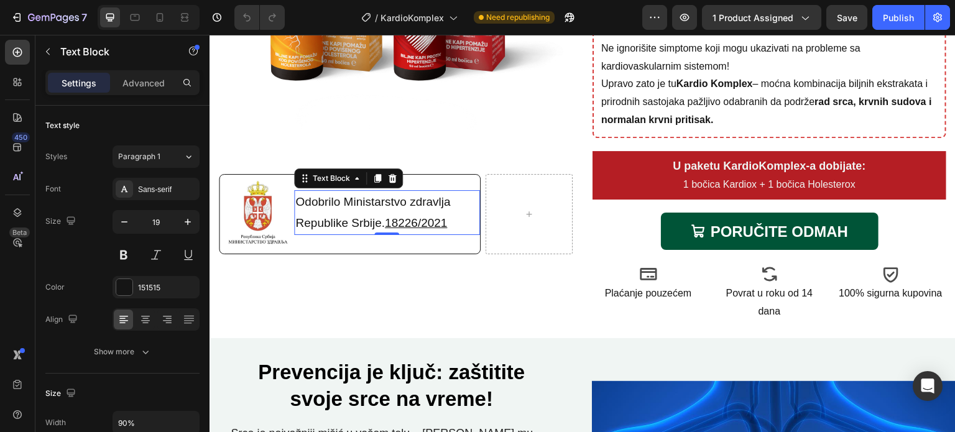
click at [416, 216] on u "18226/2021" at bounding box center [416, 222] width 62 height 13
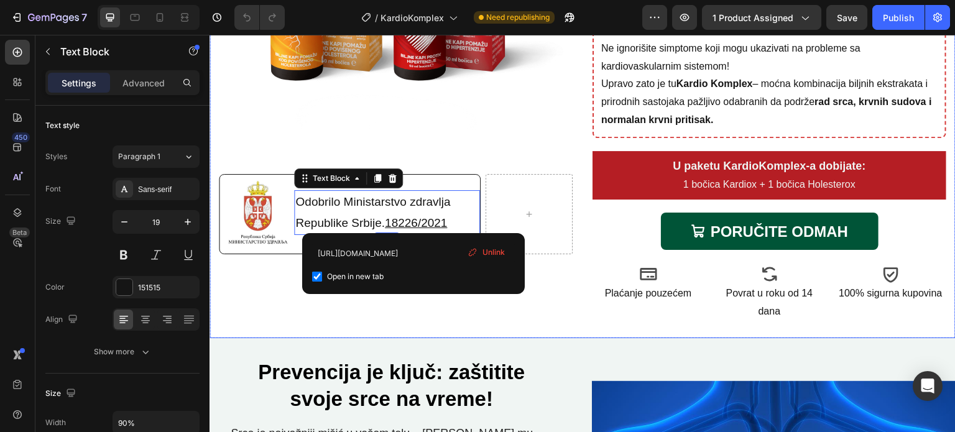
click at [244, 304] on div "Image Image Odobrilo Ministarstvo zdravlja Republike Srbije. 18226/2021 Text Bl…" at bounding box center [396, 37] width 354 height 589
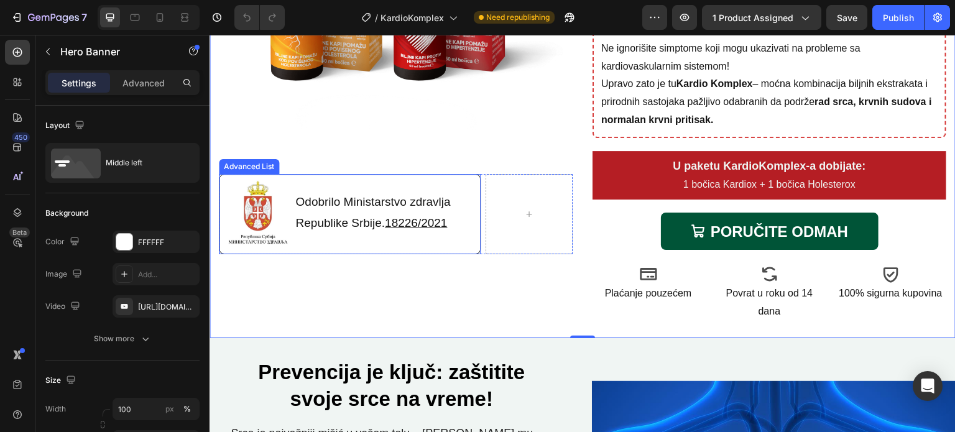
click at [297, 240] on li "Image Odobrilo Ministarstvo zdravlja Republike Srbije. 18226/2021 Text Block" at bounding box center [350, 212] width 259 height 73
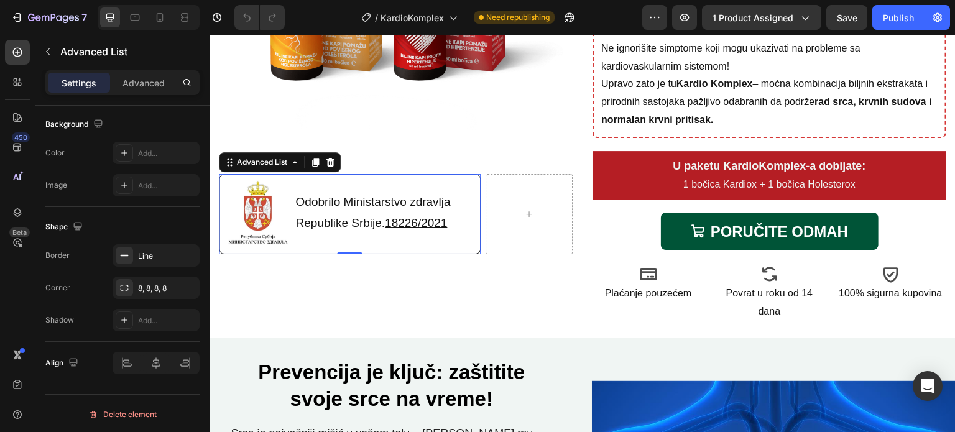
scroll to position [72, 0]
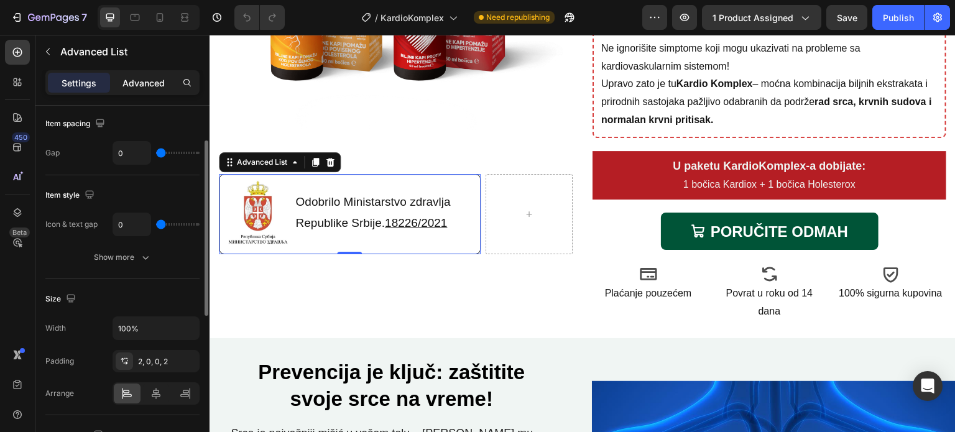
click at [150, 88] on p "Advanced" at bounding box center [143, 82] width 42 height 13
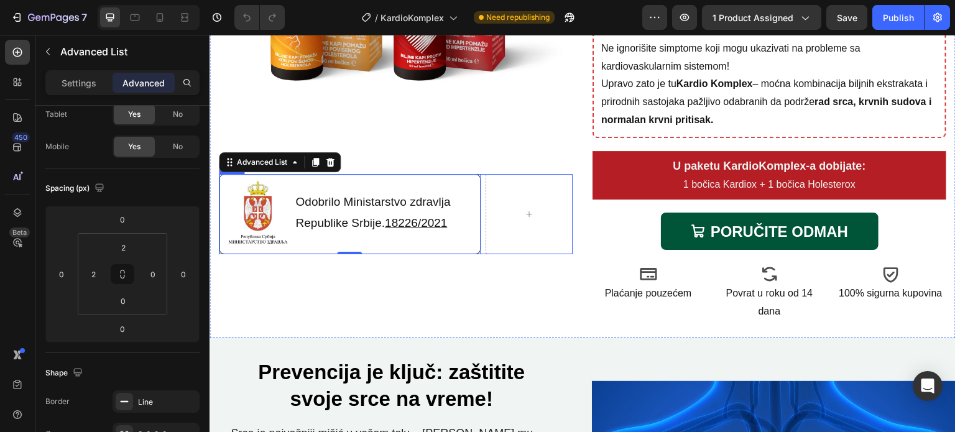
click at [480, 246] on div "Image Odobrilo Ministarstvo zdravlja Republike Srbije. 18226/2021 Text Block Ad…" at bounding box center [396, 214] width 354 height 80
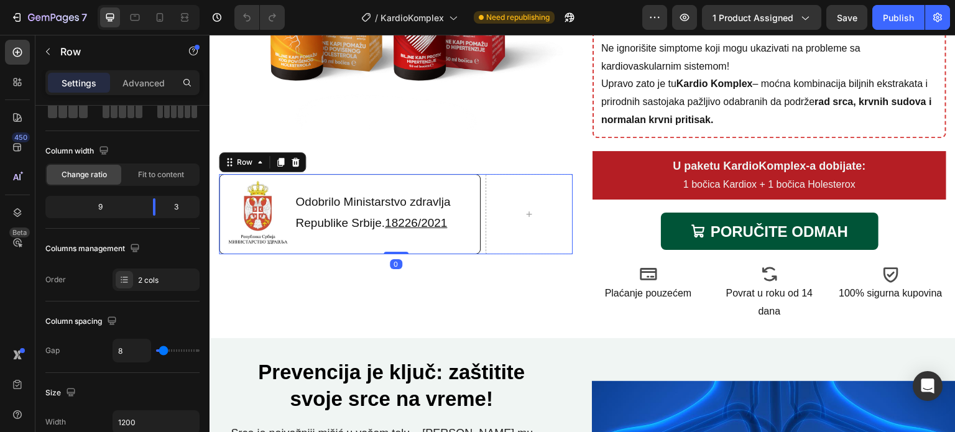
scroll to position [0, 0]
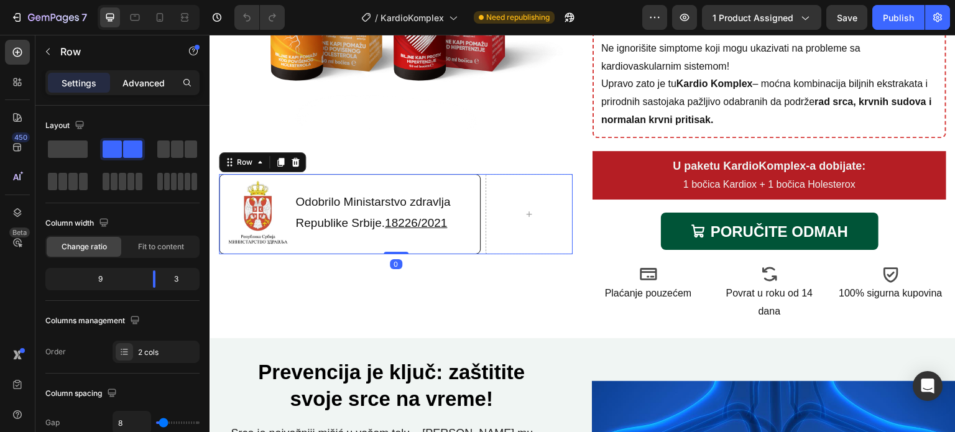
click at [149, 81] on p "Advanced" at bounding box center [143, 82] width 42 height 13
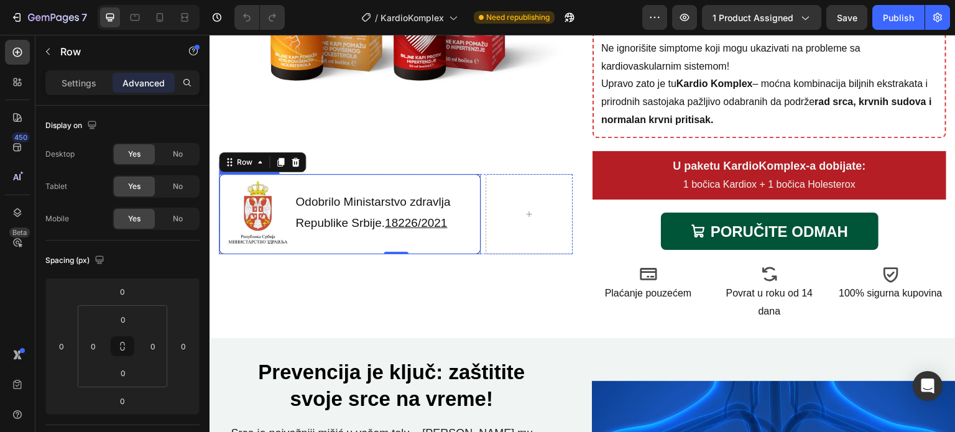
click at [355, 239] on li "Image Odobrilo Ministarstvo zdravlja Republike Srbije. 18226/2021 Text Block" at bounding box center [350, 212] width 259 height 73
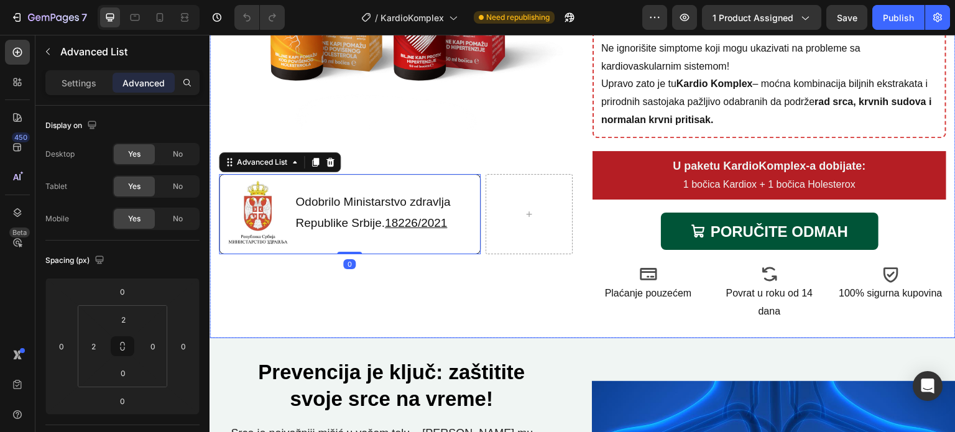
click at [341, 275] on div "Image Image Odobrilo Ministarstvo zdravlja Republike Srbije. 18226/2021 Text Bl…" at bounding box center [396, 37] width 354 height 589
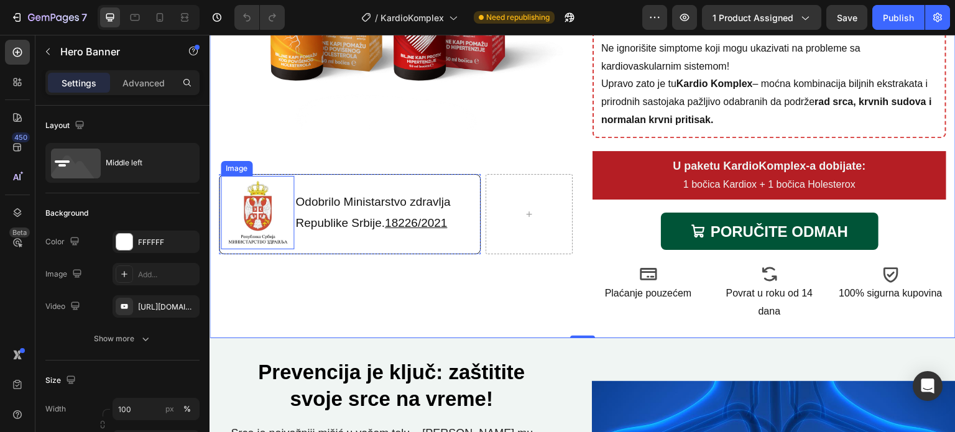
click at [236, 198] on img at bounding box center [257, 212] width 73 height 73
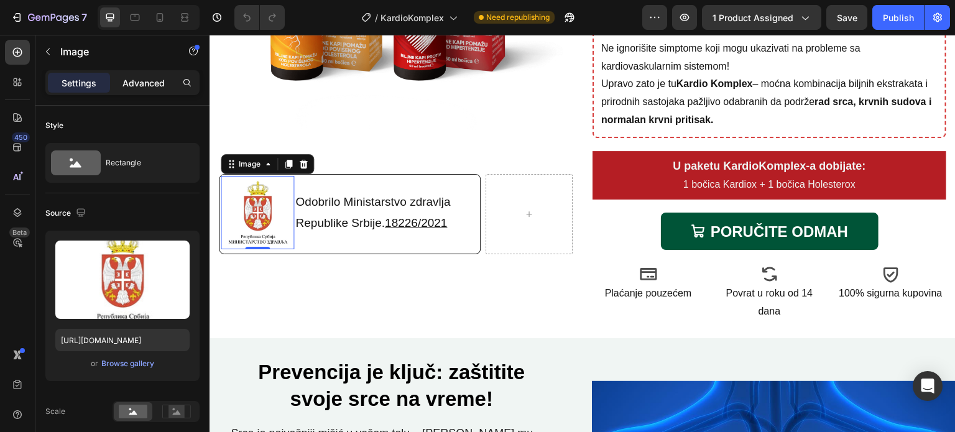
click at [154, 90] on div "Advanced" at bounding box center [144, 83] width 62 height 20
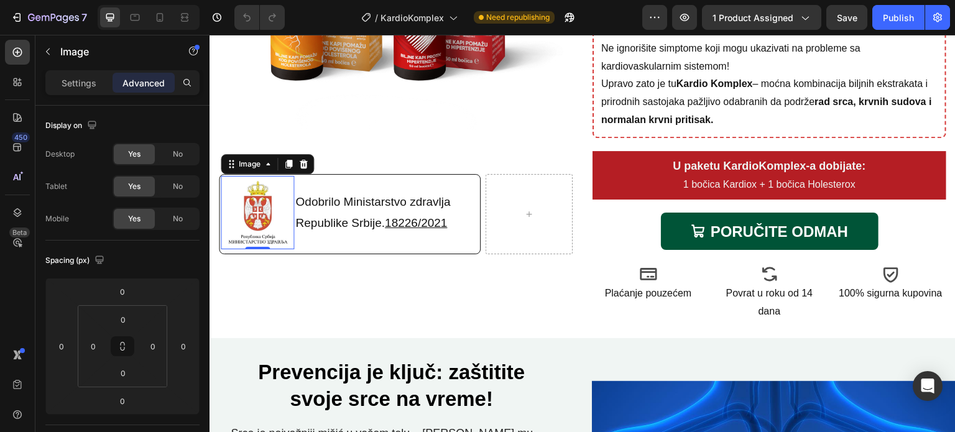
click at [233, 204] on img at bounding box center [257, 212] width 73 height 73
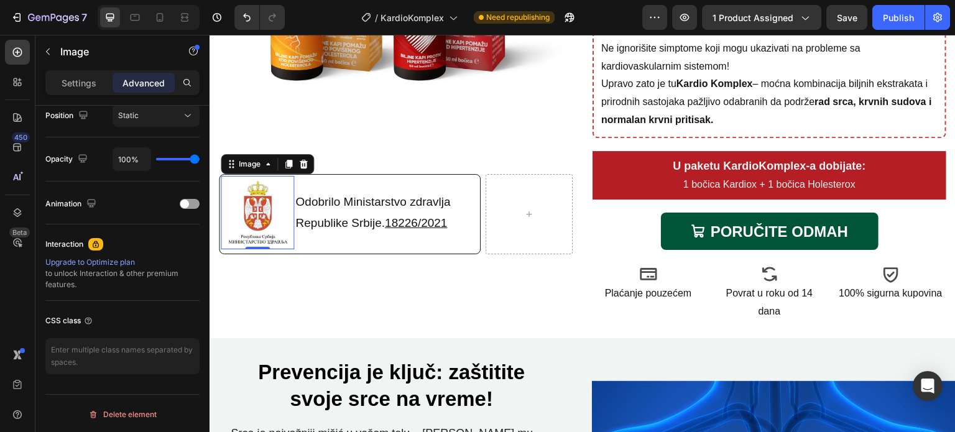
scroll to position [30, 0]
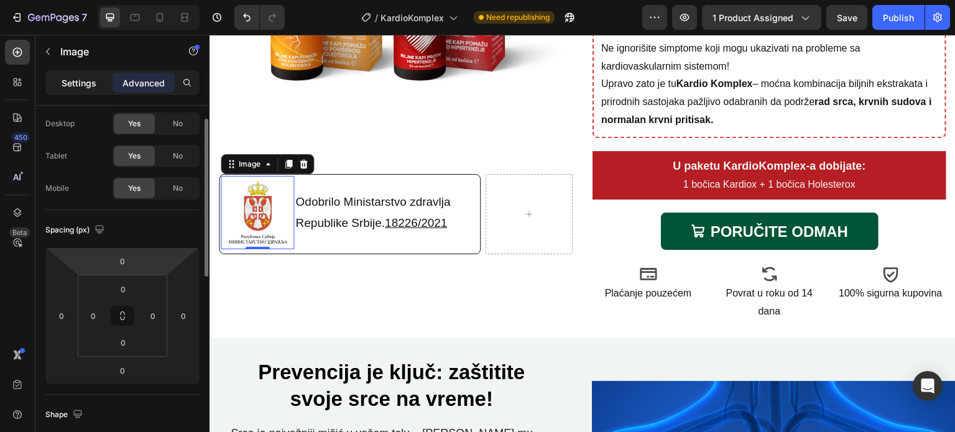
click at [86, 80] on p "Settings" at bounding box center [79, 82] width 35 height 13
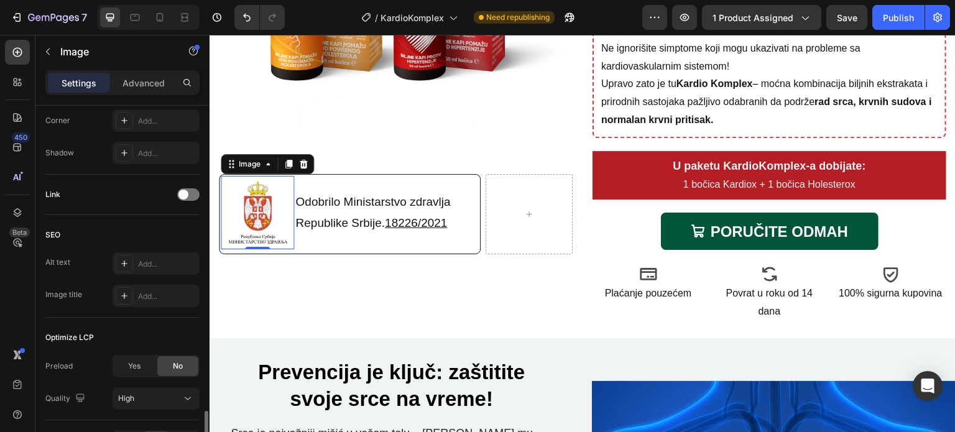
scroll to position [607, 0]
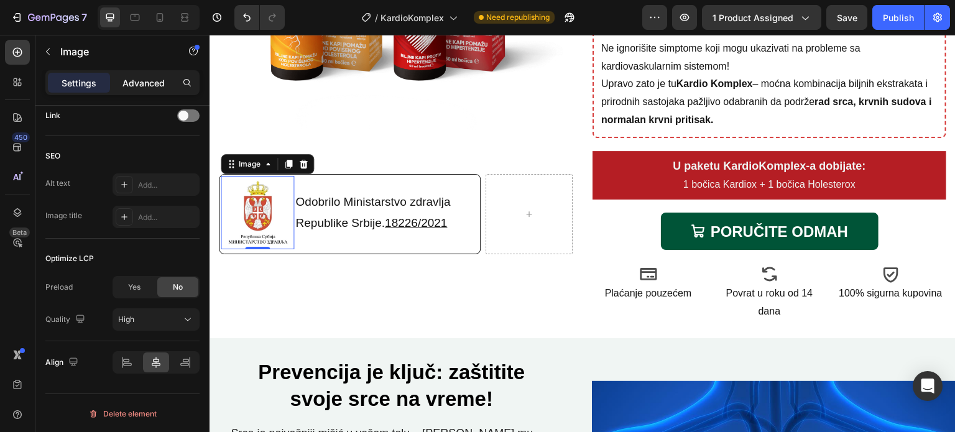
click at [139, 84] on p "Advanced" at bounding box center [143, 82] width 42 height 13
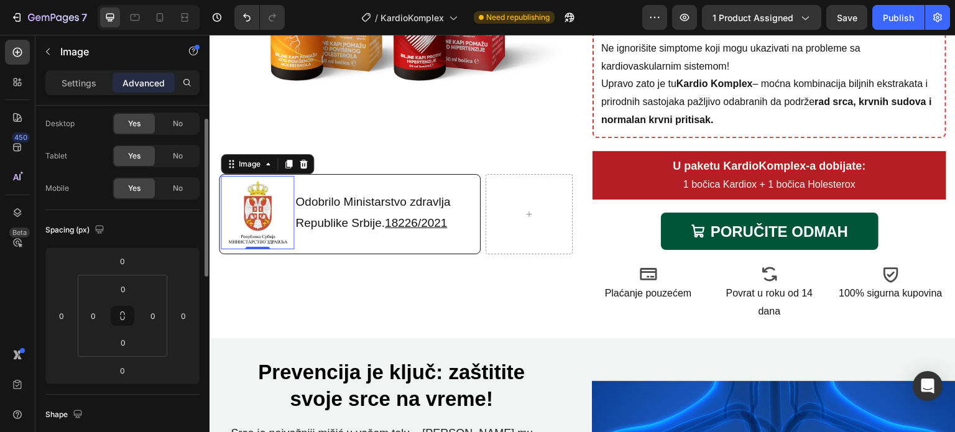
scroll to position [0, 0]
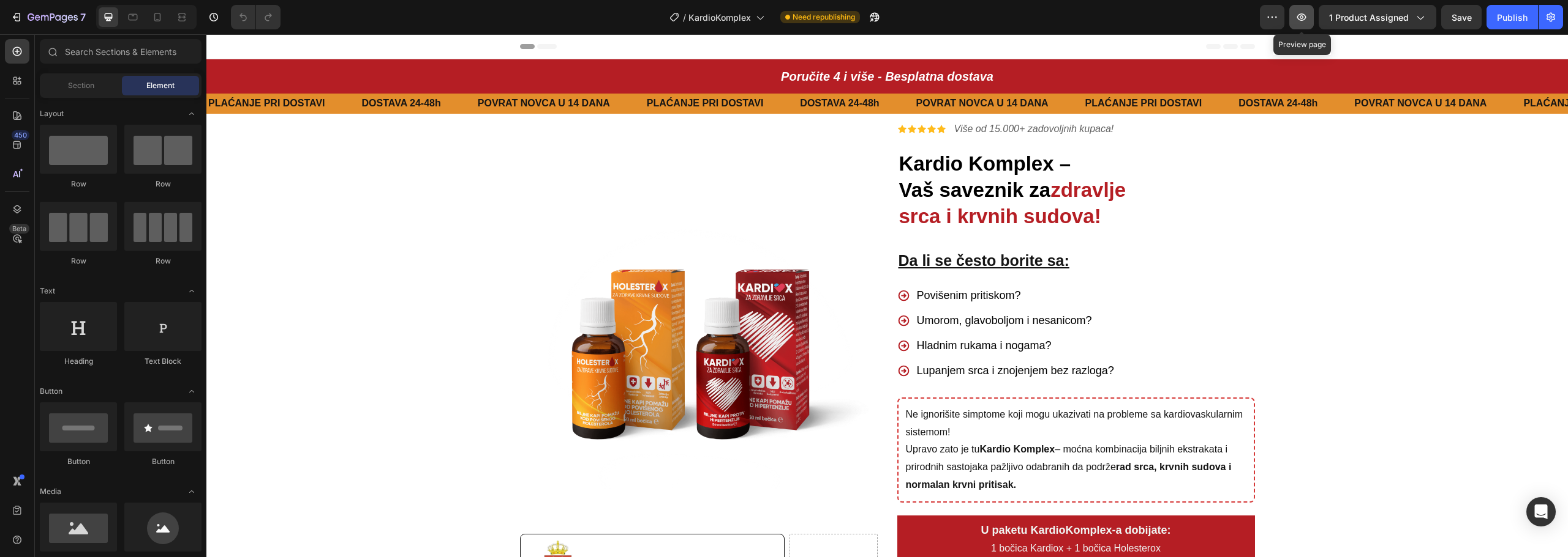
click at [1306, 21] on icon "button" at bounding box center [1301, 17] width 12 height 12
click at [162, 12] on icon at bounding box center [158, 17] width 12 height 12
